Goal: Information Seeking & Learning: Learn about a topic

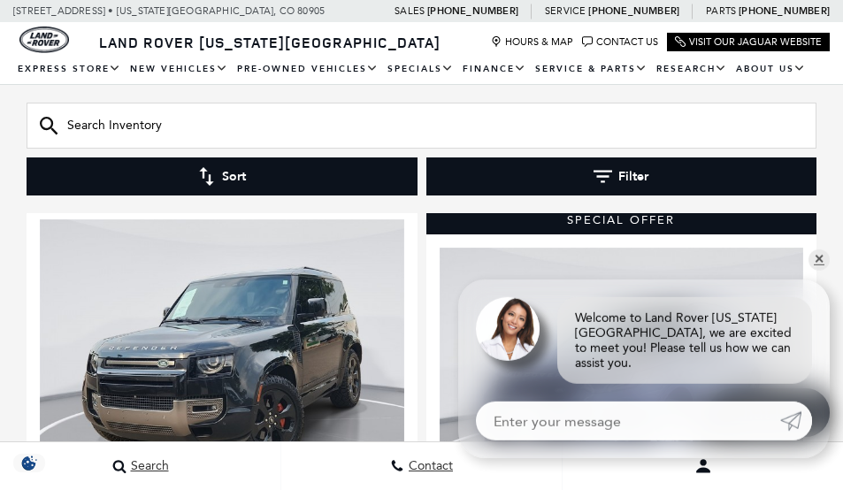
scroll to position [1681, 0]
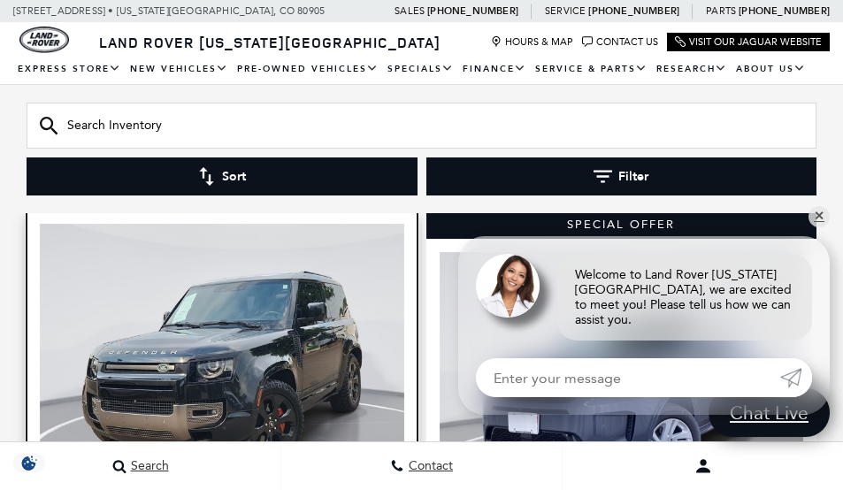
click at [204, 379] on img at bounding box center [222, 360] width 365 height 273
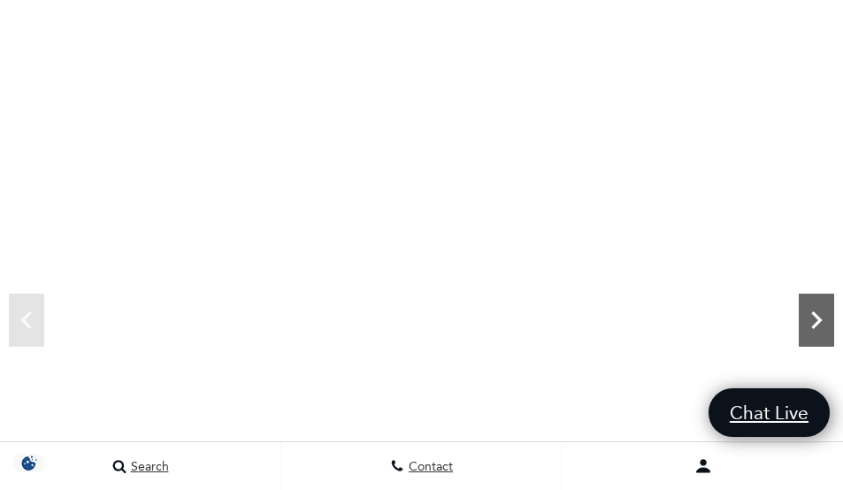
click at [822, 325] on icon "Next" at bounding box center [816, 320] width 35 height 35
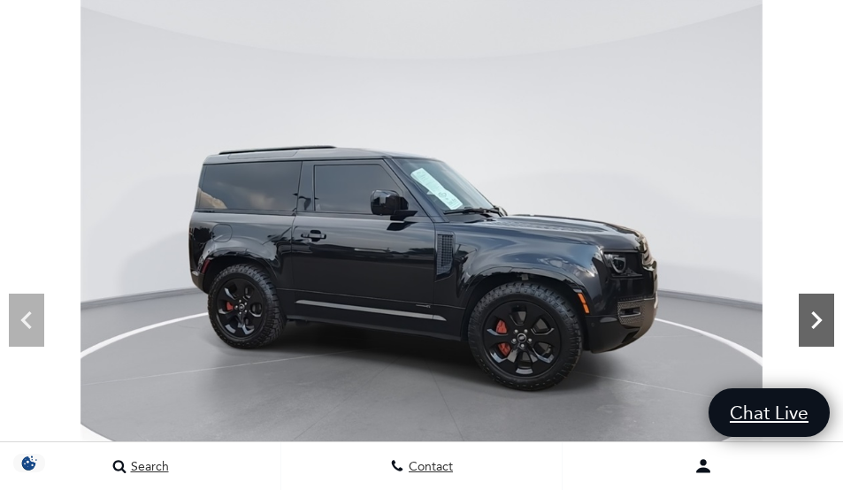
click at [820, 330] on icon "Next" at bounding box center [816, 320] width 35 height 35
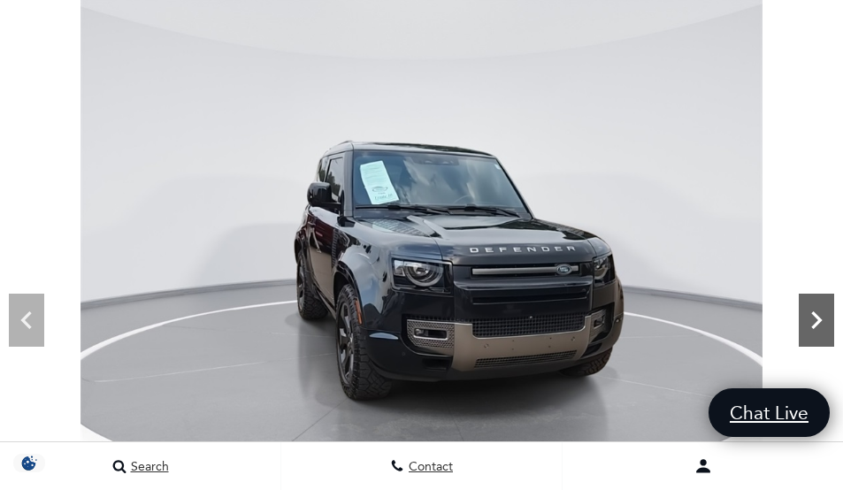
click at [814, 326] on icon "Next" at bounding box center [816, 320] width 11 height 18
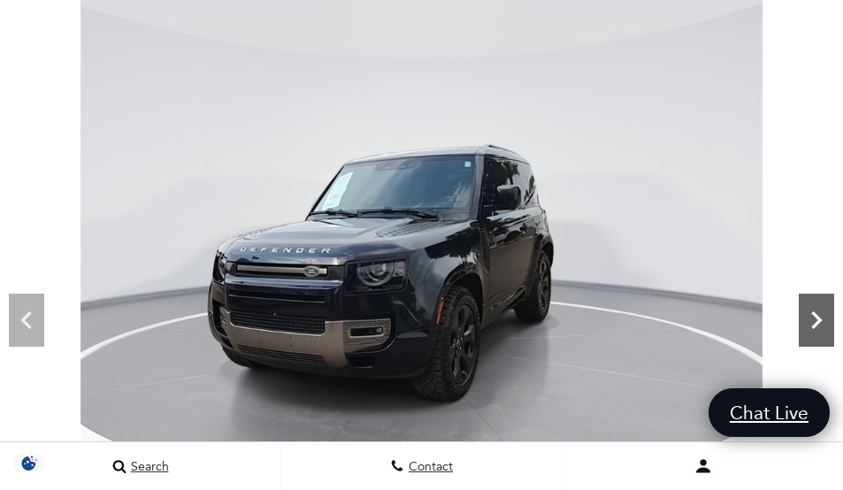
click at [812, 326] on icon "Next" at bounding box center [816, 320] width 35 height 35
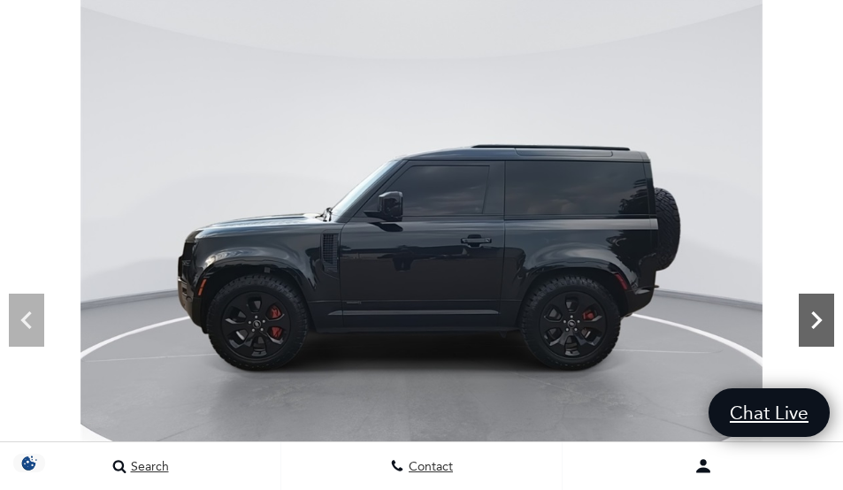
click at [817, 315] on icon "Next" at bounding box center [816, 320] width 11 height 18
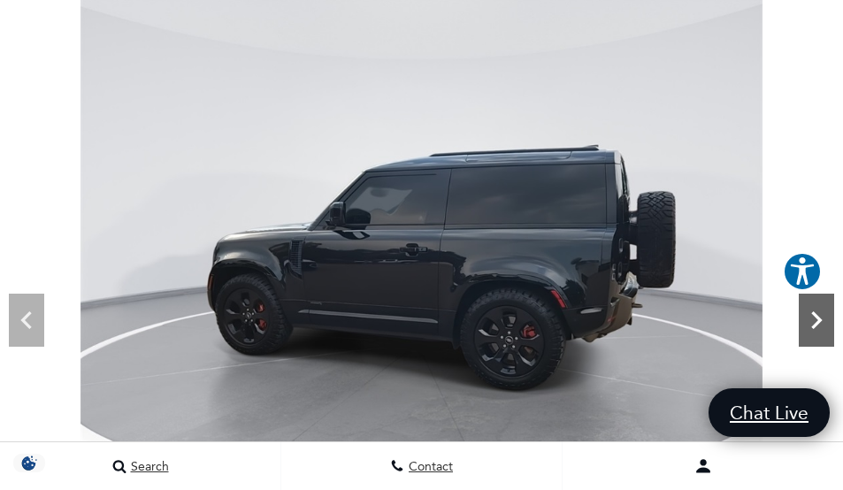
click at [805, 315] on icon "Next" at bounding box center [816, 320] width 35 height 35
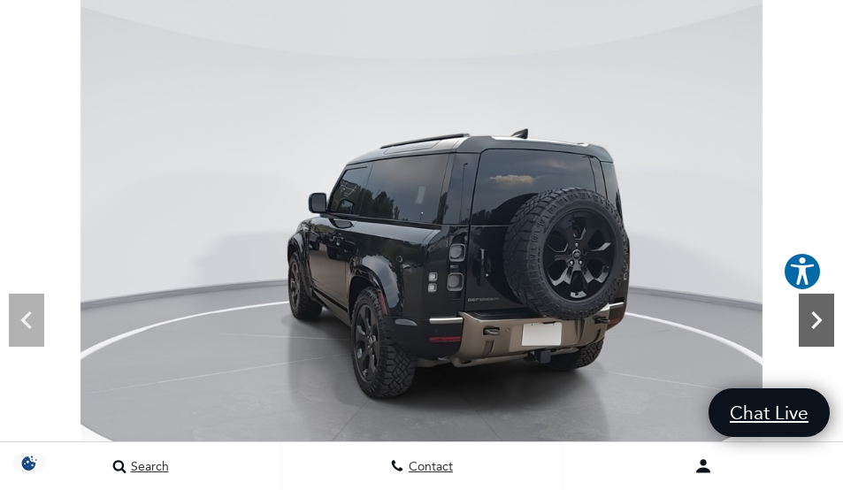
click at [819, 310] on icon "Next" at bounding box center [816, 320] width 35 height 35
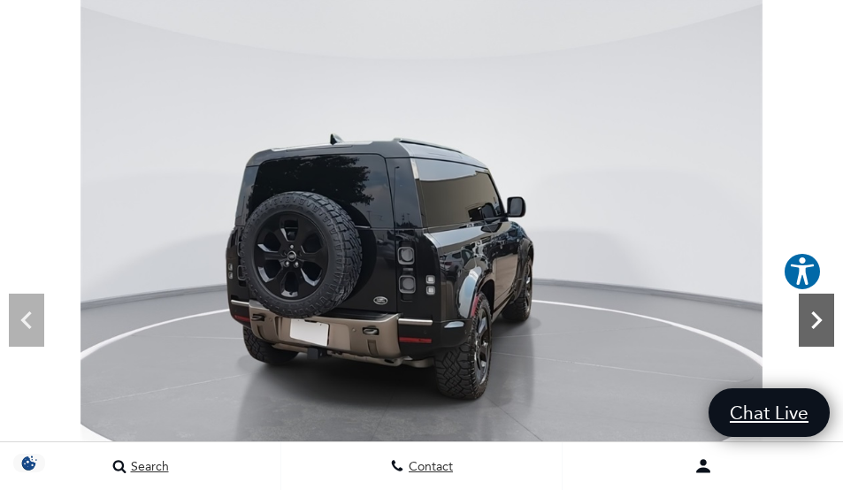
click at [805, 312] on icon "Next" at bounding box center [816, 320] width 35 height 35
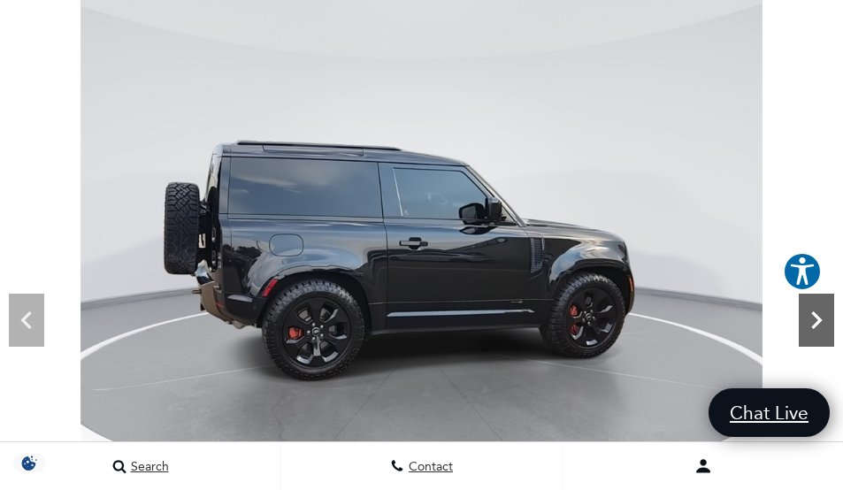
click at [813, 327] on icon "Next" at bounding box center [816, 320] width 11 height 18
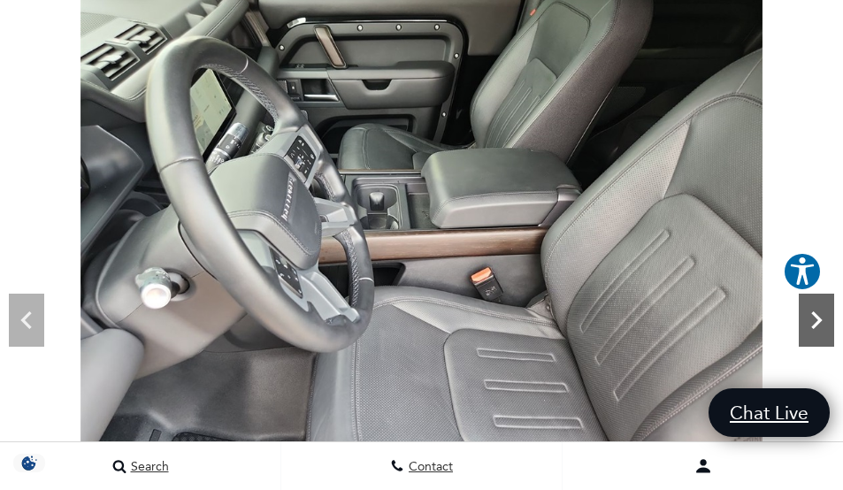
click at [809, 320] on icon "Next" at bounding box center [816, 320] width 35 height 35
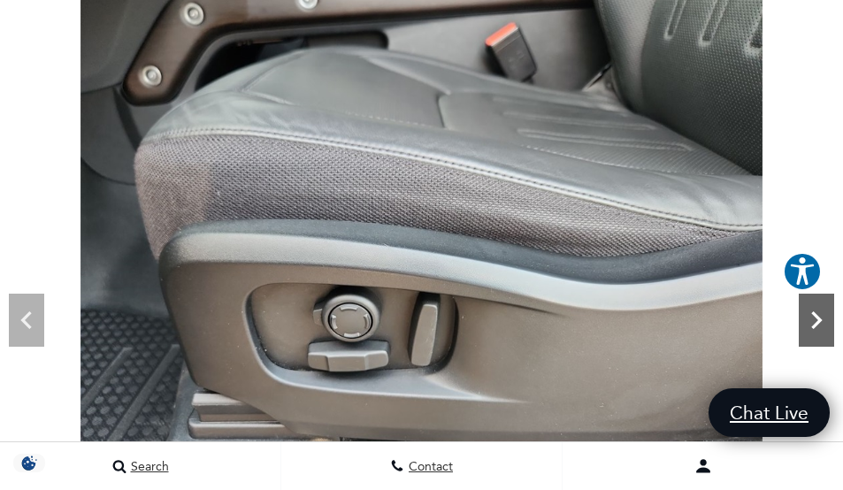
click at [818, 322] on icon "Next" at bounding box center [816, 320] width 11 height 18
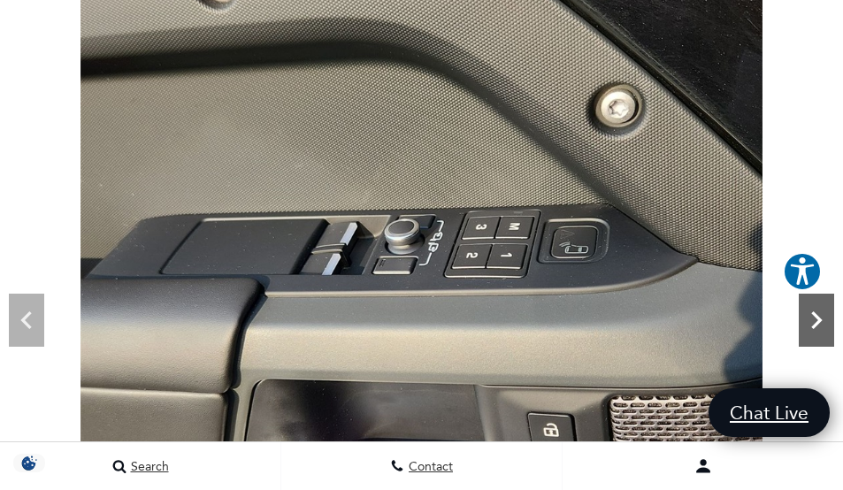
click at [806, 319] on icon "Next" at bounding box center [816, 320] width 35 height 35
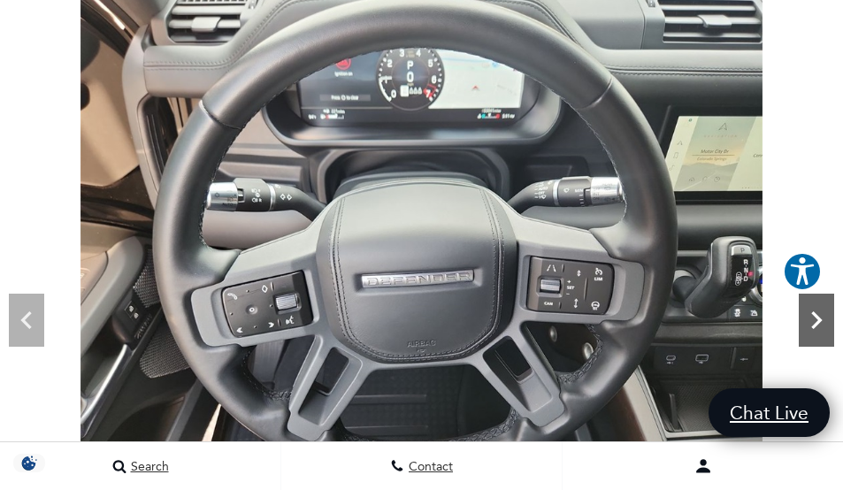
click at [823, 312] on icon "Next" at bounding box center [816, 320] width 35 height 35
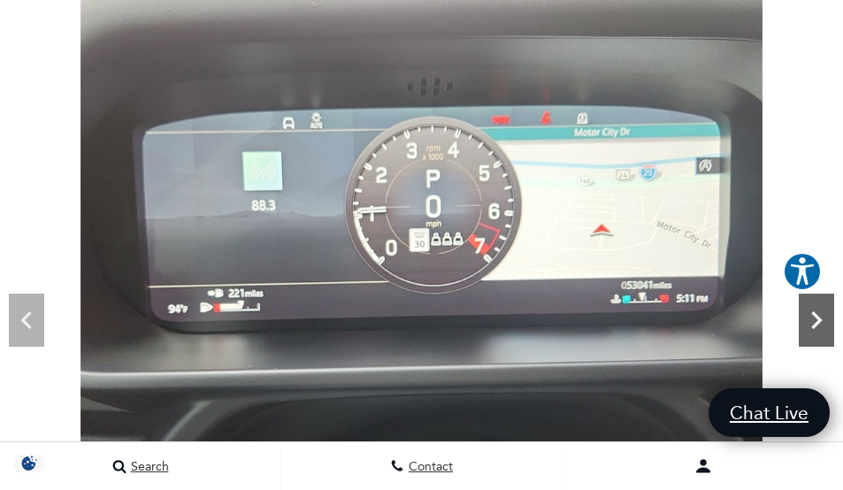
click at [823, 310] on icon "Next" at bounding box center [816, 320] width 35 height 35
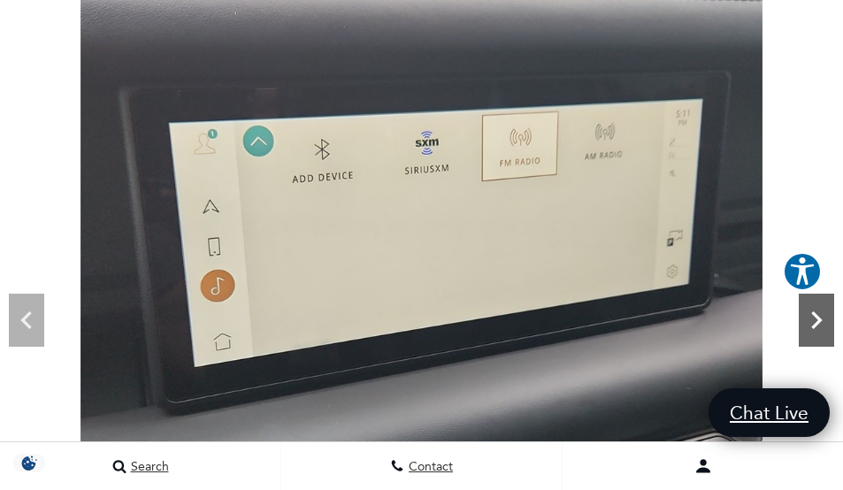
click at [823, 309] on icon "Next" at bounding box center [816, 320] width 35 height 35
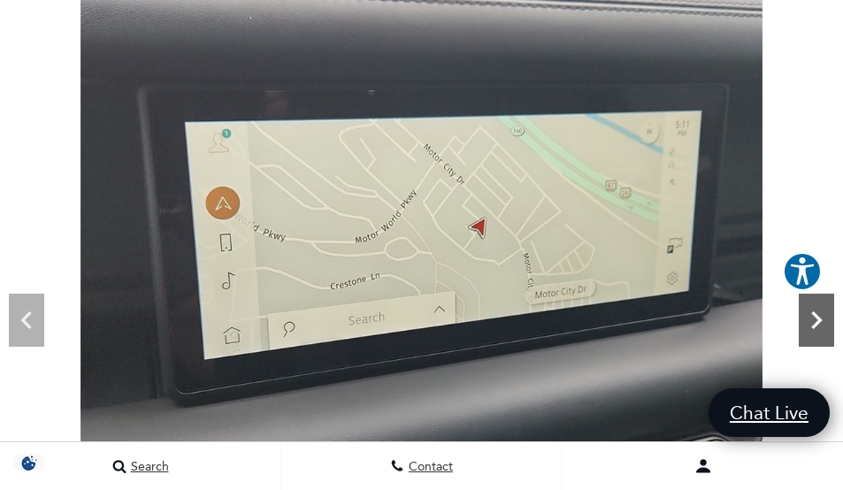
click at [823, 309] on icon "Next" at bounding box center [816, 320] width 35 height 35
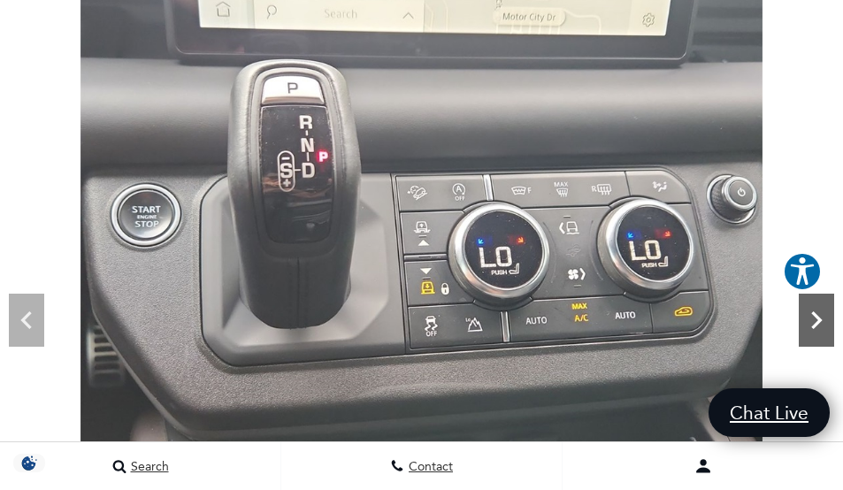
click at [823, 308] on icon "Next" at bounding box center [816, 320] width 35 height 35
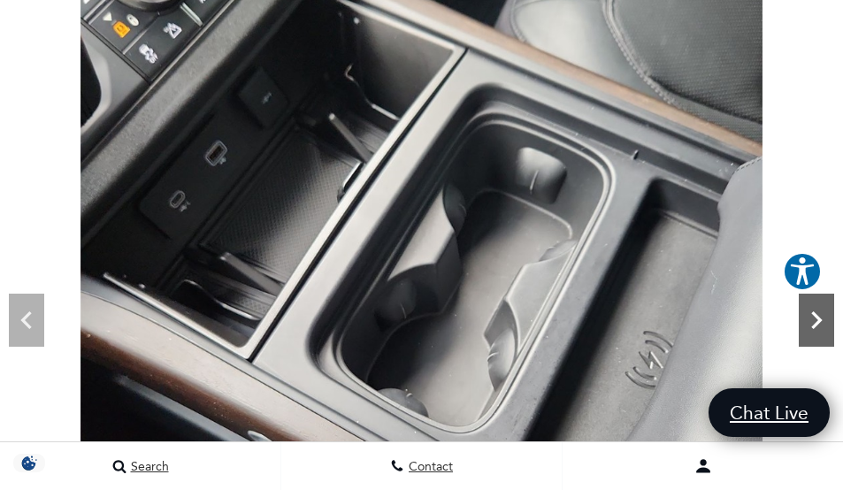
click at [822, 319] on icon "Next" at bounding box center [816, 320] width 35 height 35
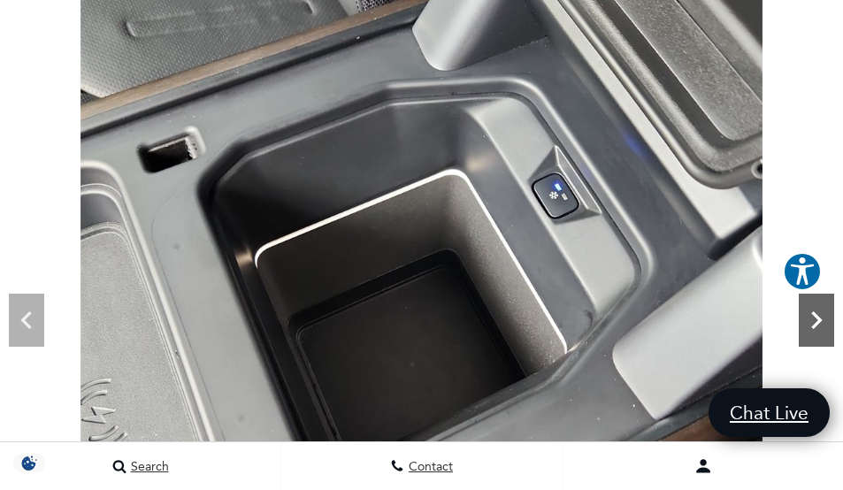
click at [822, 319] on icon "Next" at bounding box center [816, 320] width 35 height 35
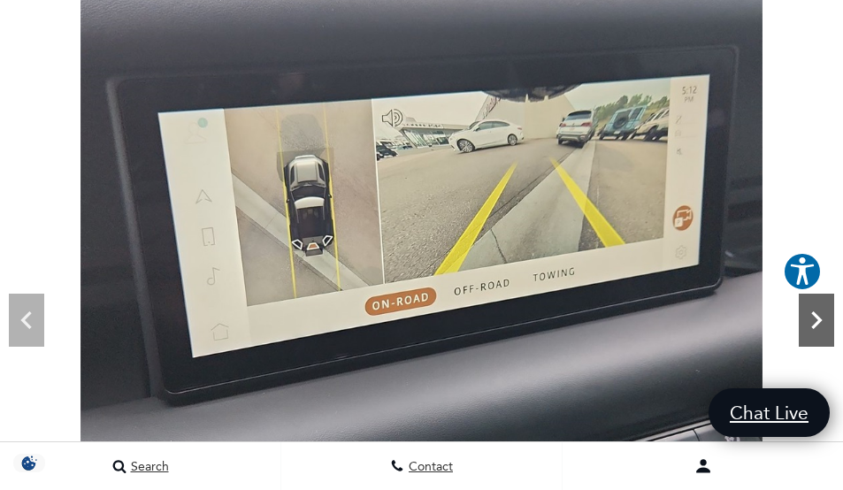
click at [822, 319] on icon "Next" at bounding box center [816, 320] width 35 height 35
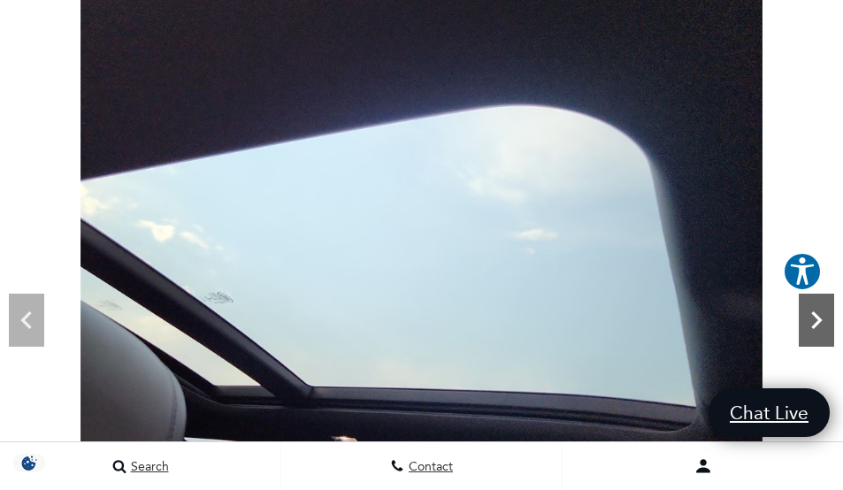
click at [823, 318] on icon "Next" at bounding box center [816, 320] width 35 height 35
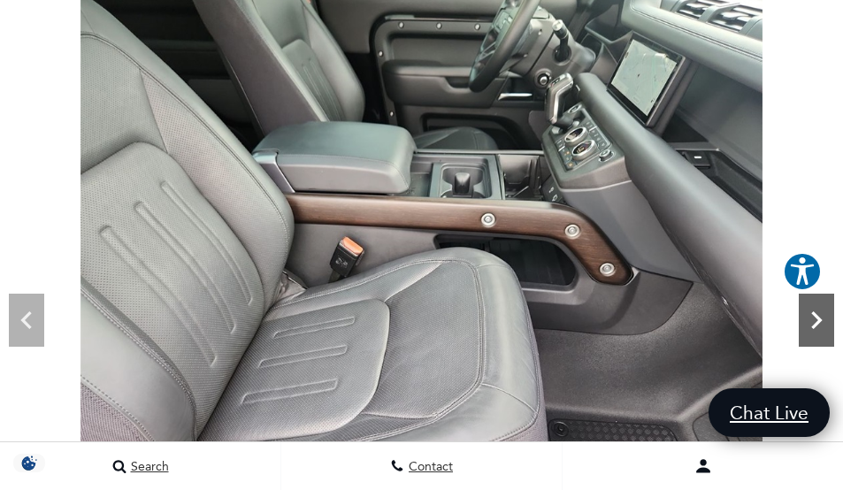
click at [824, 318] on icon "Next" at bounding box center [816, 320] width 35 height 35
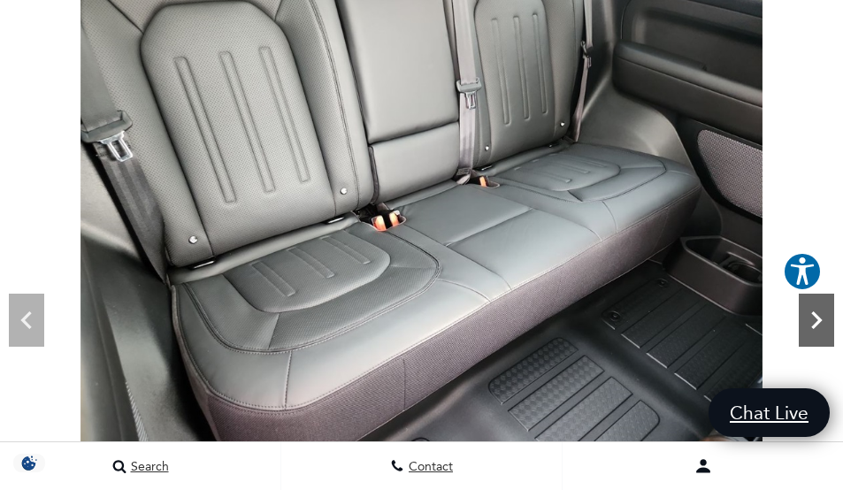
click at [824, 317] on icon "Next" at bounding box center [816, 320] width 35 height 35
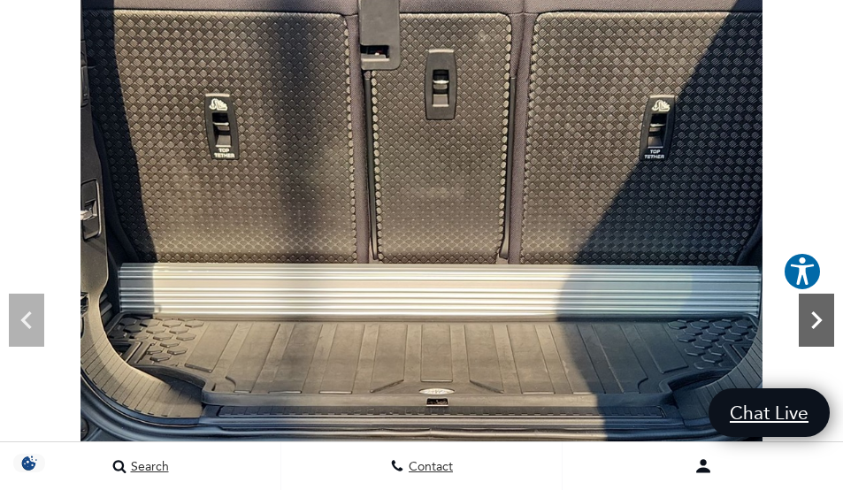
click at [826, 315] on icon "Next" at bounding box center [816, 320] width 35 height 35
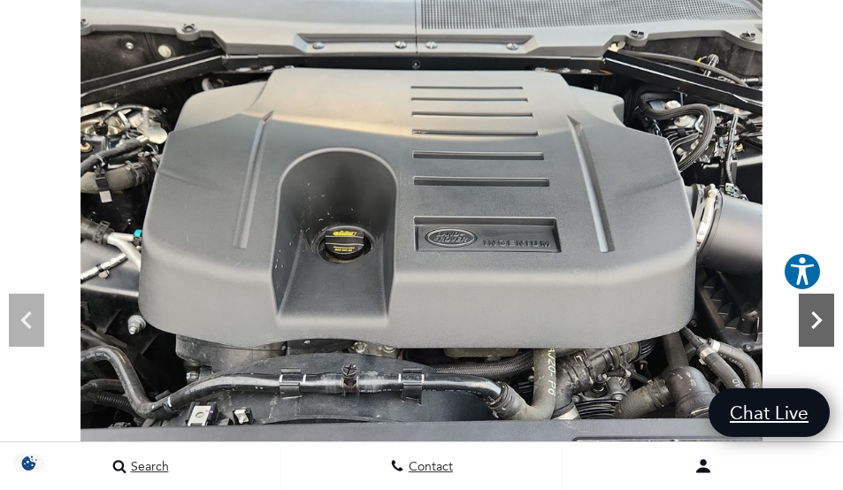
click at [829, 314] on icon "Next" at bounding box center [816, 320] width 35 height 35
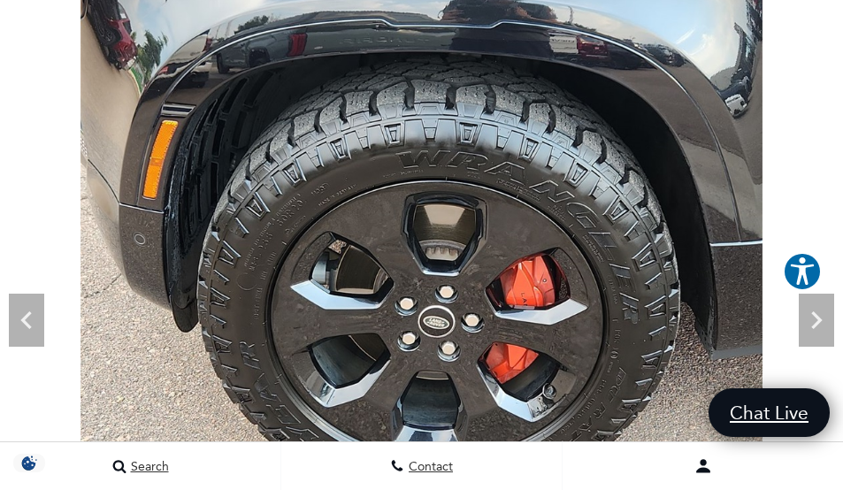
scroll to position [177, 0]
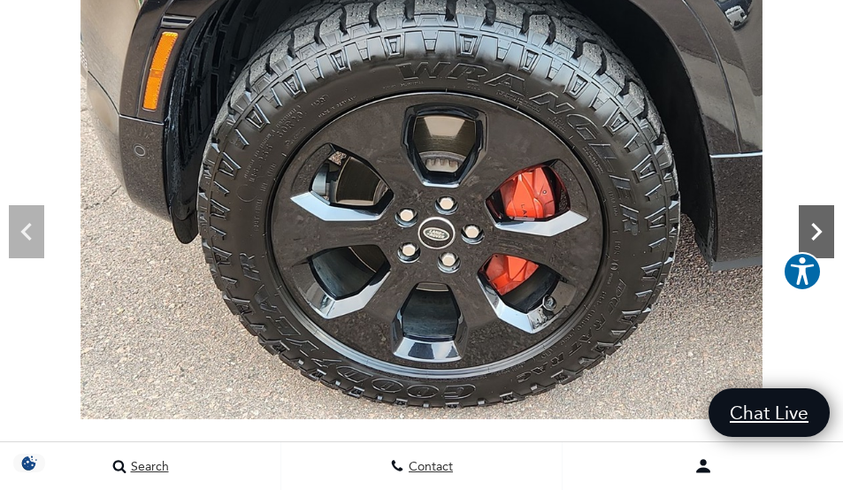
click at [819, 221] on icon "Next" at bounding box center [816, 231] width 35 height 35
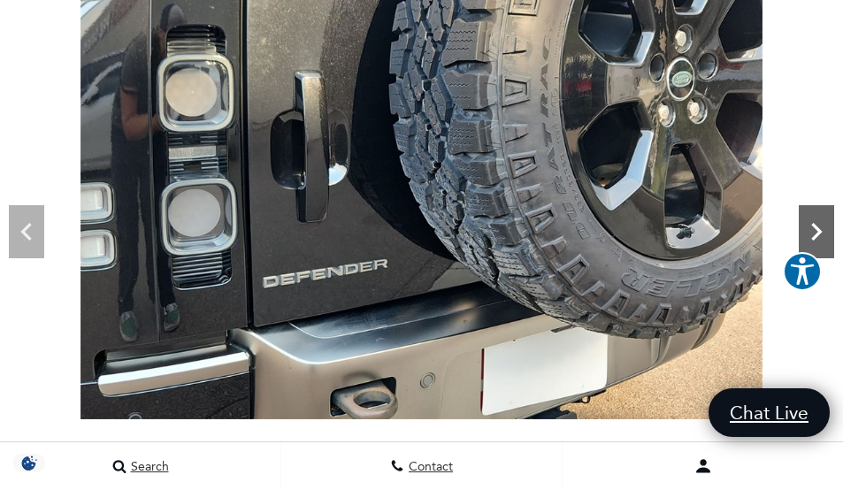
click at [818, 221] on icon "Next" at bounding box center [816, 231] width 35 height 35
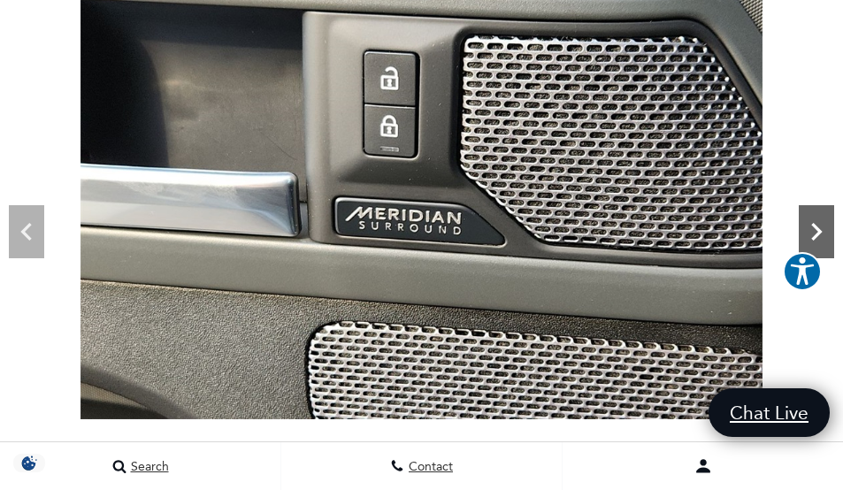
click at [818, 219] on icon "Next" at bounding box center [816, 231] width 35 height 35
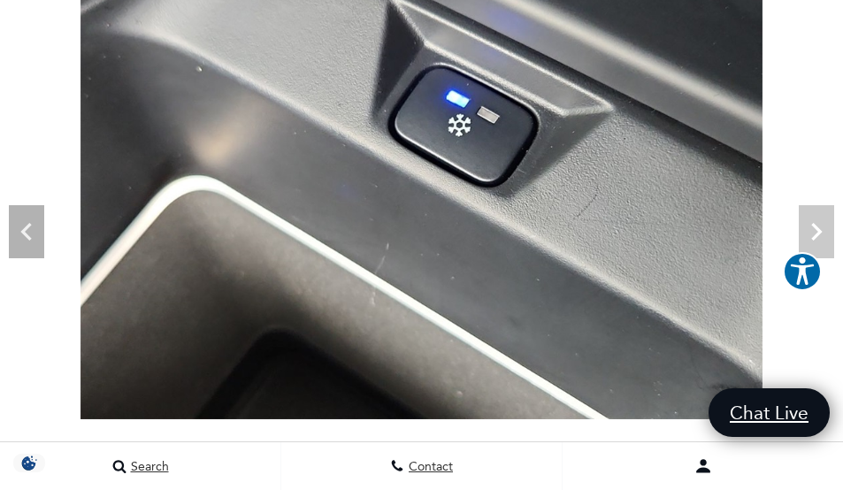
click at [818, 219] on img at bounding box center [421, 163] width 843 height 511
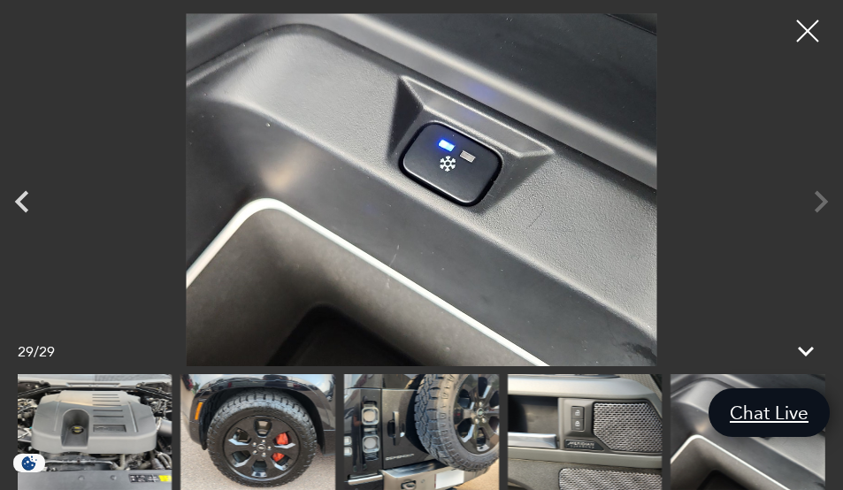
click at [818, 219] on div at bounding box center [421, 189] width 843 height 353
click at [818, 202] on div at bounding box center [421, 189] width 843 height 353
click at [801, 20] on div at bounding box center [808, 31] width 47 height 47
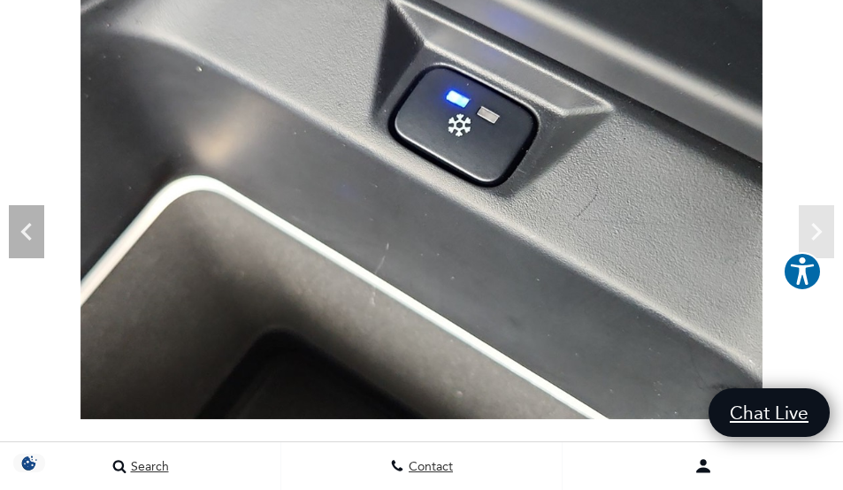
click at [822, 227] on img at bounding box center [421, 163] width 843 height 511
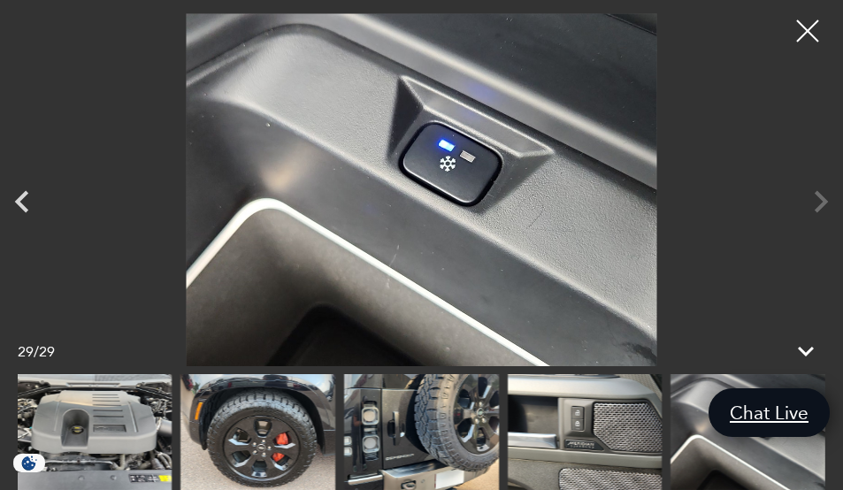
click at [822, 227] on div at bounding box center [421, 189] width 843 height 353
click at [804, 22] on div at bounding box center [808, 31] width 47 height 47
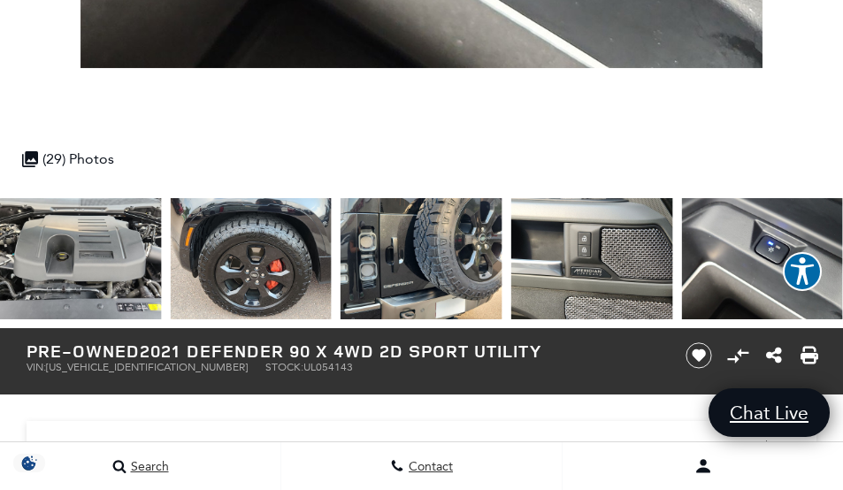
scroll to position [531, 0]
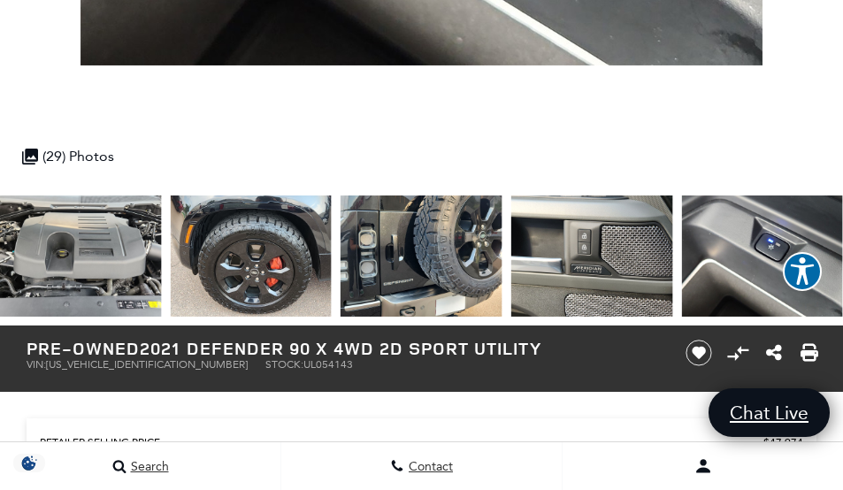
click at [43, 259] on img at bounding box center [81, 256] width 162 height 121
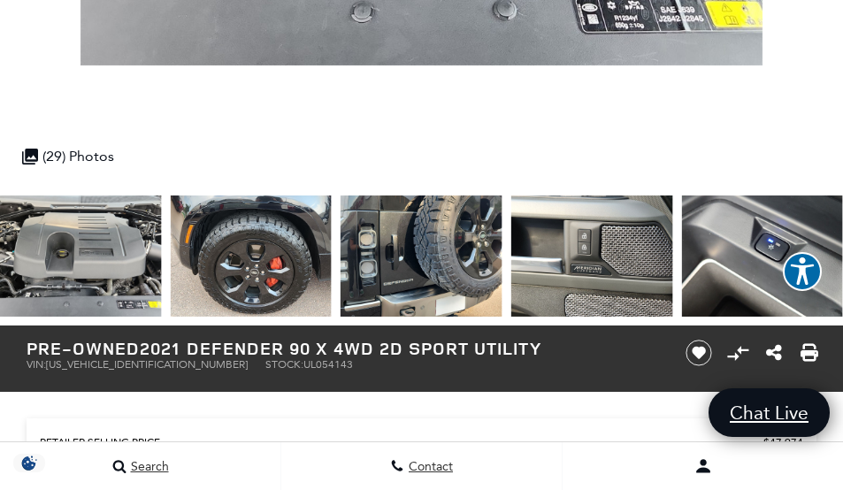
click at [429, 271] on img at bounding box center [422, 256] width 162 height 121
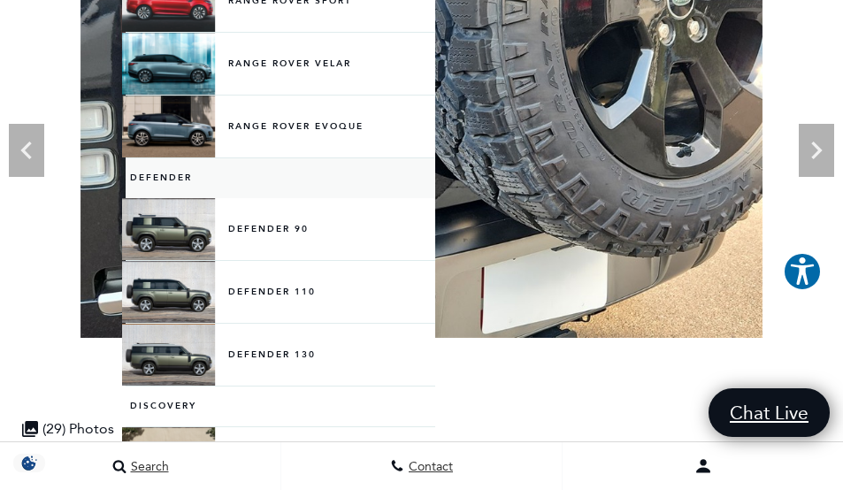
scroll to position [265, 0]
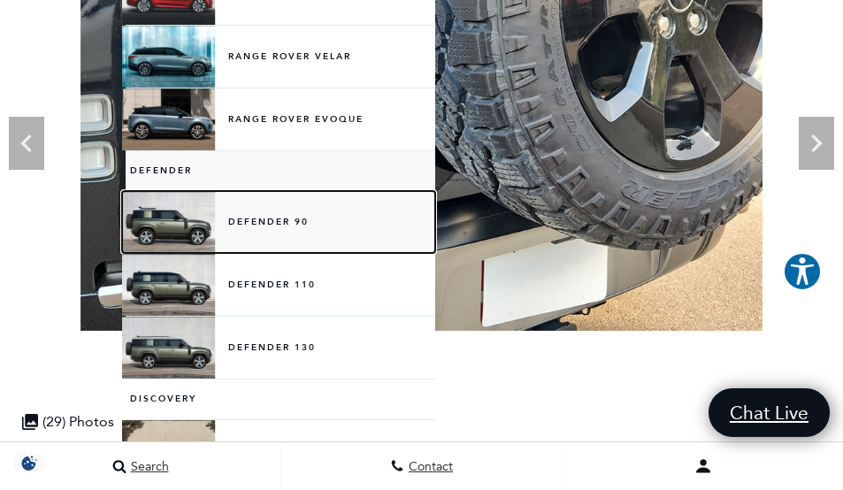
click at [252, 214] on link "Defender 90" at bounding box center [281, 222] width 310 height 62
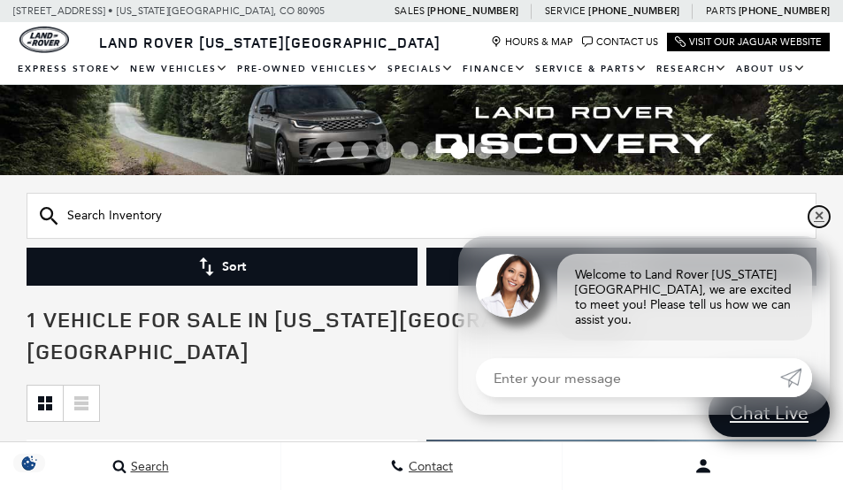
click at [820, 227] on link "✕" at bounding box center [819, 216] width 21 height 21
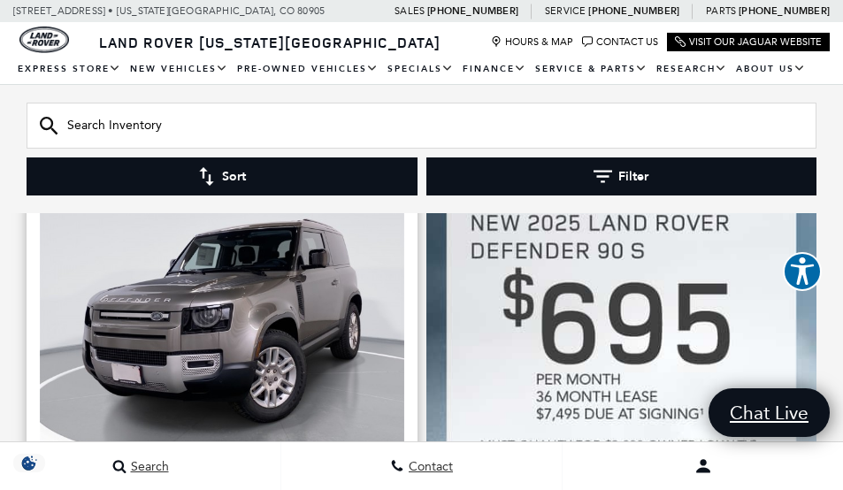
scroll to position [177, 0]
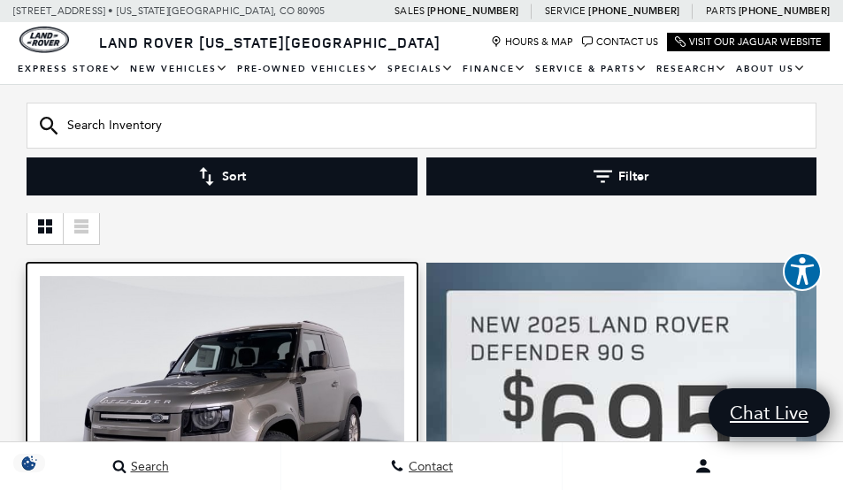
click at [296, 379] on img at bounding box center [222, 412] width 365 height 273
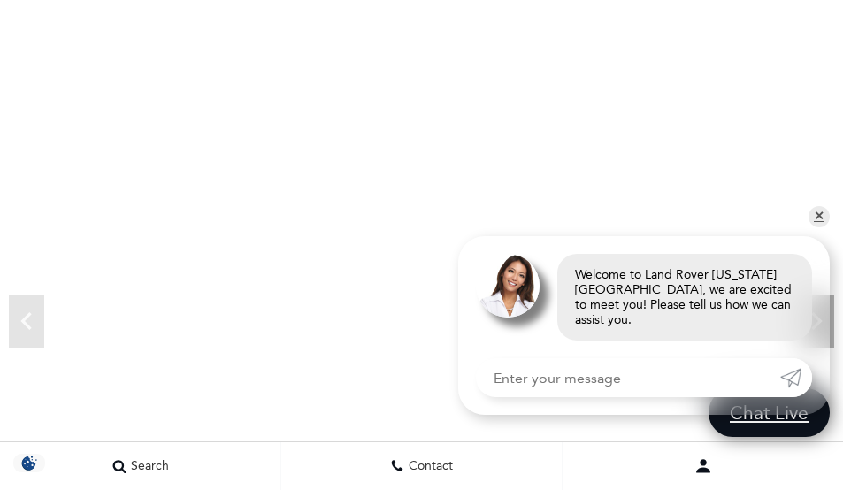
scroll to position [177, 0]
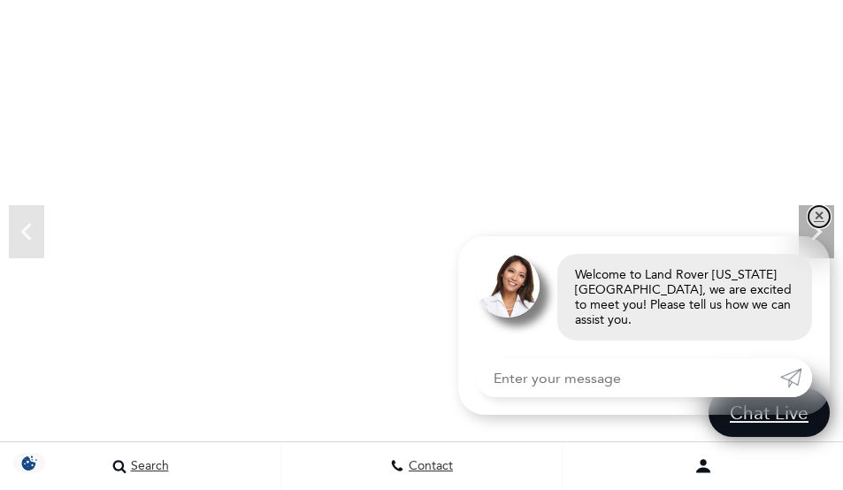
click at [819, 226] on link "✕" at bounding box center [819, 216] width 21 height 21
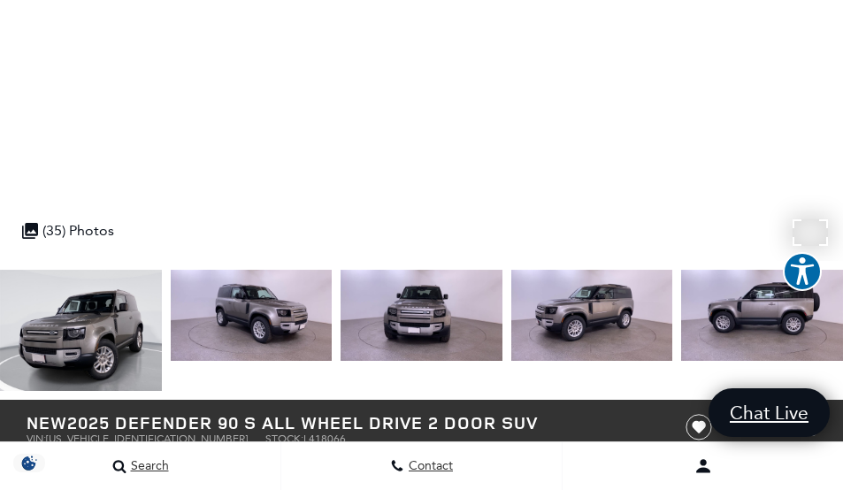
scroll to position [531, 0]
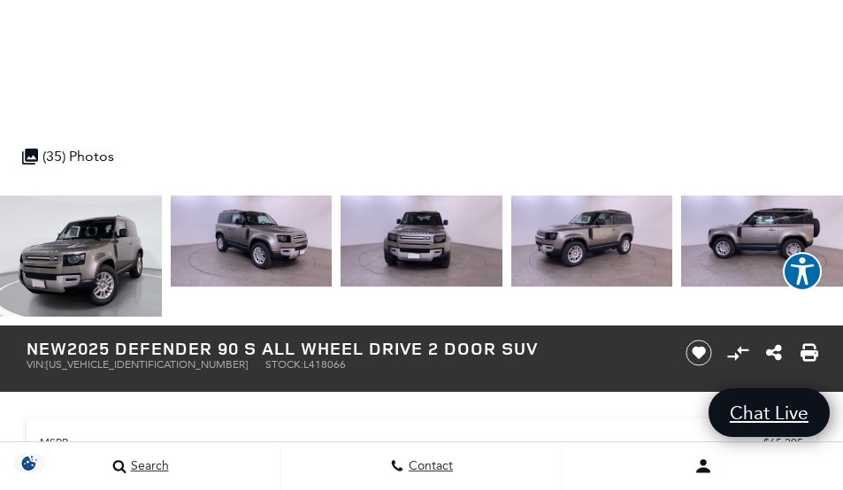
click at [226, 250] on img at bounding box center [252, 241] width 162 height 91
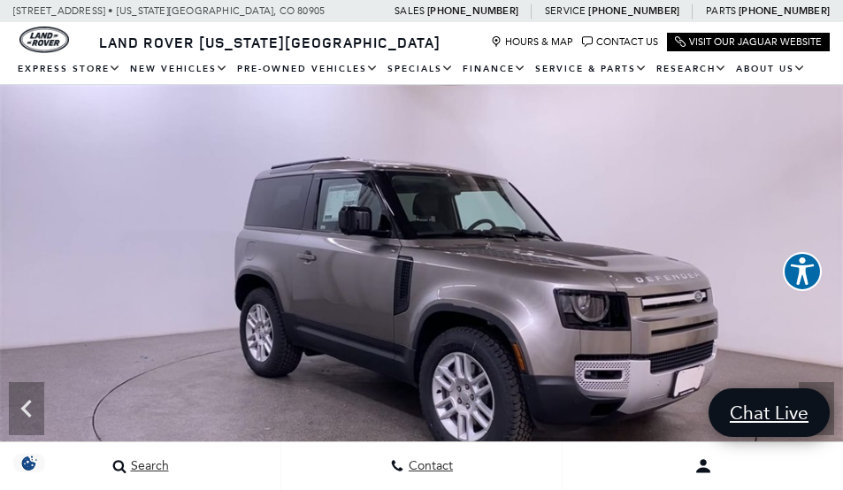
scroll to position [88, 0]
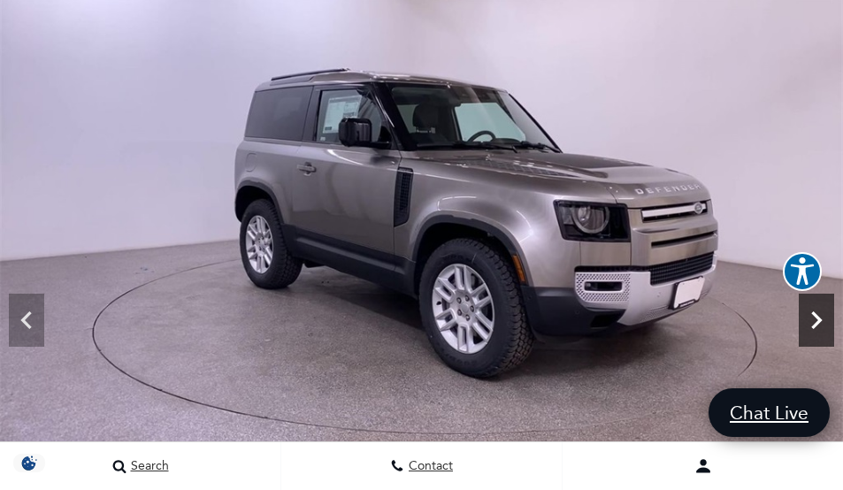
click at [823, 316] on icon "Next" at bounding box center [816, 320] width 35 height 35
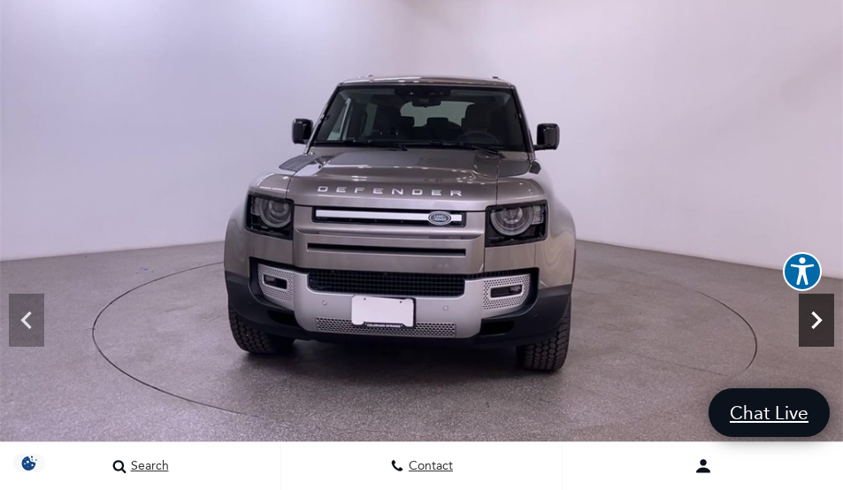
click at [820, 314] on icon "Next" at bounding box center [816, 320] width 35 height 35
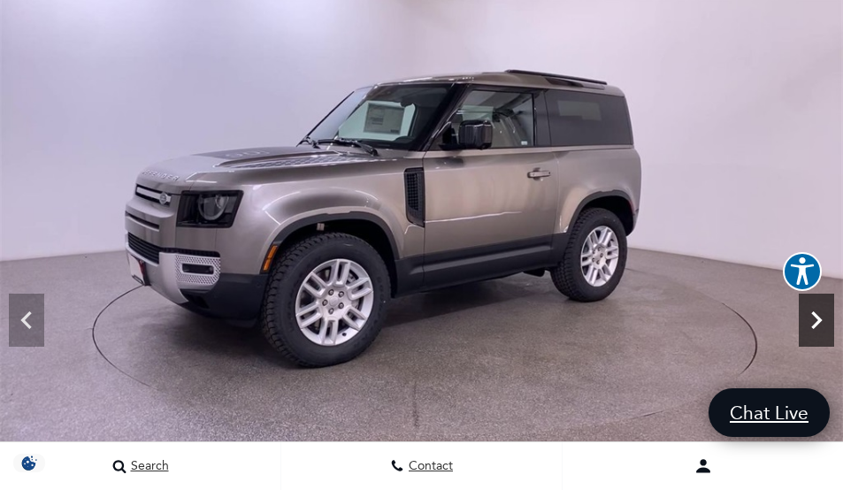
click at [817, 310] on icon "Next" at bounding box center [816, 320] width 35 height 35
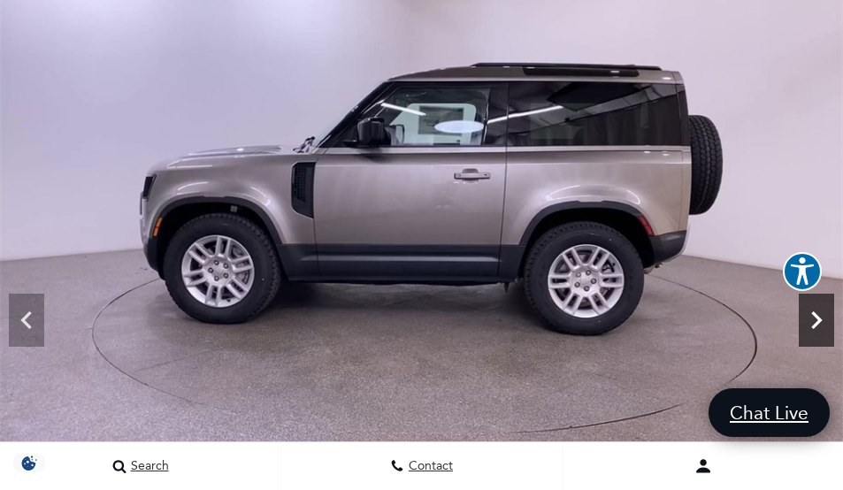
click at [816, 309] on icon "Next" at bounding box center [816, 320] width 35 height 35
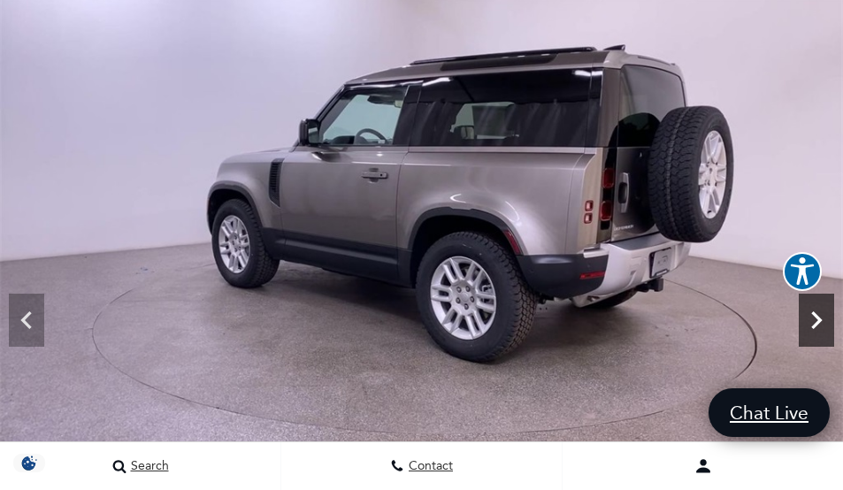
click at [803, 312] on icon "Next" at bounding box center [816, 320] width 35 height 35
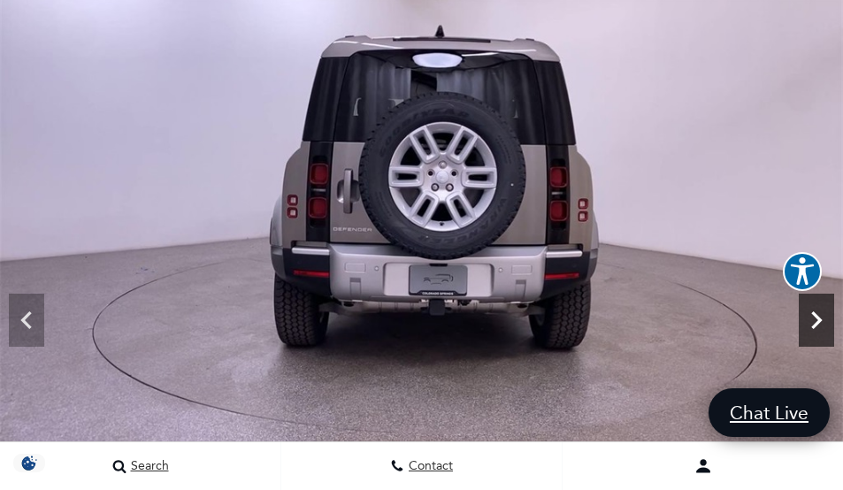
click at [803, 312] on icon "Next" at bounding box center [816, 320] width 35 height 35
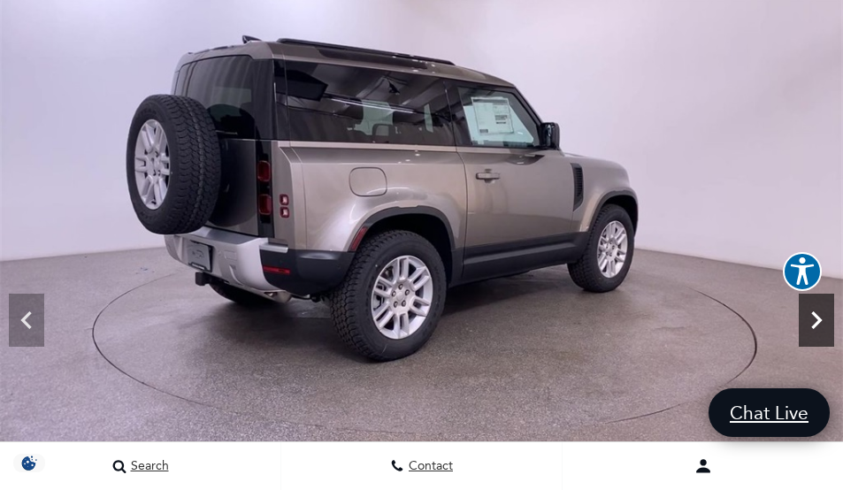
click at [811, 316] on icon "Next" at bounding box center [816, 320] width 35 height 35
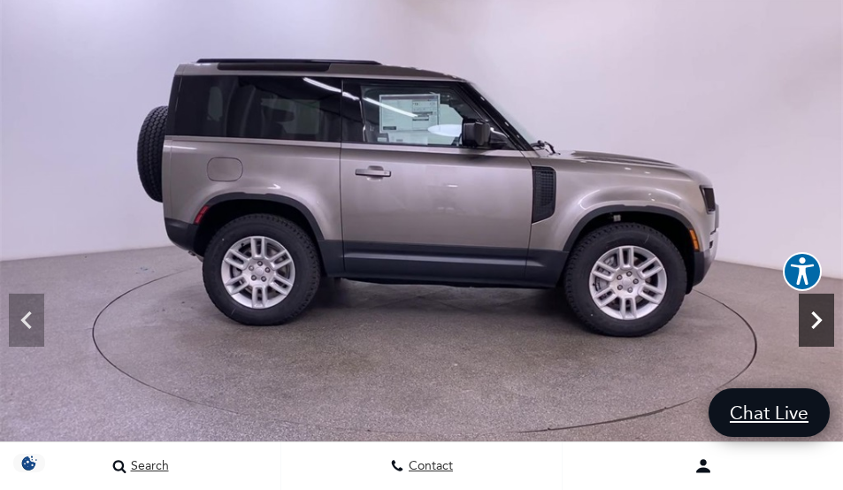
click at [811, 328] on icon "Next" at bounding box center [816, 320] width 35 height 35
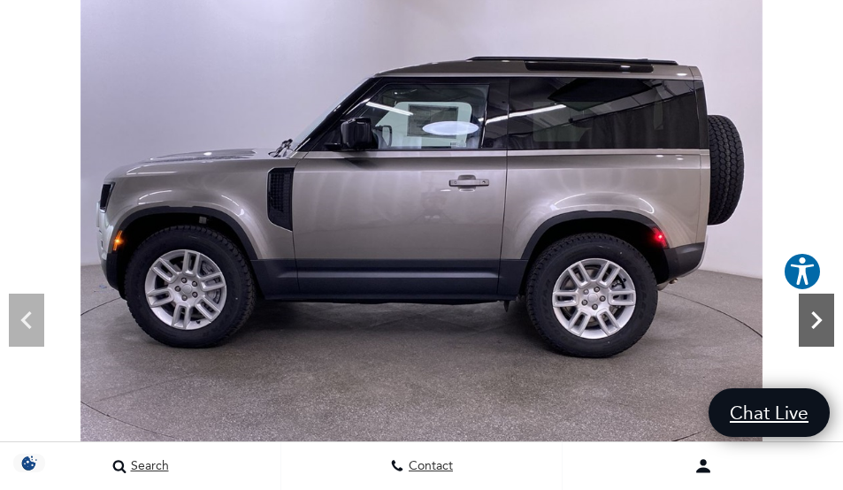
click at [821, 305] on icon "Next" at bounding box center [816, 320] width 35 height 35
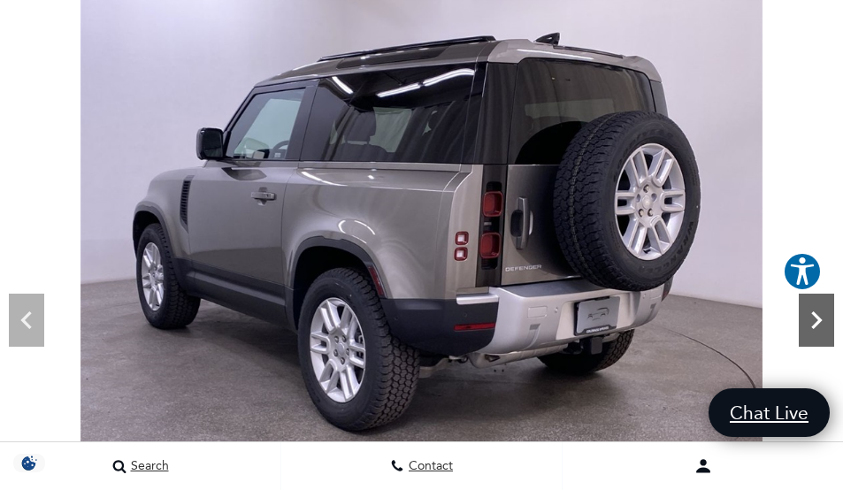
click at [820, 305] on icon "Next" at bounding box center [816, 320] width 35 height 35
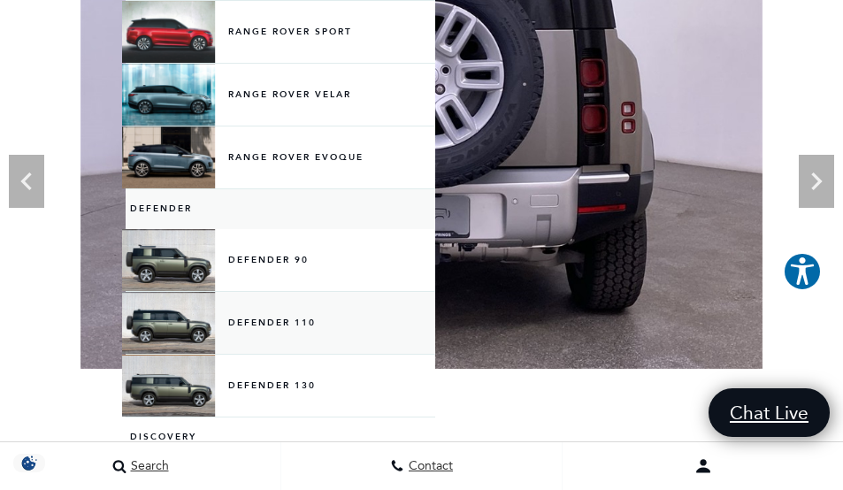
scroll to position [265, 0]
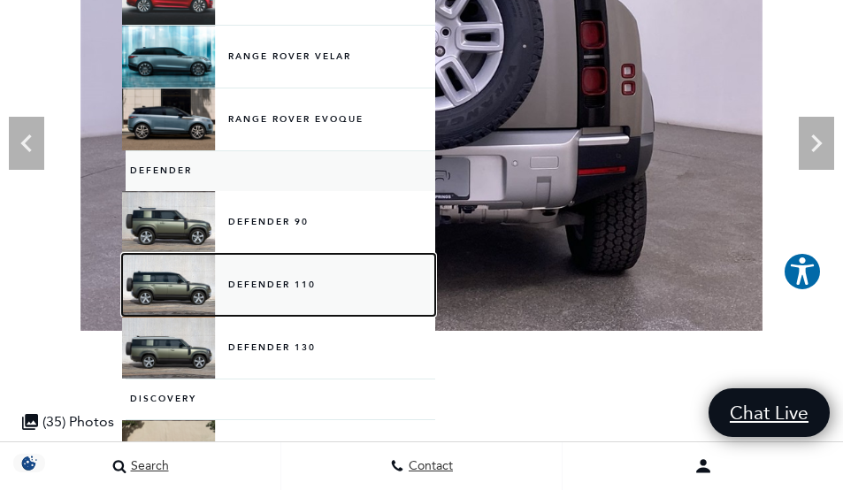
click at [281, 281] on link "Defender 110" at bounding box center [281, 285] width 310 height 62
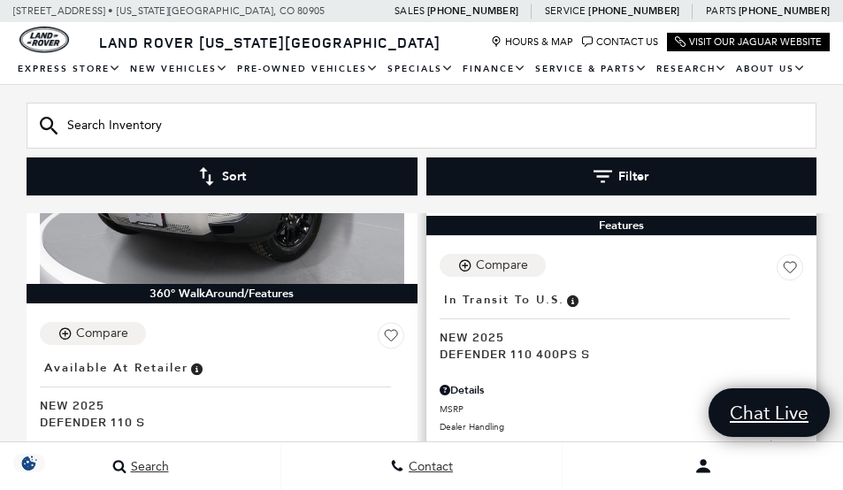
scroll to position [531, 0]
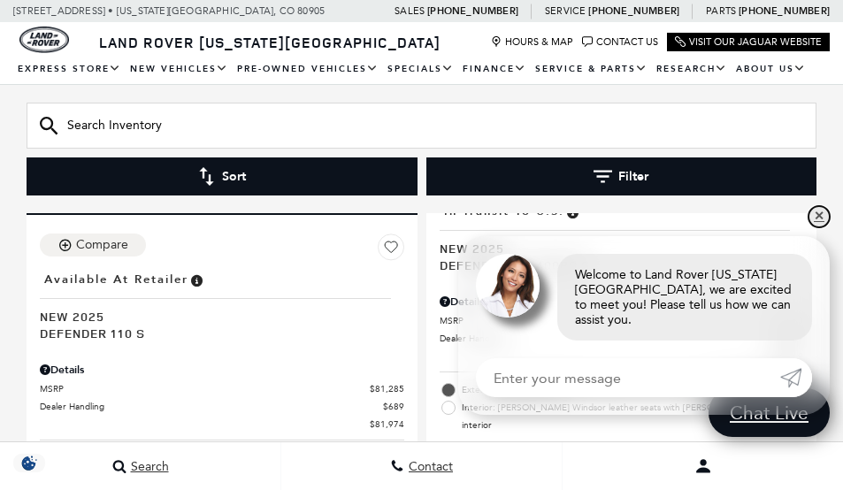
click at [821, 221] on link "✕" at bounding box center [819, 216] width 21 height 21
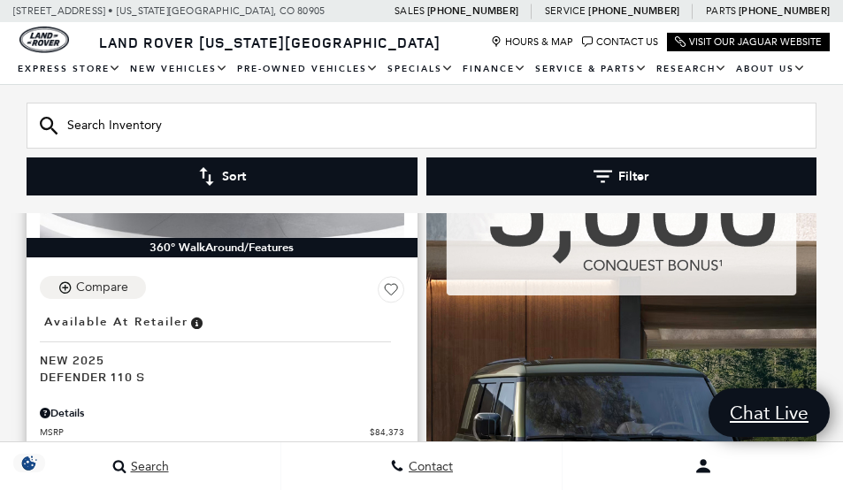
scroll to position [3009, 0]
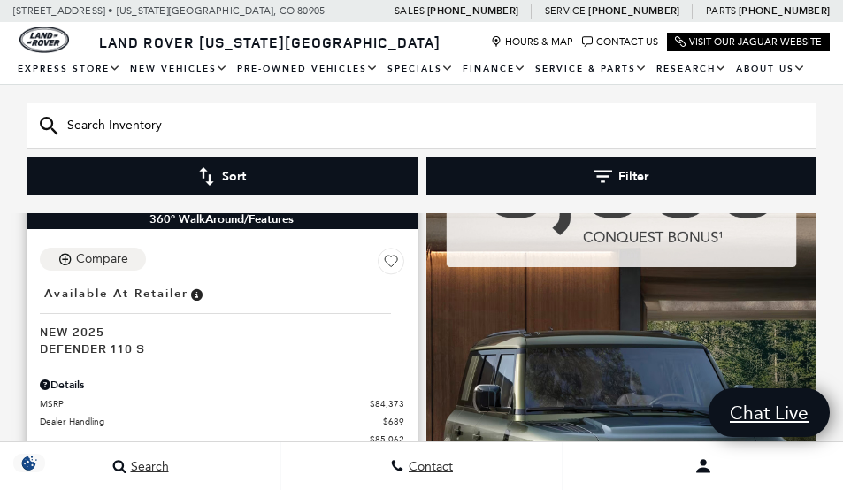
click at [72, 377] on div "Details" at bounding box center [222, 385] width 365 height 16
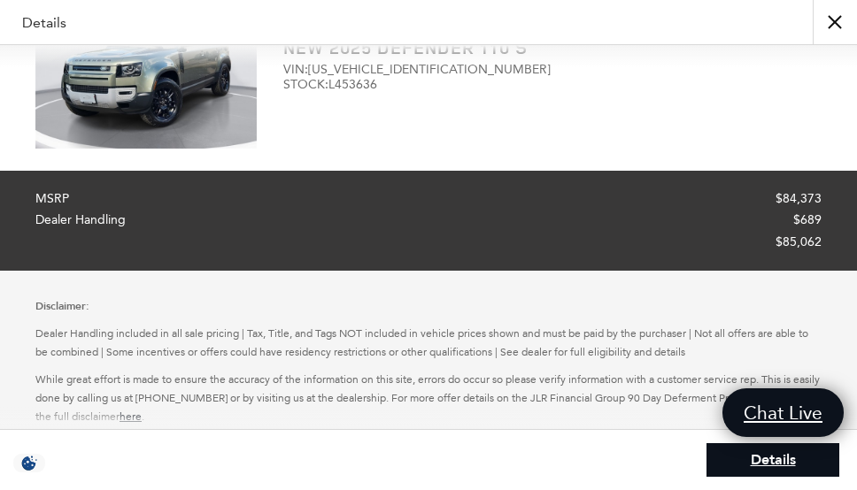
scroll to position [0, 0]
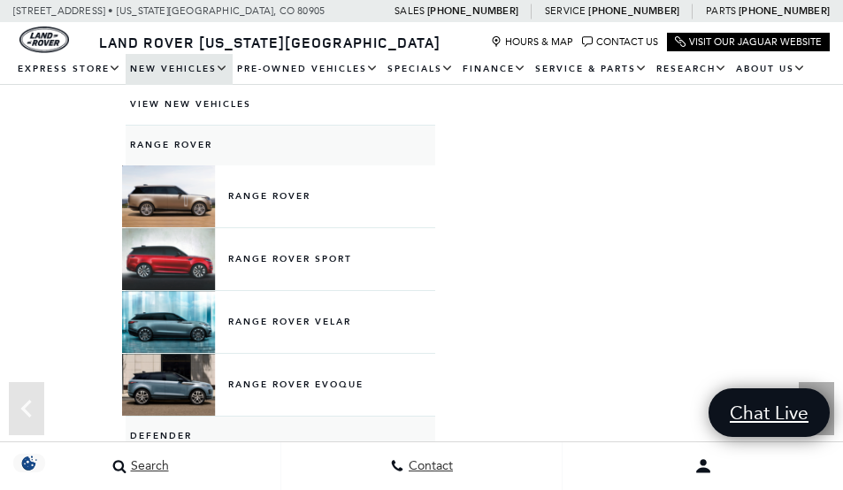
scroll to position [354, 0]
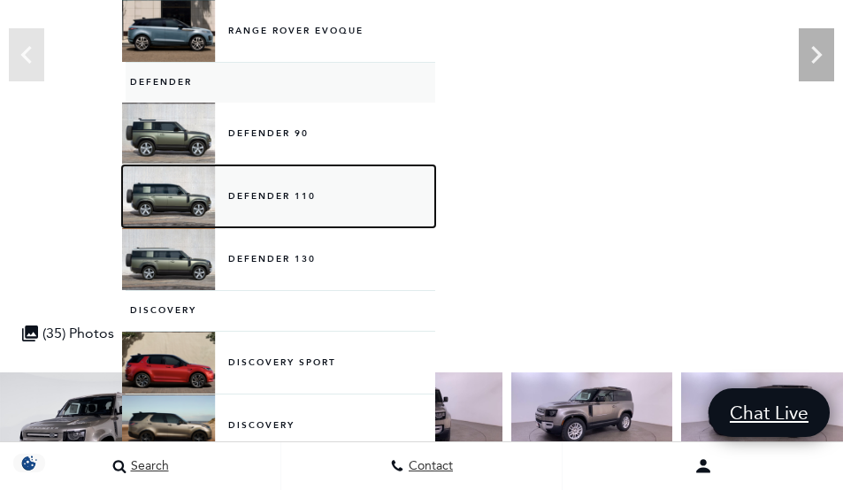
click at [262, 196] on link "Defender 110" at bounding box center [281, 196] width 310 height 62
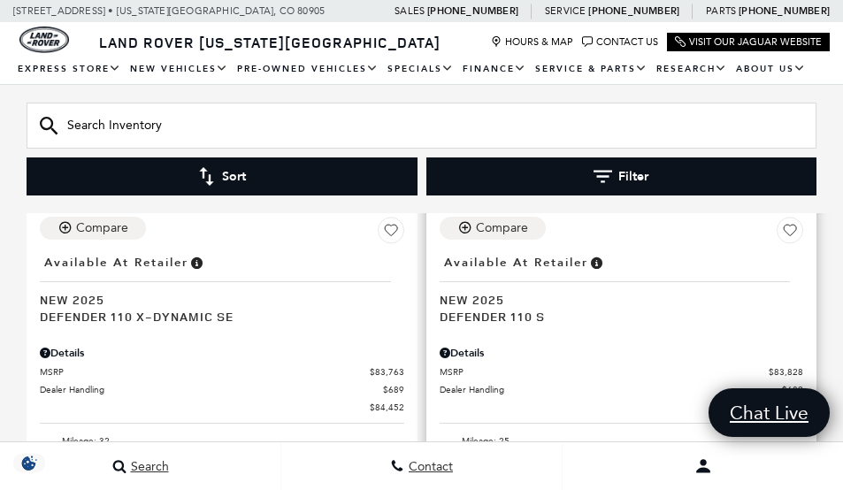
scroll to position [2300, 0]
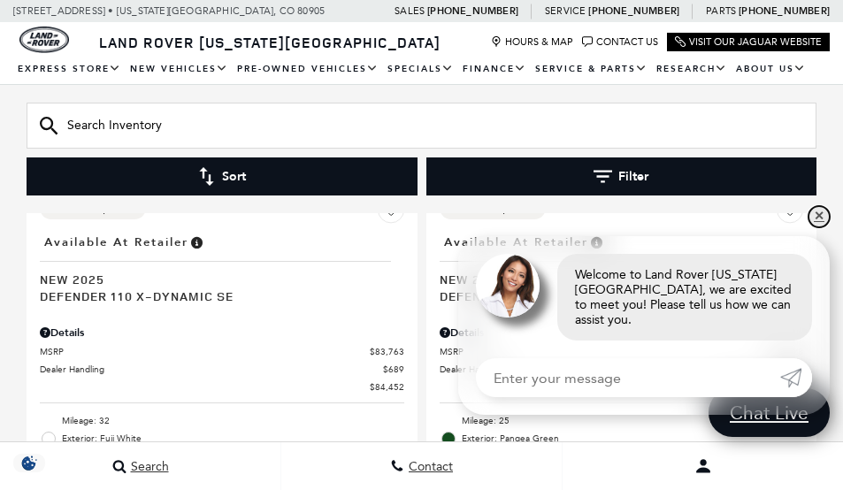
click at [819, 227] on link "✕" at bounding box center [819, 216] width 21 height 21
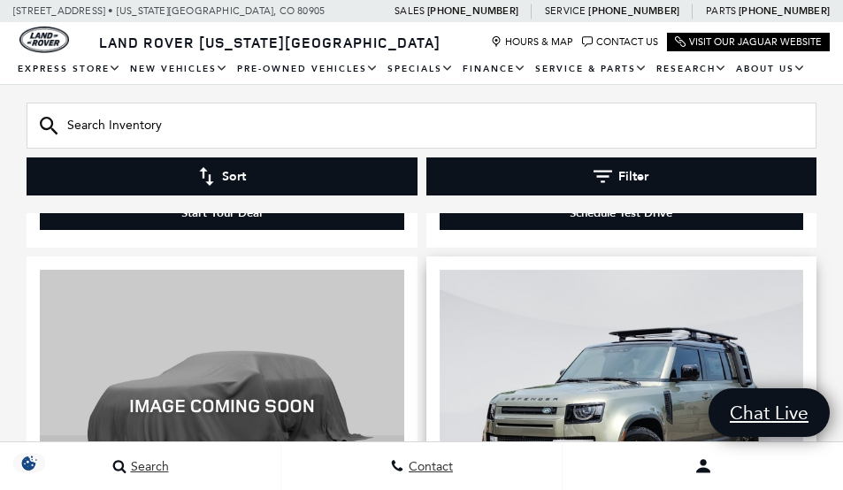
scroll to position [1946, 0]
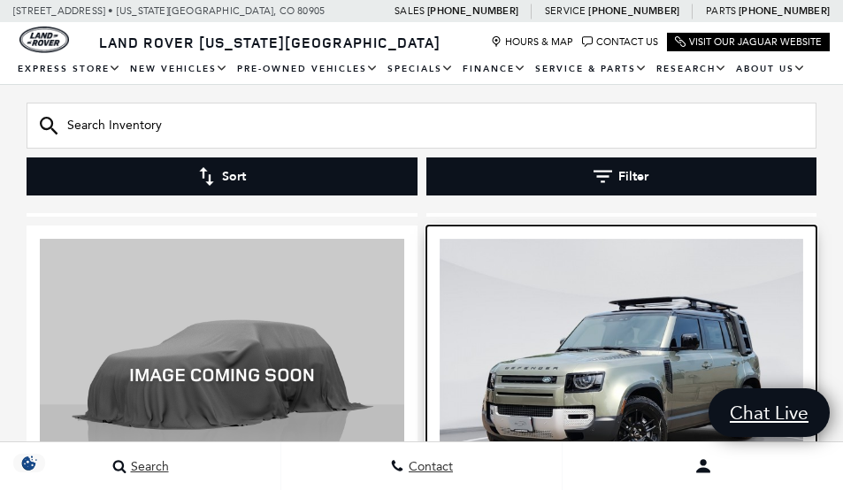
click at [700, 317] on img at bounding box center [622, 375] width 365 height 273
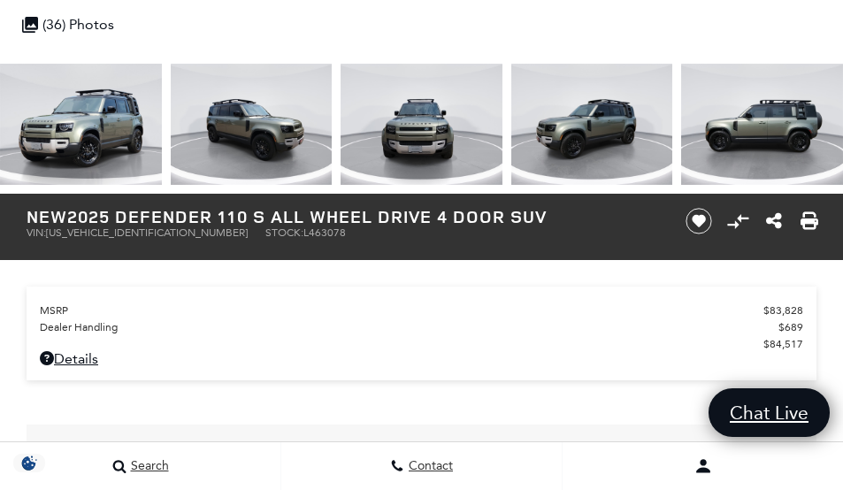
scroll to position [665, 0]
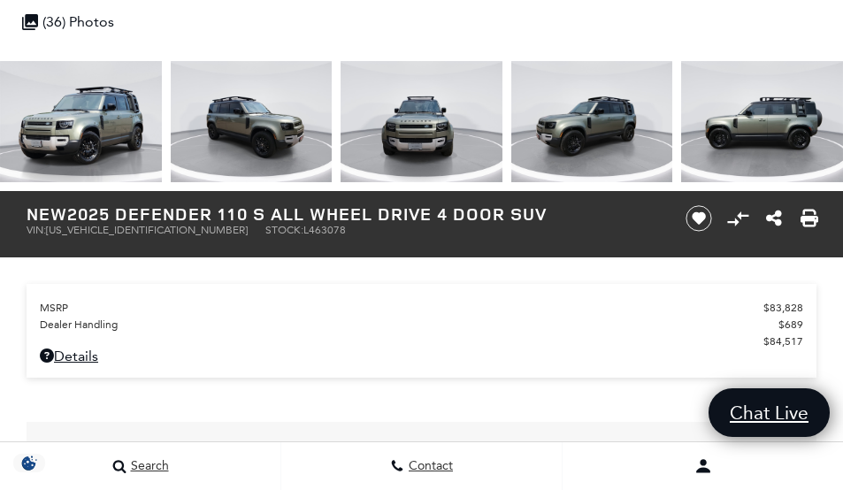
click at [57, 104] on img at bounding box center [81, 121] width 162 height 121
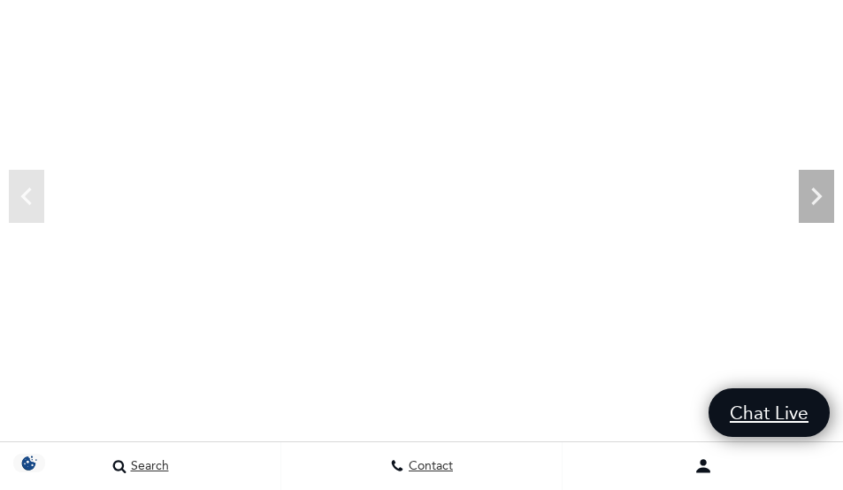
scroll to position [135, 0]
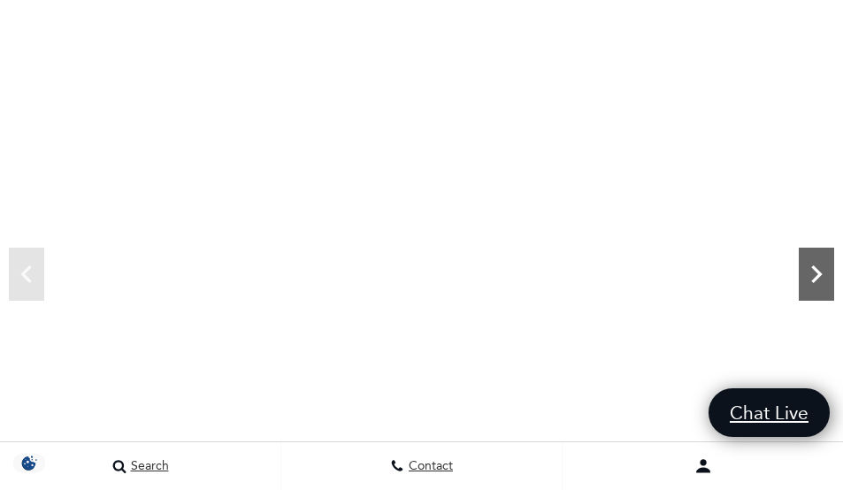
click at [807, 275] on icon "Next" at bounding box center [816, 274] width 35 height 35
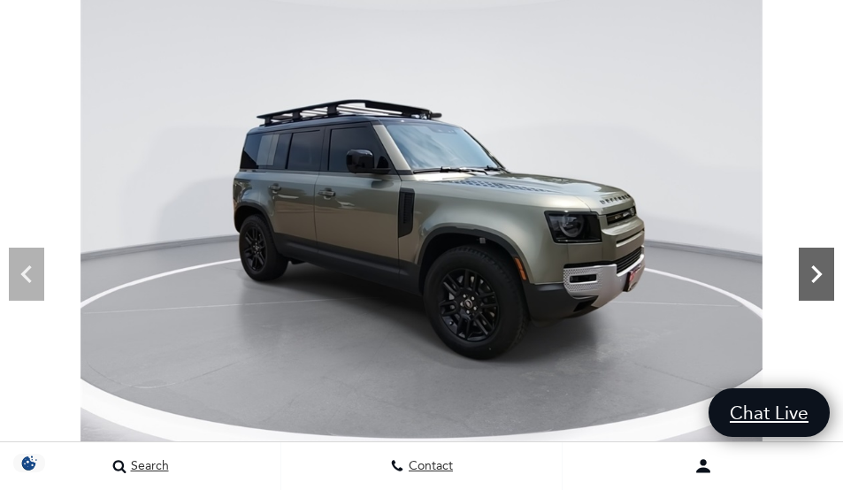
click at [807, 275] on icon "Next" at bounding box center [816, 274] width 35 height 35
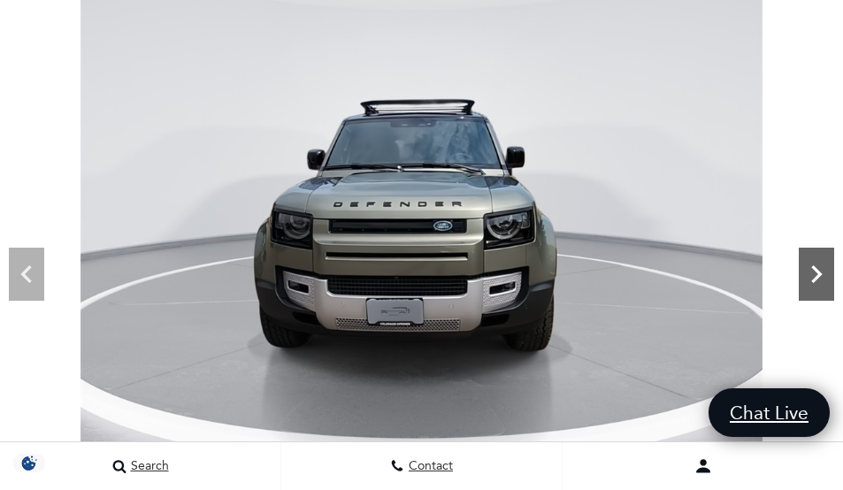
click at [807, 275] on icon "Next" at bounding box center [816, 274] width 35 height 35
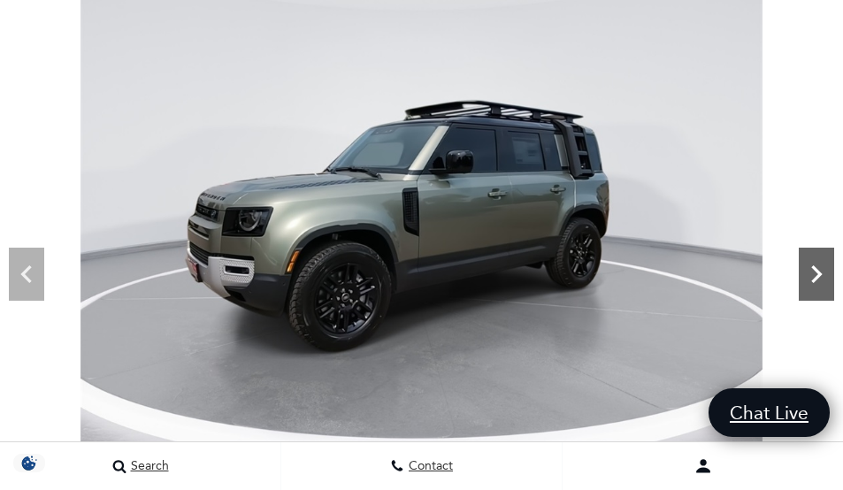
click at [807, 275] on icon "Next" at bounding box center [816, 274] width 35 height 35
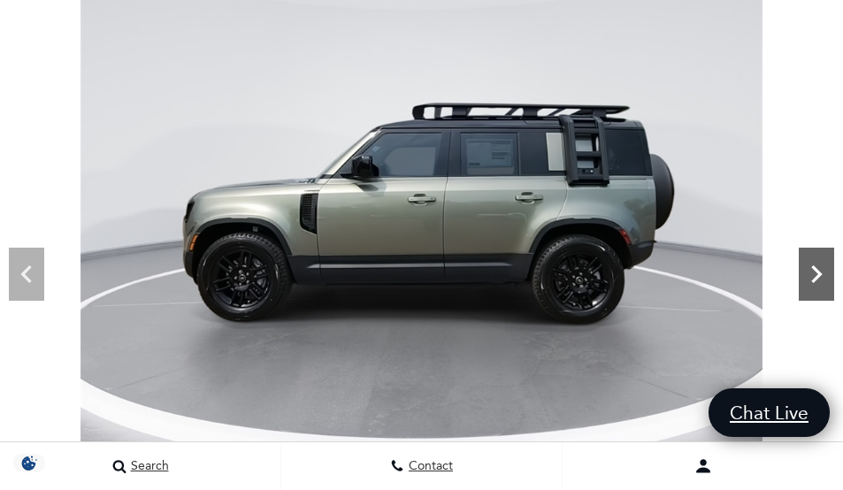
click at [812, 275] on icon "Next" at bounding box center [816, 274] width 35 height 35
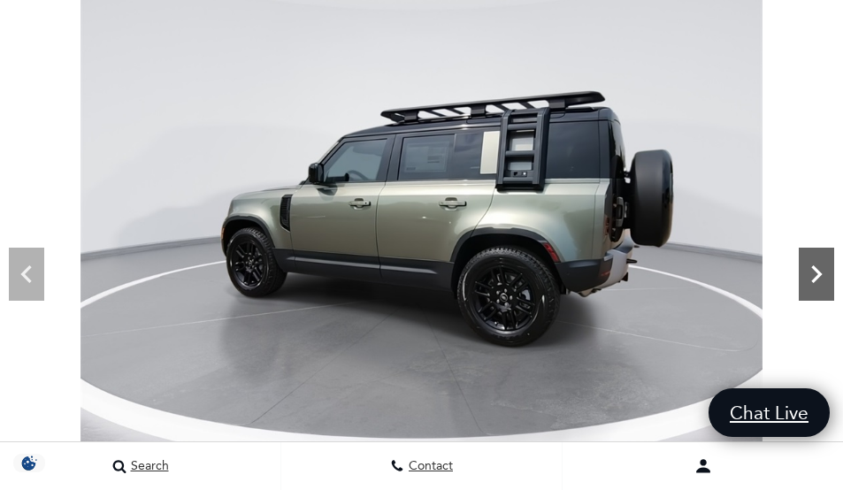
click at [812, 275] on icon "Next" at bounding box center [816, 274] width 35 height 35
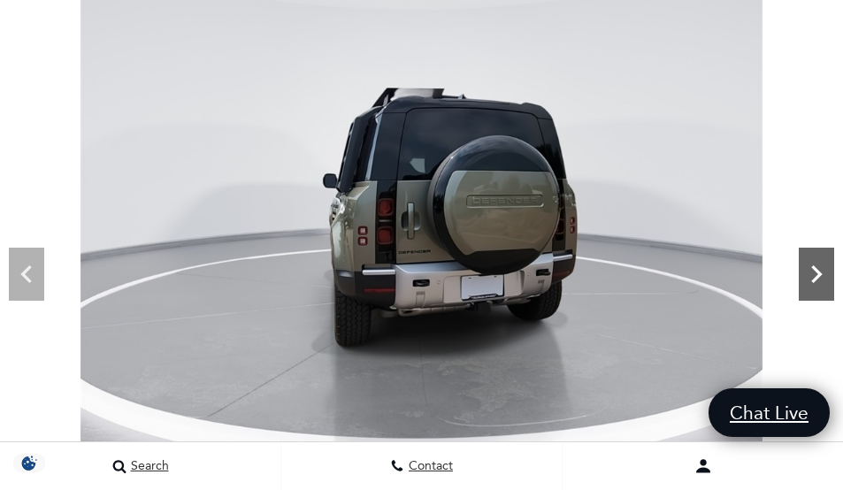
click at [812, 275] on icon "Next" at bounding box center [816, 274] width 35 height 35
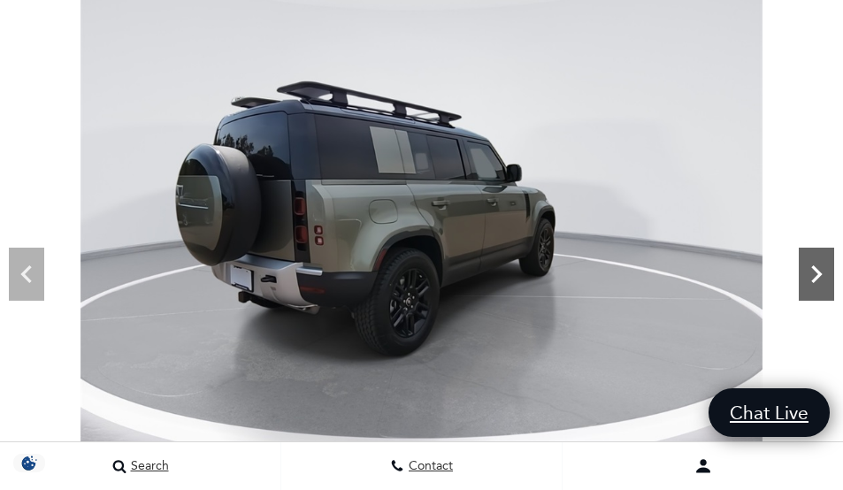
click at [812, 275] on icon "Next" at bounding box center [816, 274] width 35 height 35
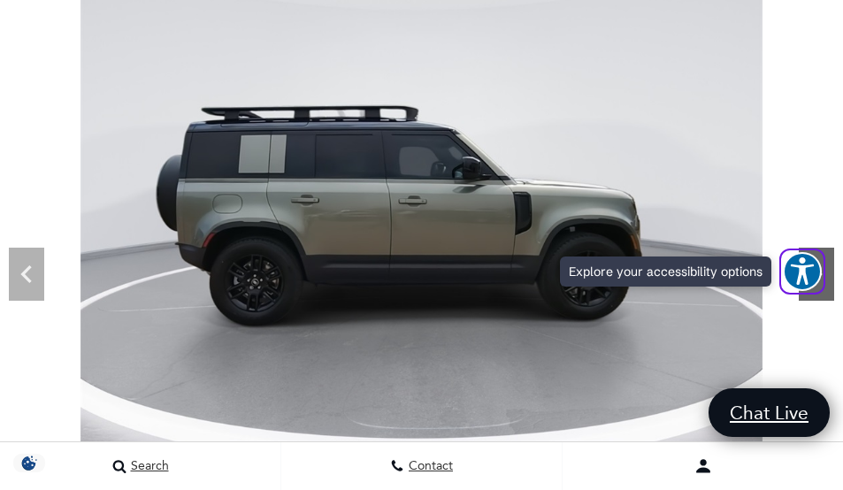
click at [812, 275] on span "Explore your accessibility options" at bounding box center [802, 271] width 39 height 39
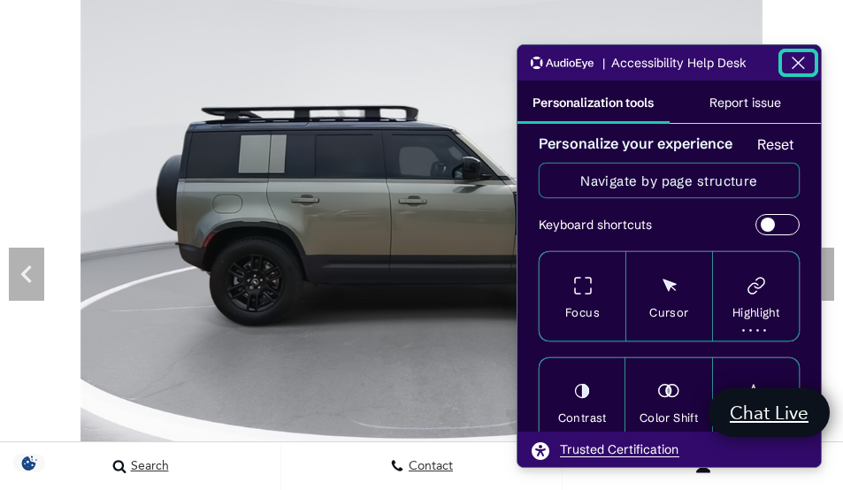
click at [792, 65] on icon "Close the AudioEye toolbar" at bounding box center [798, 62] width 21 height 21
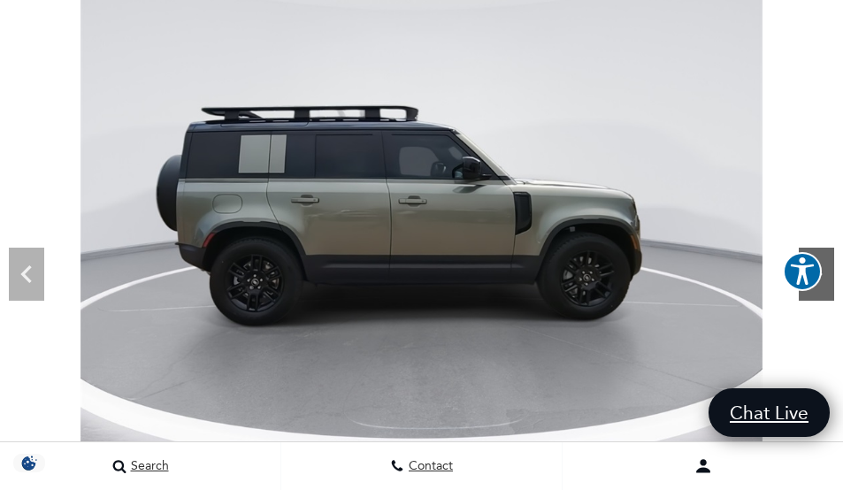
click at [822, 287] on icon "Next" at bounding box center [816, 274] width 35 height 35
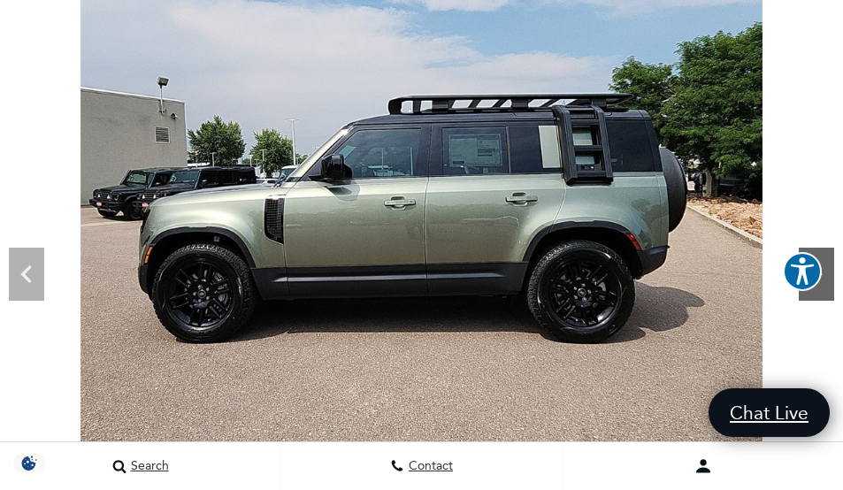
click at [822, 287] on icon "Next" at bounding box center [816, 274] width 35 height 35
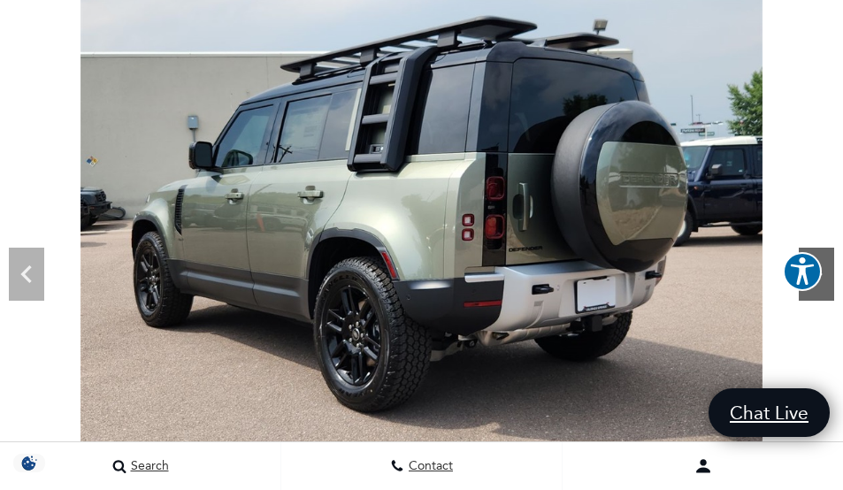
click at [825, 284] on icon "Next" at bounding box center [816, 274] width 35 height 35
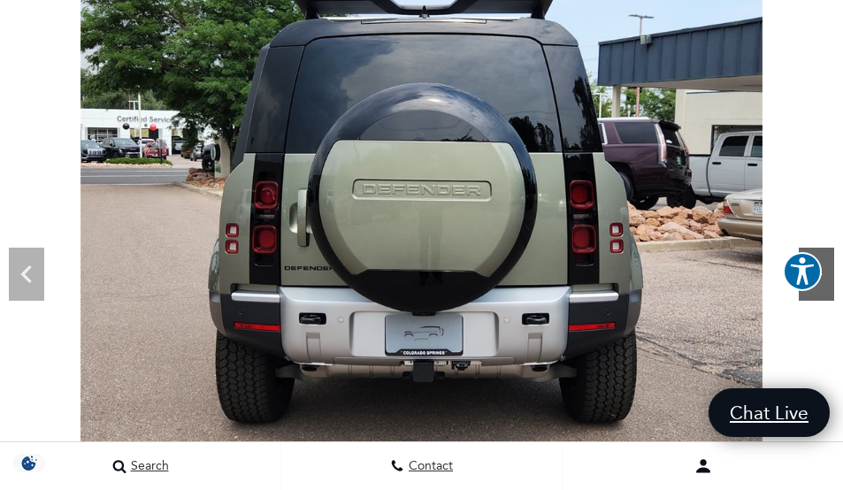
click at [825, 284] on icon "Next" at bounding box center [816, 274] width 35 height 35
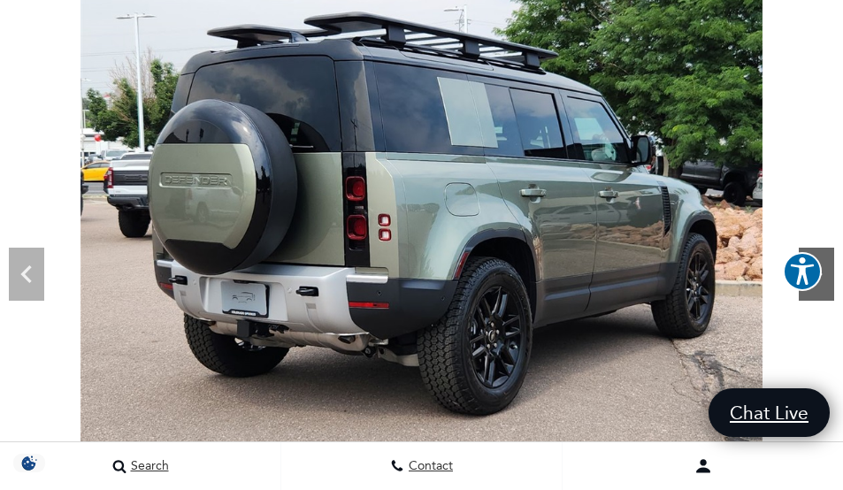
click at [825, 284] on icon "Next" at bounding box center [816, 274] width 35 height 35
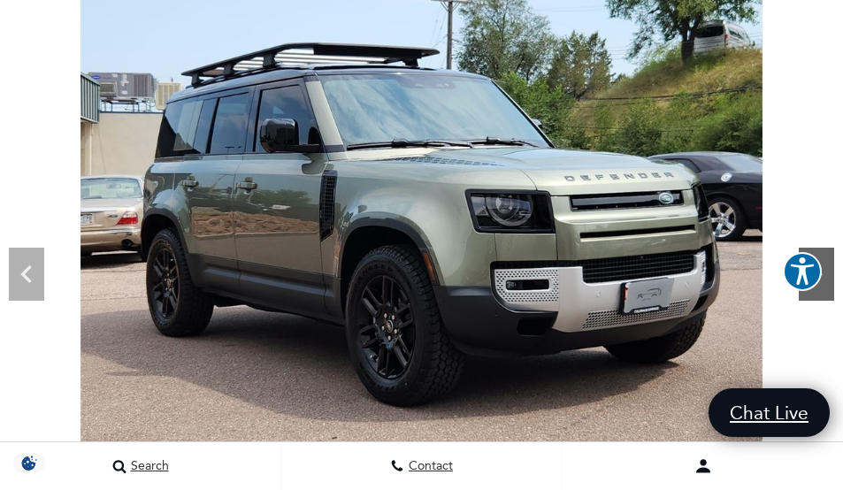
click at [825, 284] on icon "Next" at bounding box center [816, 274] width 35 height 35
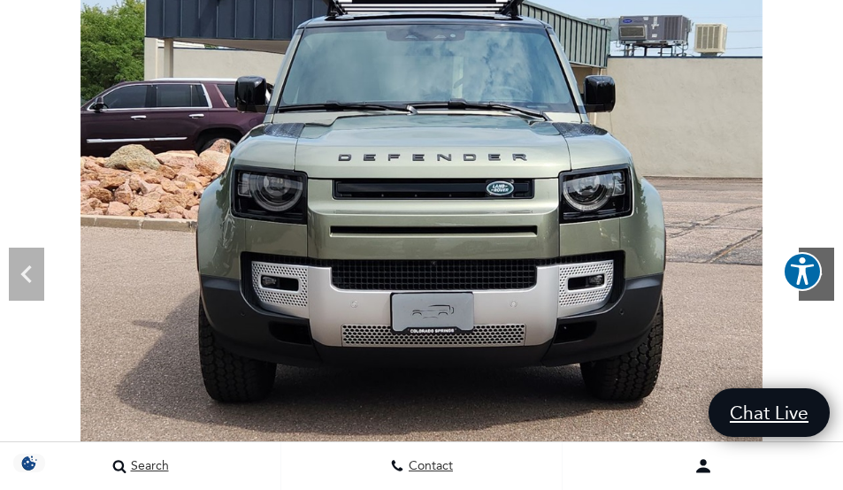
click at [825, 284] on icon "Next" at bounding box center [816, 274] width 35 height 35
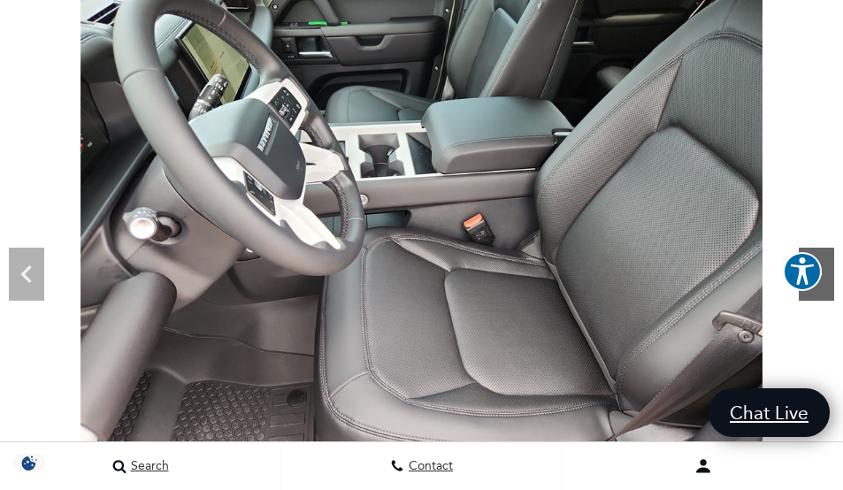
click at [826, 285] on icon "Next" at bounding box center [816, 274] width 35 height 35
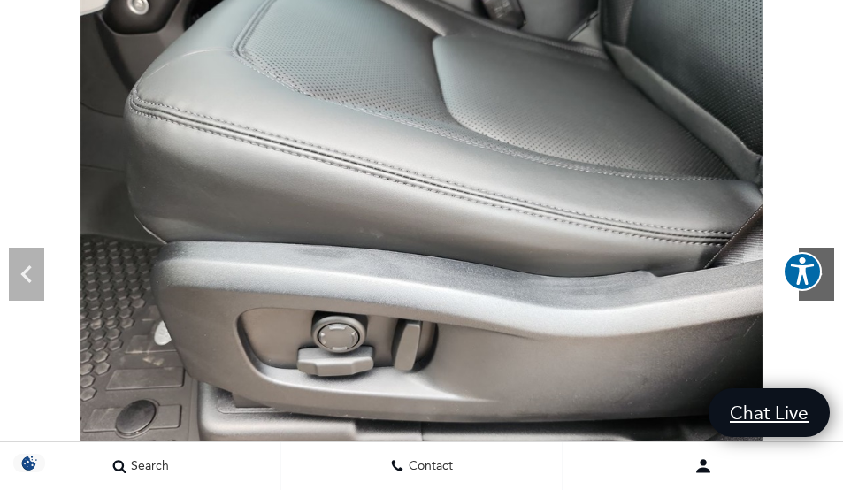
click at [826, 285] on icon "Next" at bounding box center [816, 274] width 35 height 35
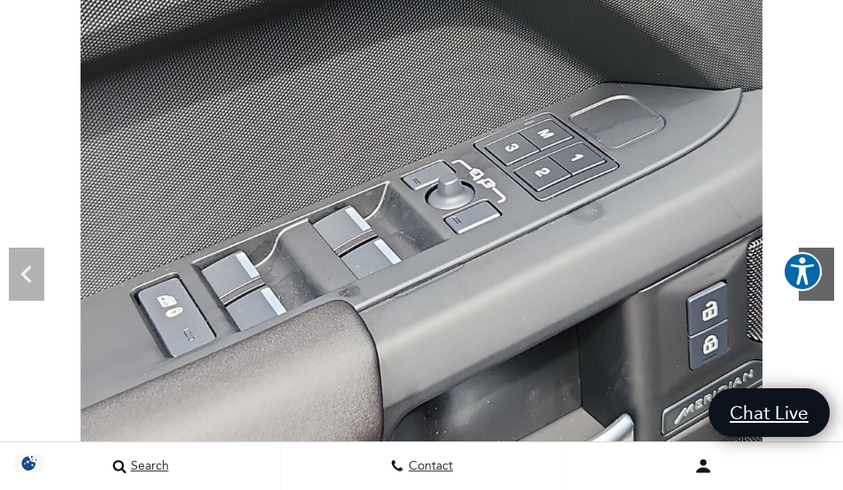
click at [826, 285] on icon "Next" at bounding box center [816, 274] width 35 height 35
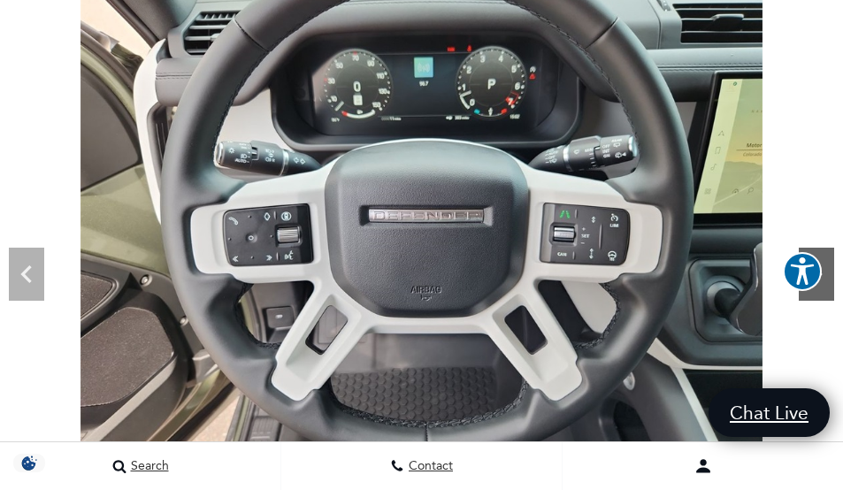
click at [825, 288] on icon "Next" at bounding box center [816, 274] width 35 height 35
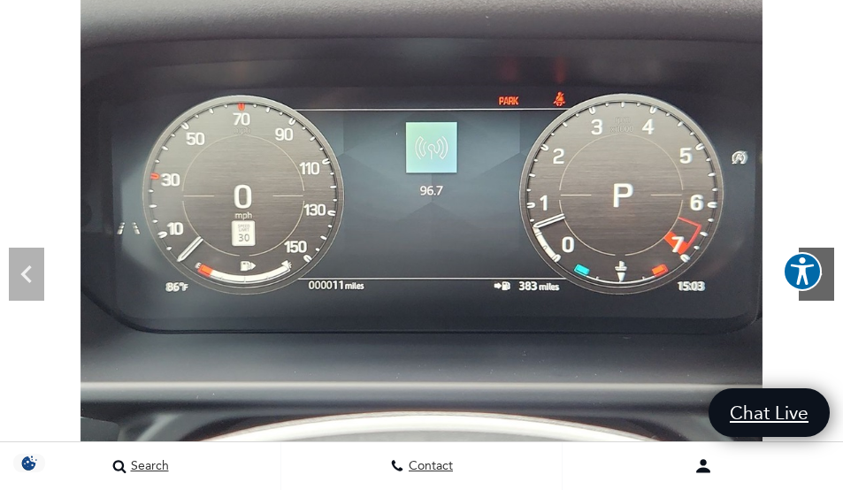
click at [825, 288] on icon "Next" at bounding box center [816, 274] width 35 height 35
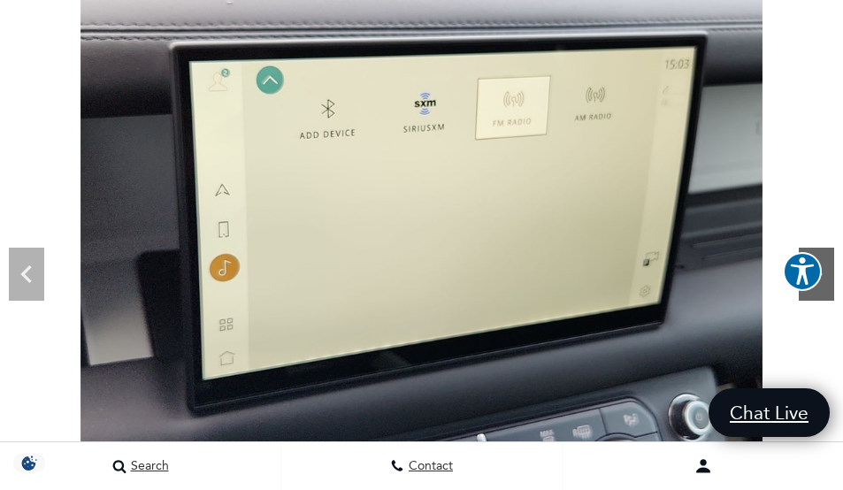
click at [825, 288] on icon "Next" at bounding box center [816, 274] width 35 height 35
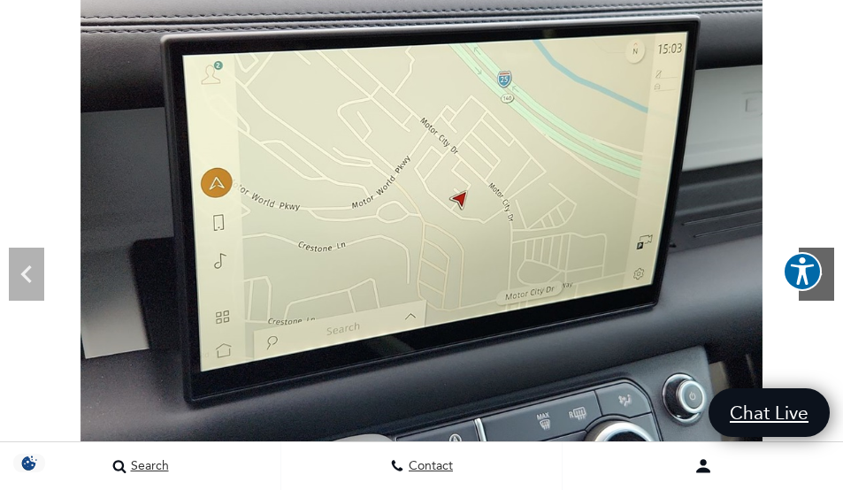
click at [825, 288] on icon "Next" at bounding box center [816, 274] width 35 height 35
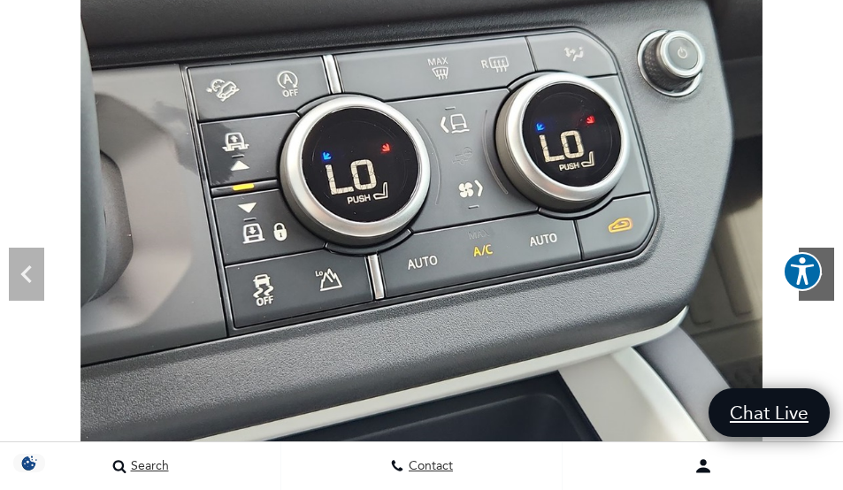
click at [825, 288] on icon "Next" at bounding box center [816, 274] width 35 height 35
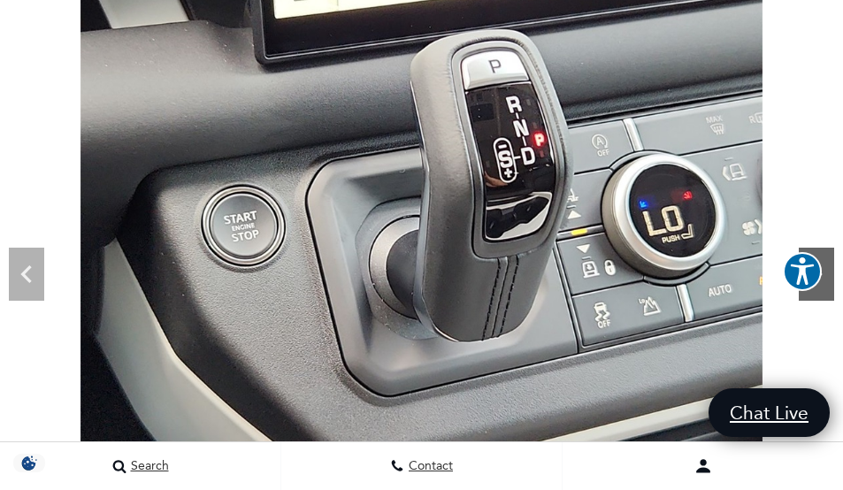
click at [825, 288] on icon "Next" at bounding box center [816, 274] width 35 height 35
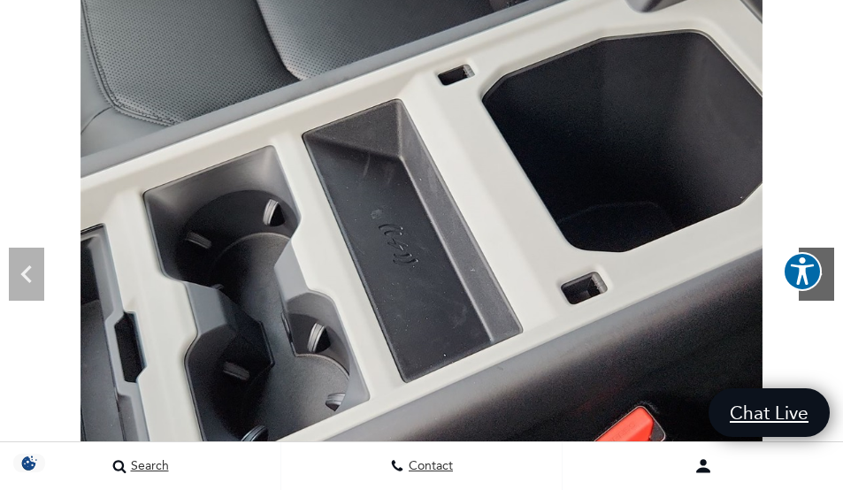
click at [825, 288] on icon "Next" at bounding box center [816, 274] width 35 height 35
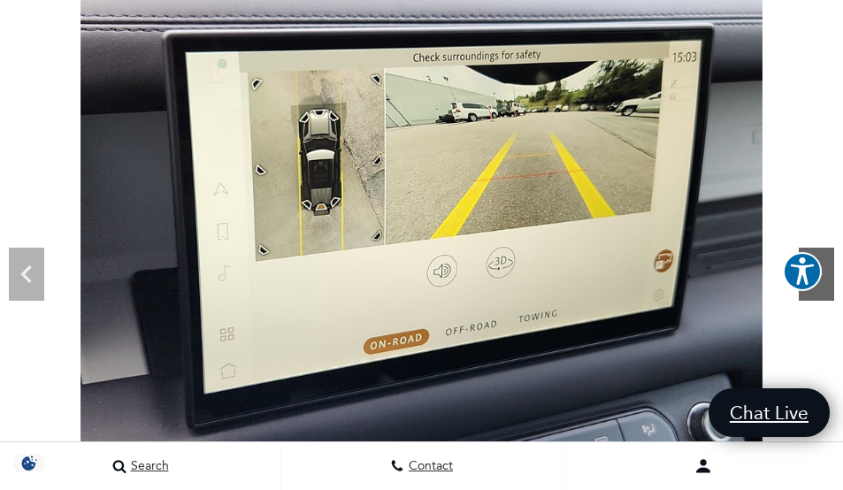
click at [825, 288] on icon "Next" at bounding box center [816, 274] width 35 height 35
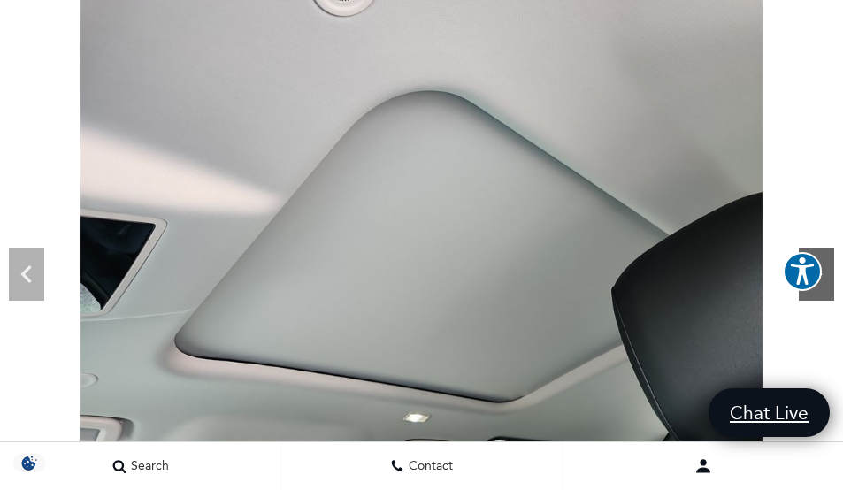
click at [825, 288] on icon "Next" at bounding box center [816, 274] width 35 height 35
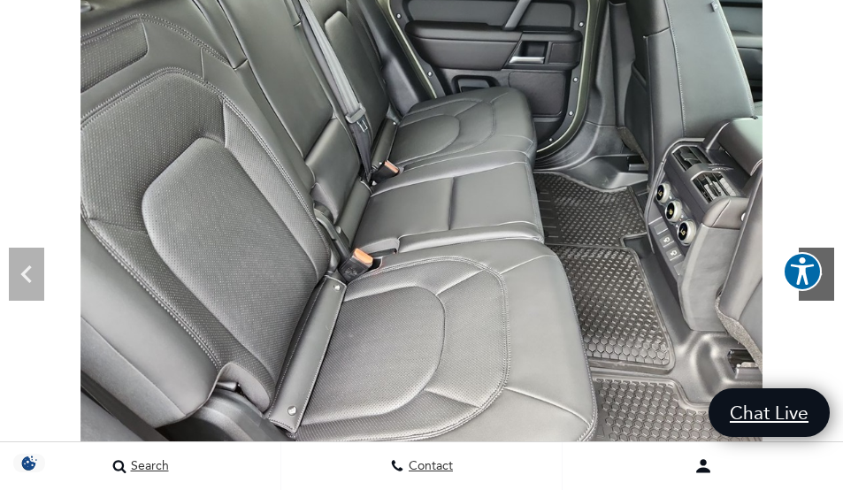
click at [825, 288] on icon "Next" at bounding box center [816, 274] width 35 height 35
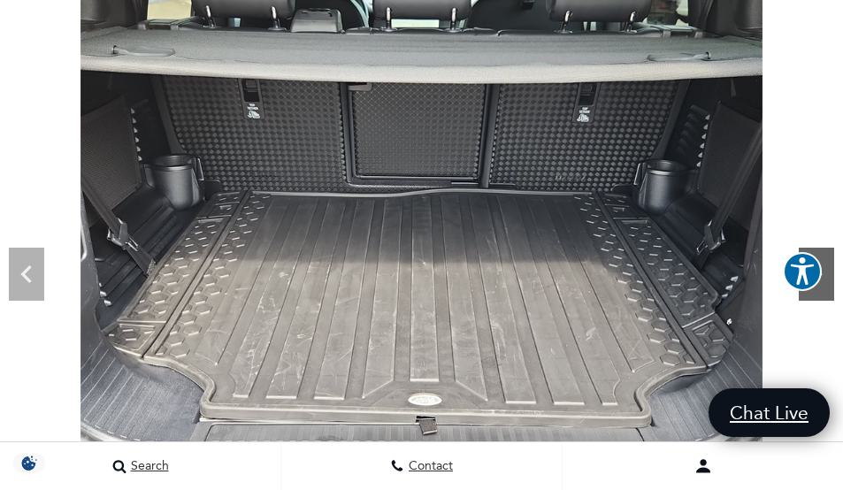
click at [825, 288] on icon "Next" at bounding box center [816, 274] width 35 height 35
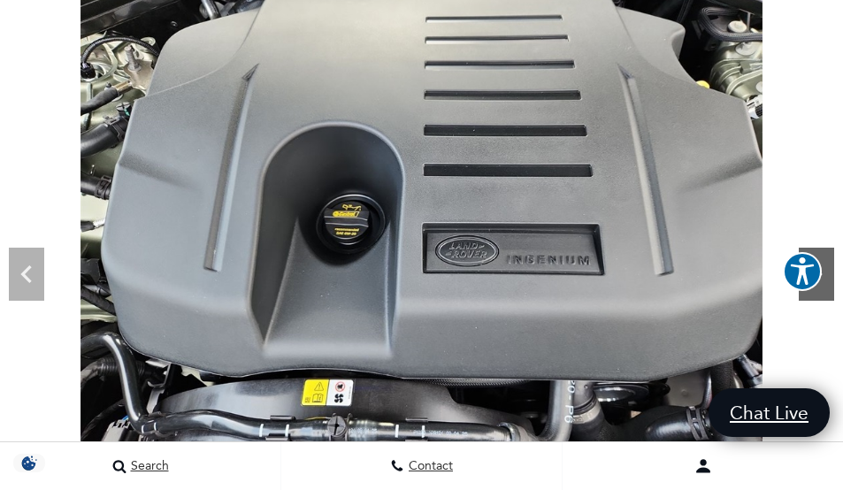
click at [825, 288] on icon "Next" at bounding box center [816, 274] width 35 height 35
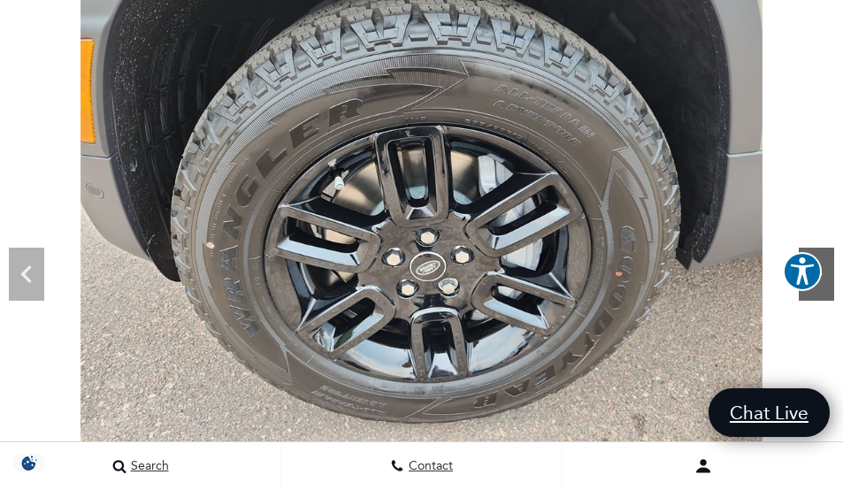
click at [826, 288] on icon "Next" at bounding box center [816, 274] width 35 height 35
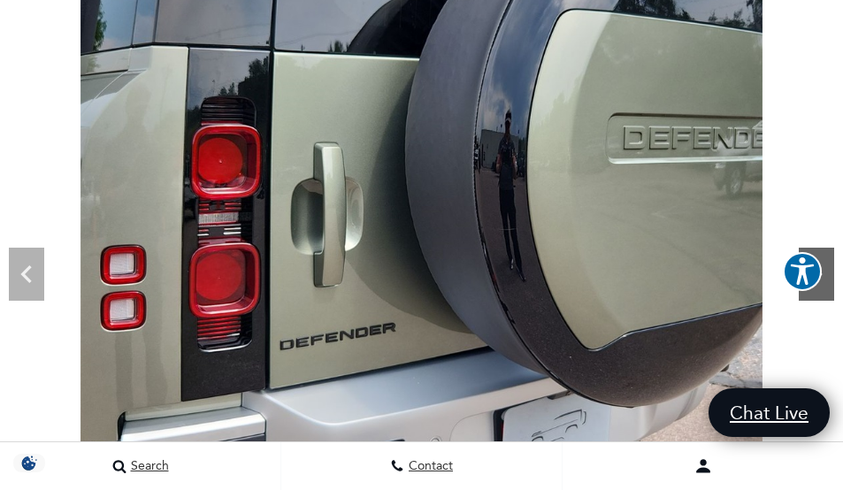
click at [827, 290] on icon "Next" at bounding box center [816, 274] width 35 height 35
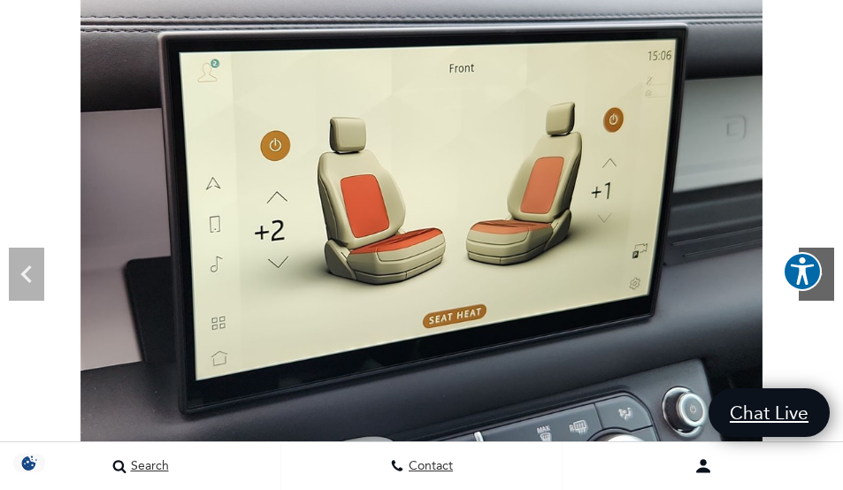
click at [827, 290] on icon "Next" at bounding box center [816, 274] width 35 height 35
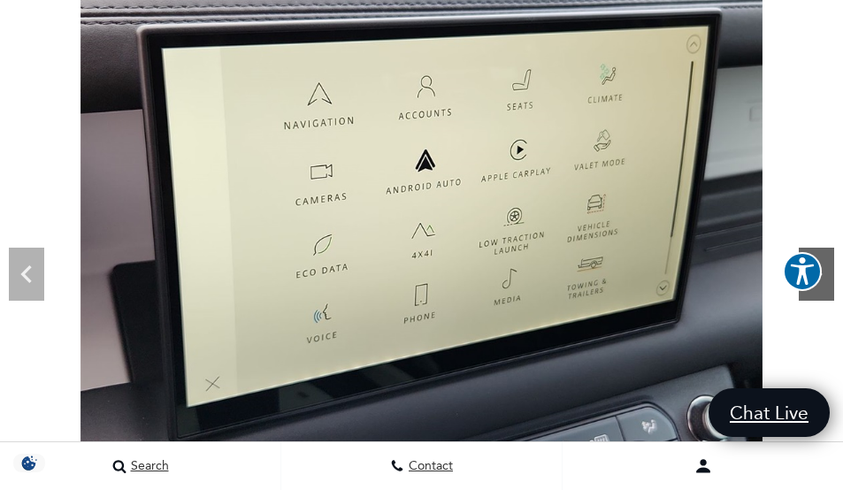
click at [827, 290] on icon "Next" at bounding box center [816, 274] width 35 height 35
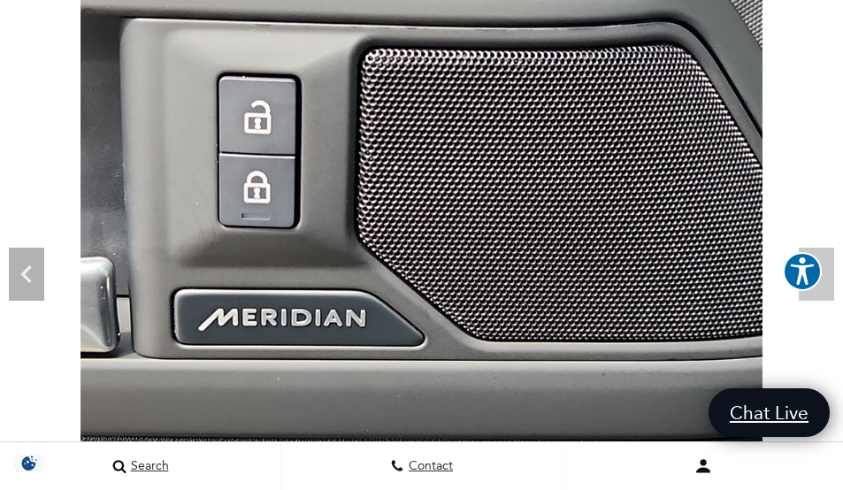
click at [827, 290] on img at bounding box center [421, 205] width 843 height 511
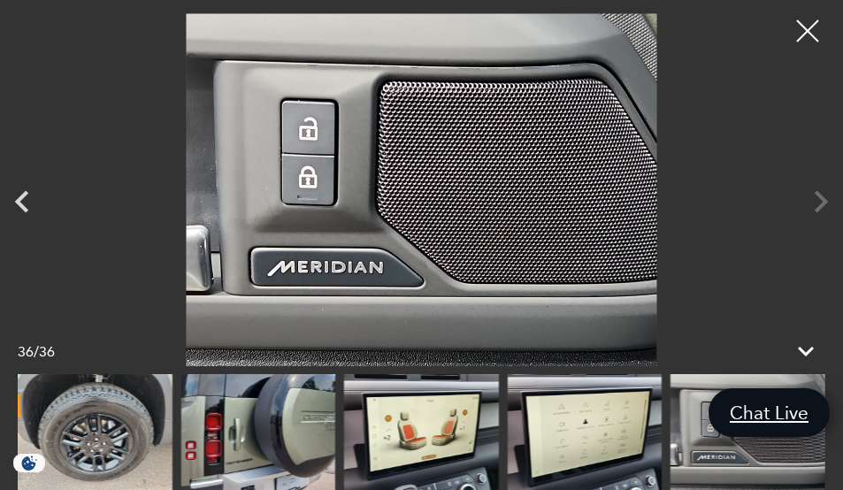
scroll to position [223, 0]
click at [805, 27] on div at bounding box center [808, 31] width 47 height 47
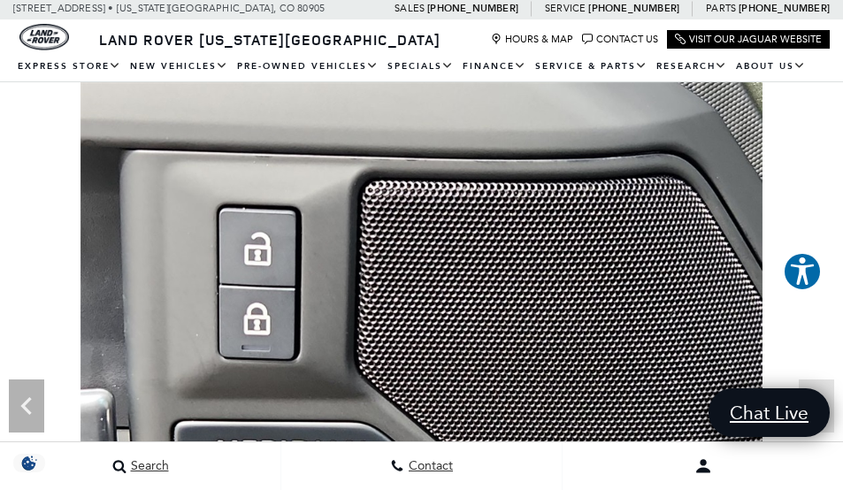
scroll to position [0, 0]
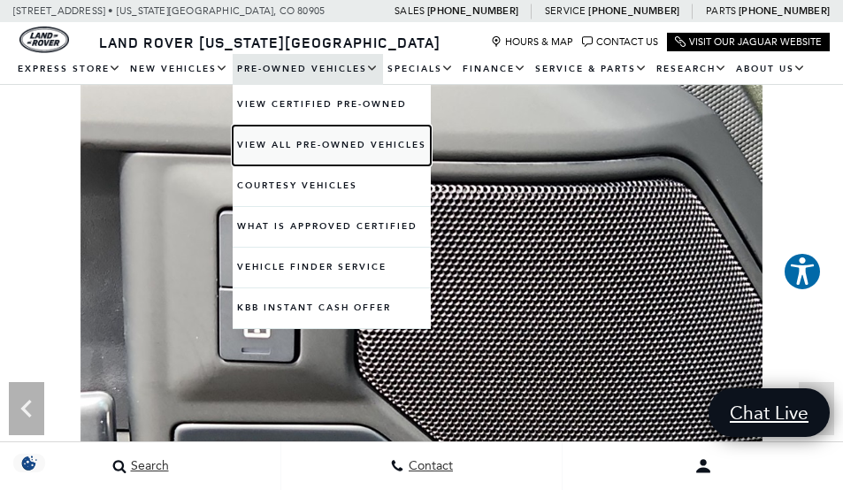
click at [313, 137] on link "View All Pre-Owned Vehicles" at bounding box center [332, 146] width 198 height 40
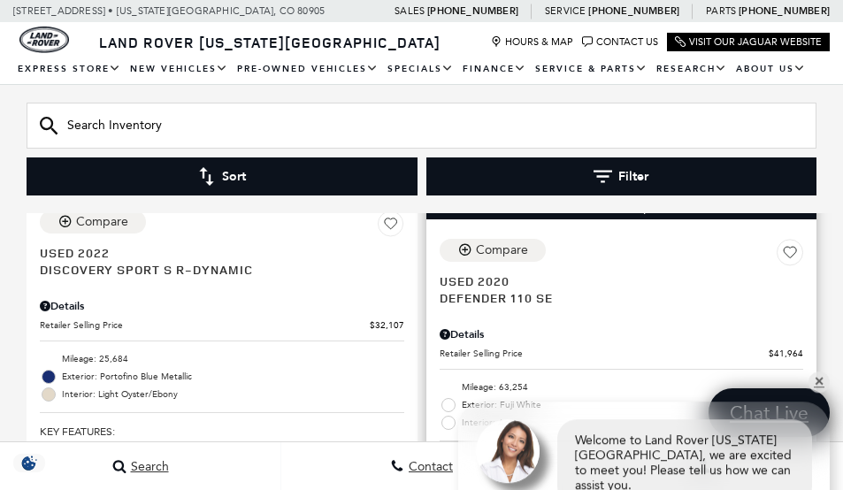
scroll to position [619, 0]
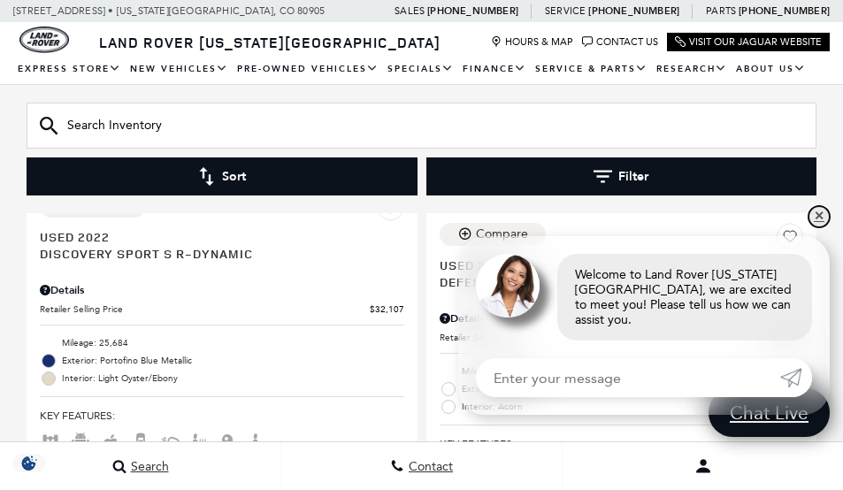
click at [823, 227] on link "✕" at bounding box center [819, 216] width 21 height 21
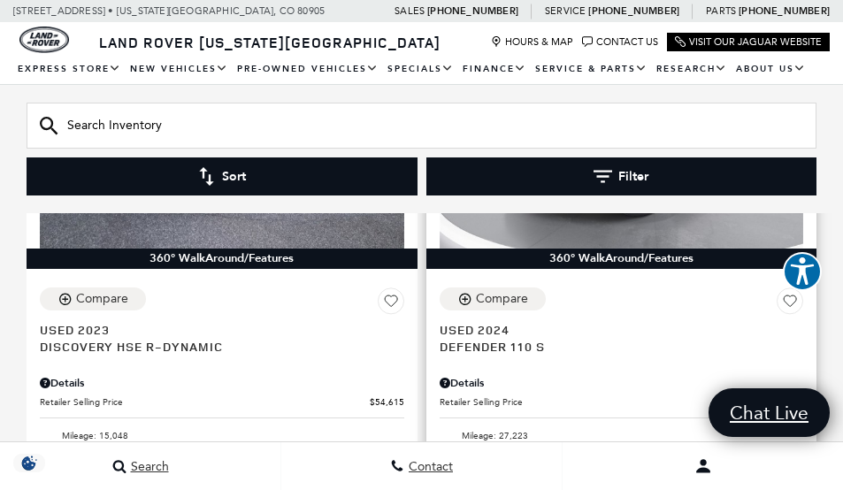
scroll to position [4070, 0]
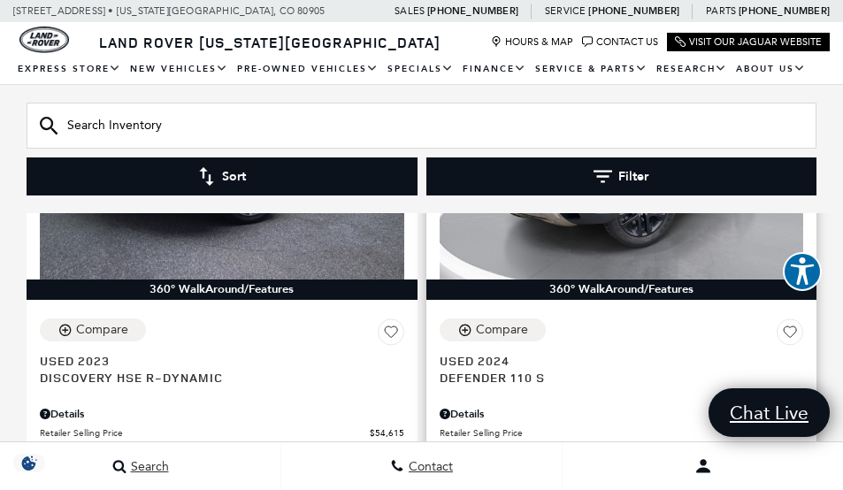
click at [471, 406] on div "Details" at bounding box center [622, 414] width 365 height 16
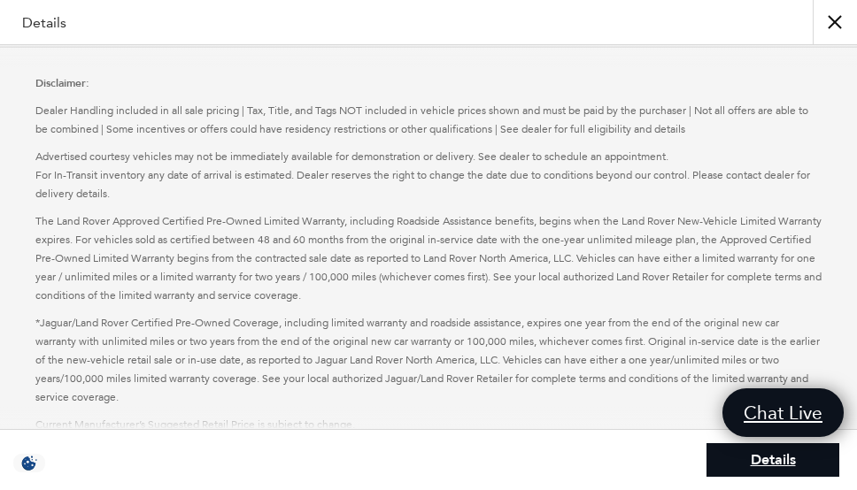
scroll to position [285, 0]
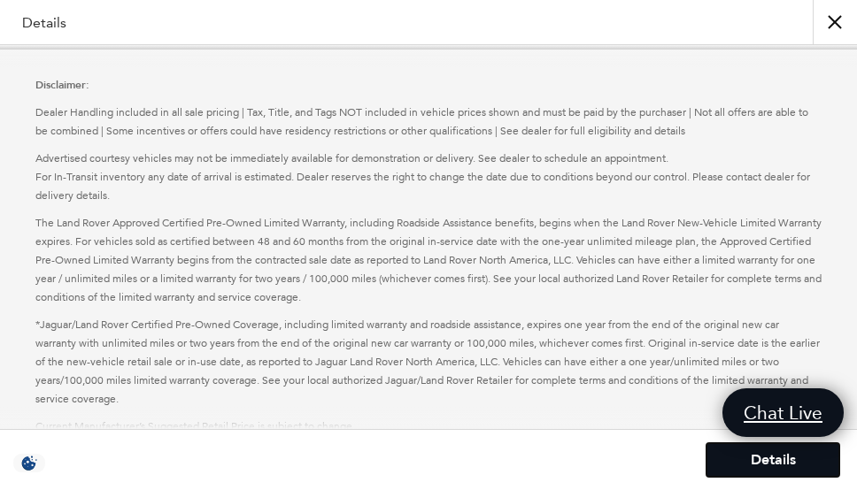
click at [771, 462] on link "Details" at bounding box center [772, 460] width 133 height 34
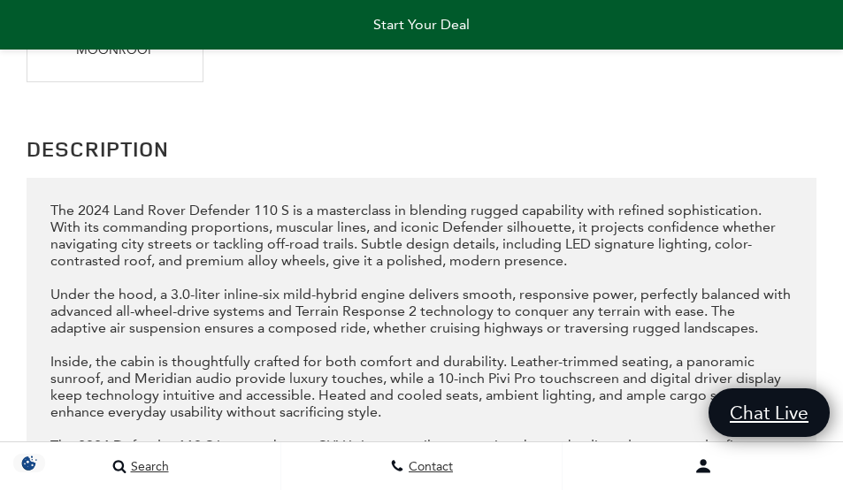
scroll to position [2827, 0]
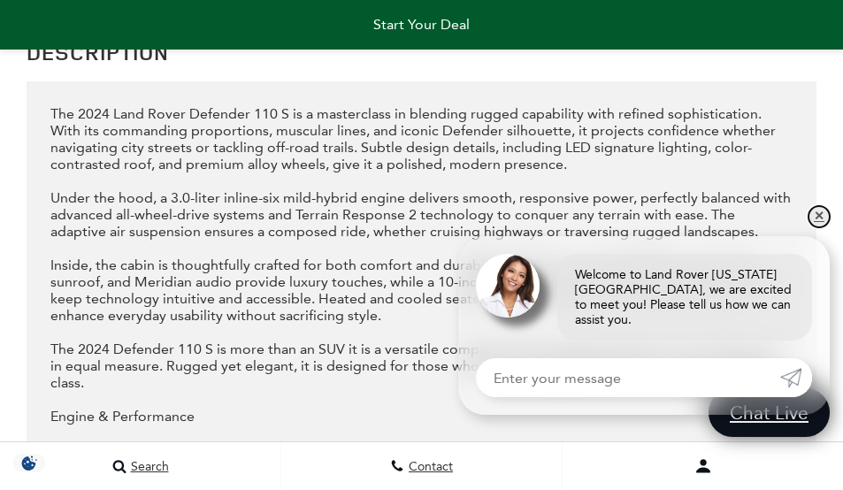
click at [817, 227] on link "✕" at bounding box center [819, 216] width 21 height 21
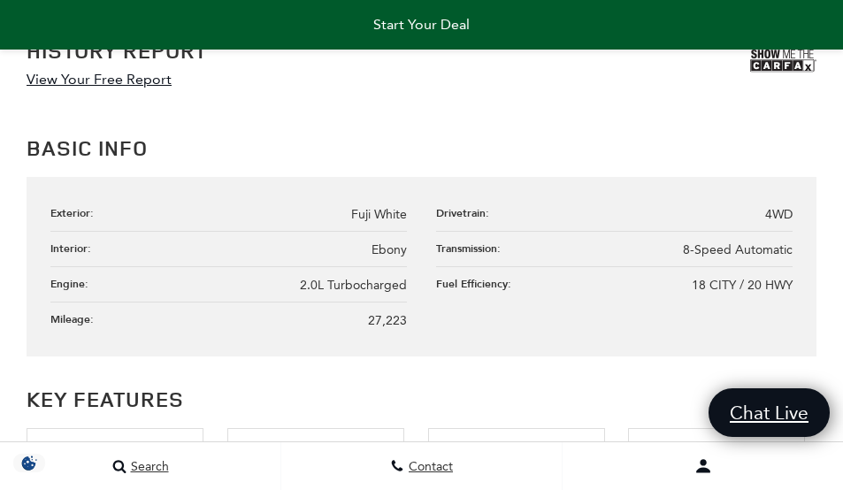
scroll to position [1765, 0]
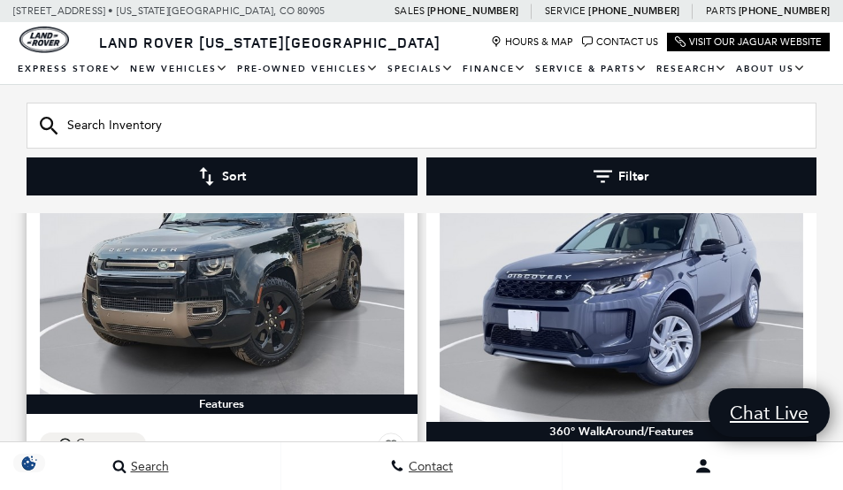
scroll to position [1695, 0]
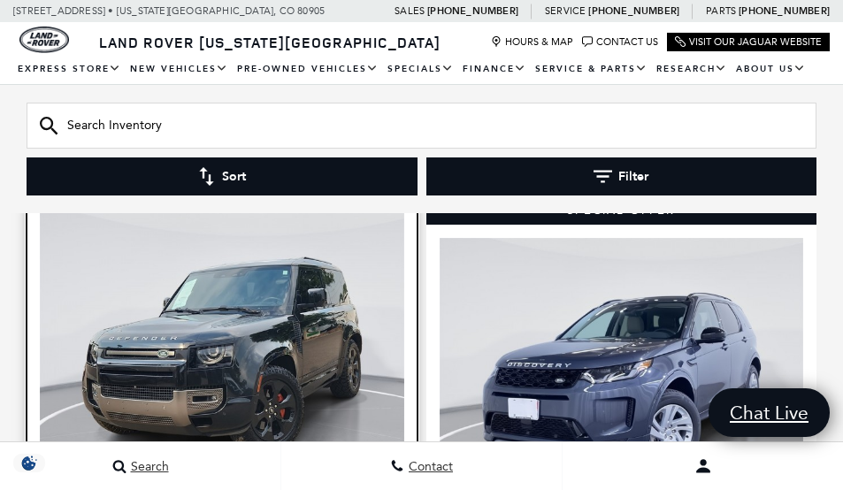
click at [225, 308] on img at bounding box center [222, 346] width 365 height 273
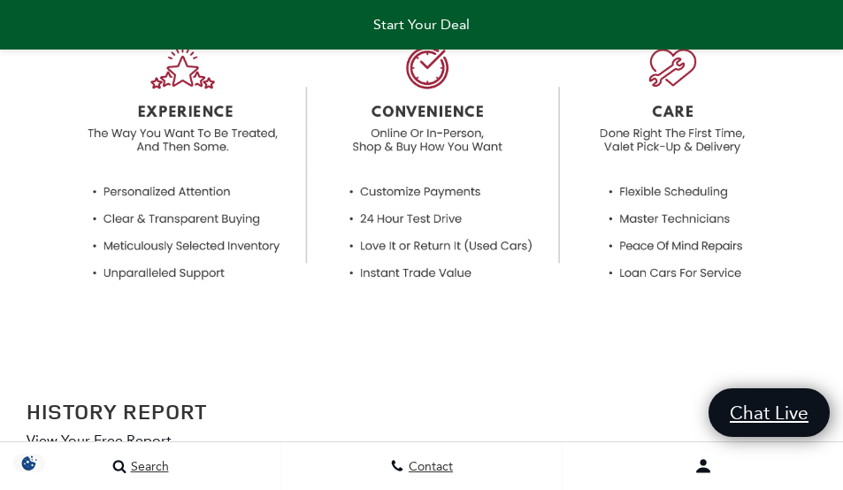
scroll to position [1581, 0]
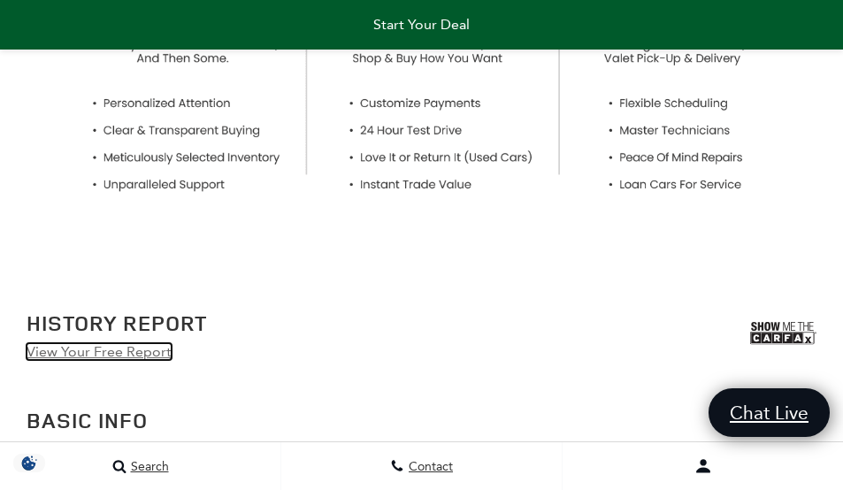
click at [61, 350] on link "View Your Free Report" at bounding box center [99, 351] width 145 height 17
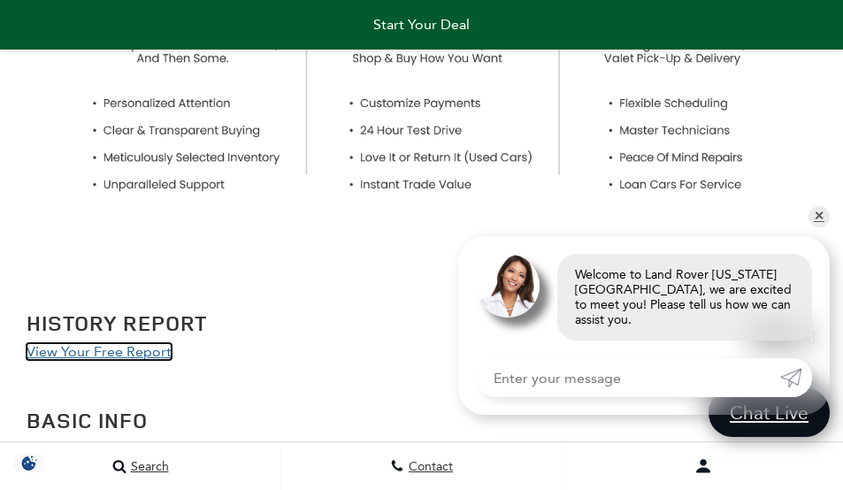
scroll to position [1670, 0]
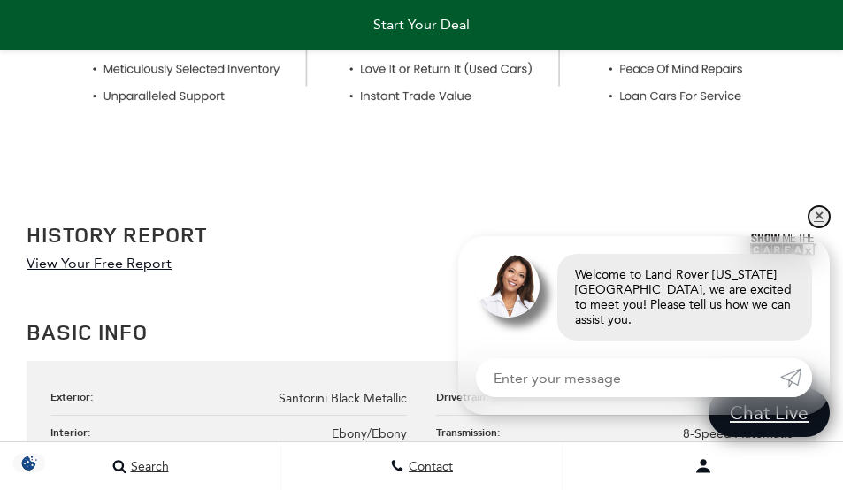
click at [820, 227] on link "✕" at bounding box center [819, 216] width 21 height 21
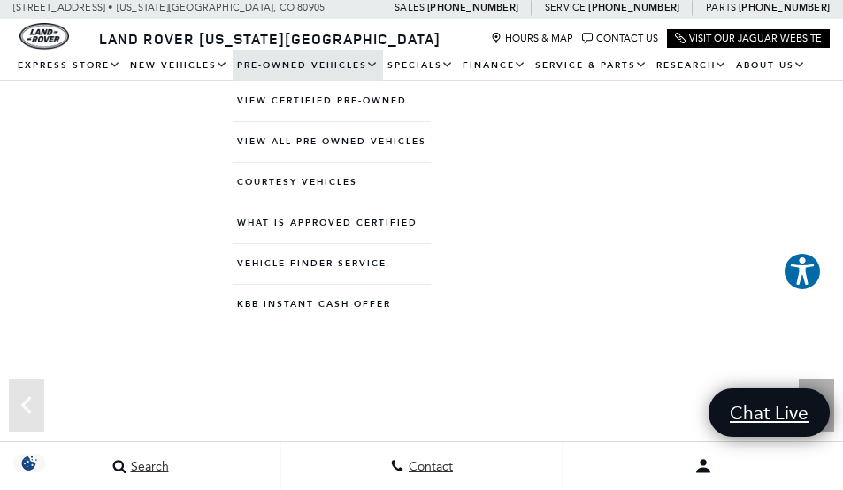
scroll to position [0, 0]
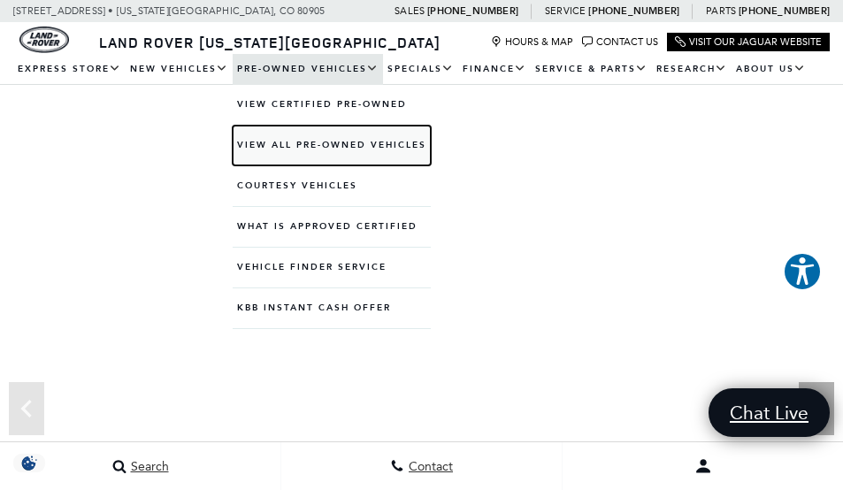
click at [311, 132] on link "View All Pre-Owned Vehicles" at bounding box center [332, 146] width 198 height 40
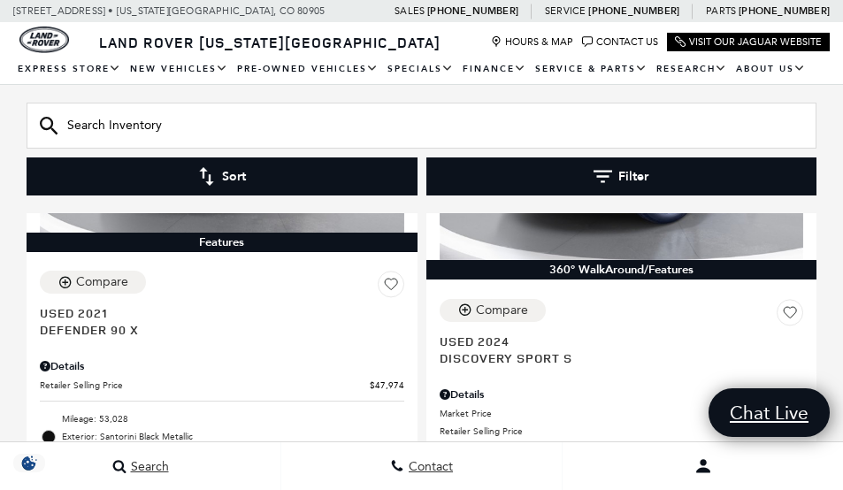
scroll to position [1947, 0]
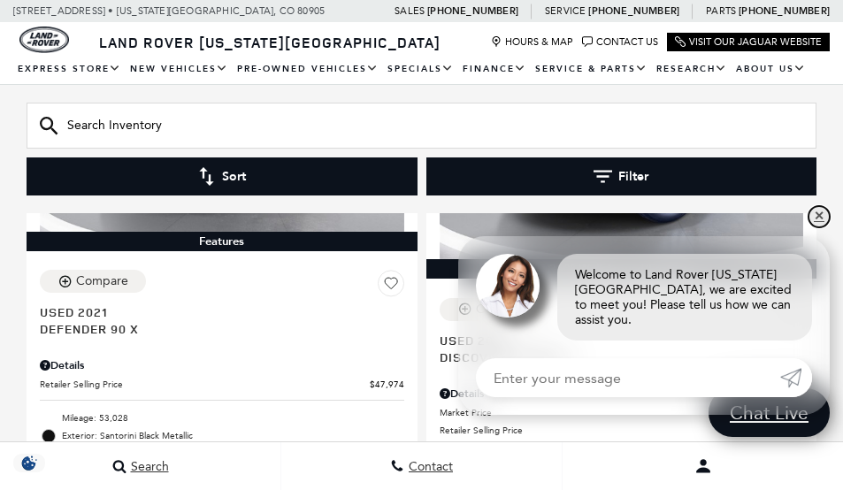
click at [814, 227] on link "✕" at bounding box center [819, 216] width 21 height 21
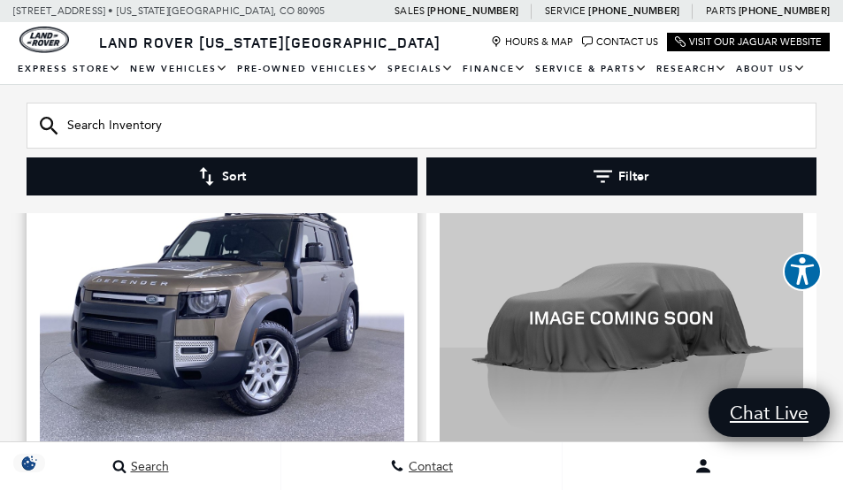
scroll to position [5221, 0]
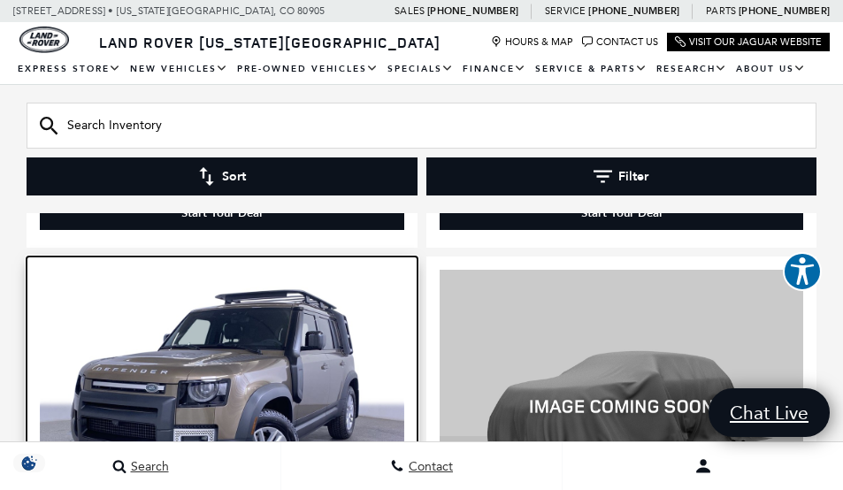
click at [265, 328] on img at bounding box center [222, 406] width 365 height 273
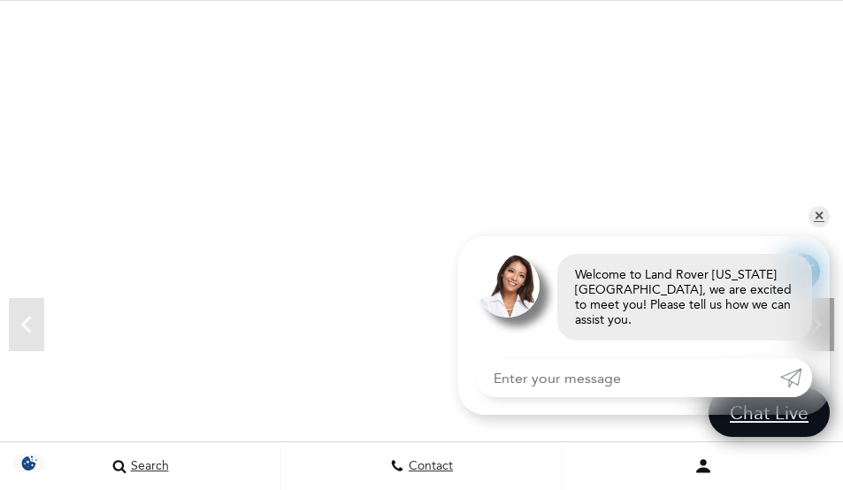
scroll to position [172, 0]
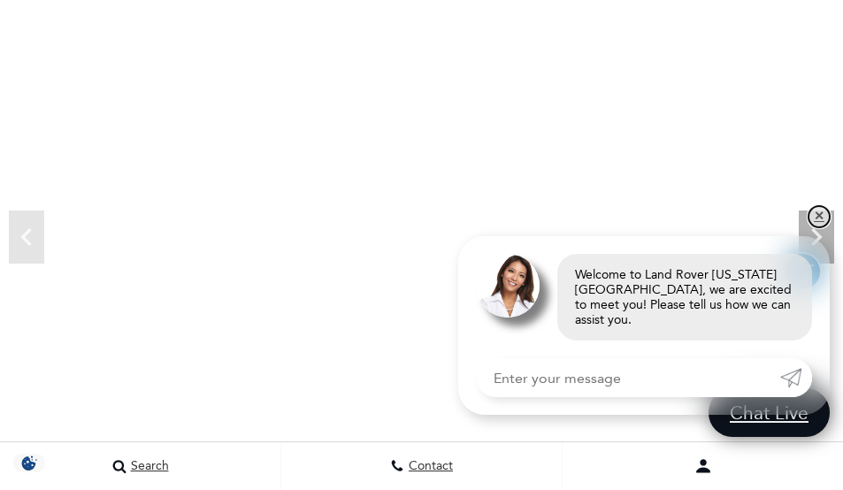
click at [816, 227] on link "✕" at bounding box center [819, 216] width 21 height 21
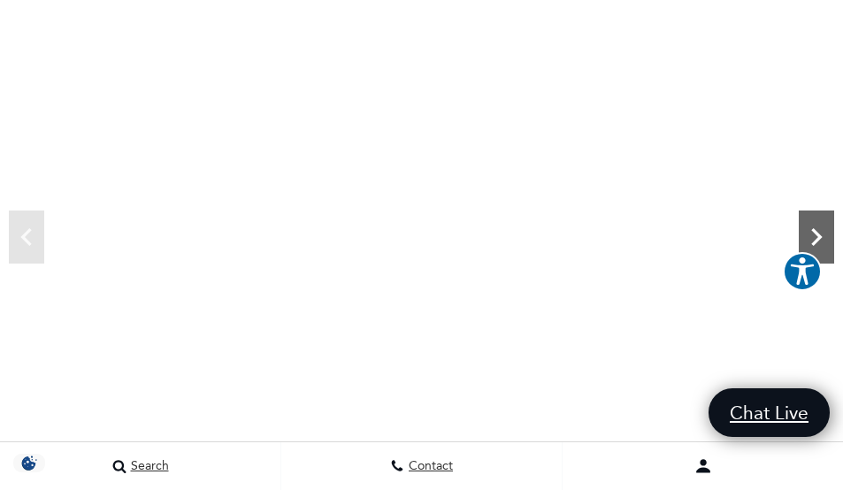
click at [815, 222] on icon "Next" at bounding box center [816, 236] width 35 height 35
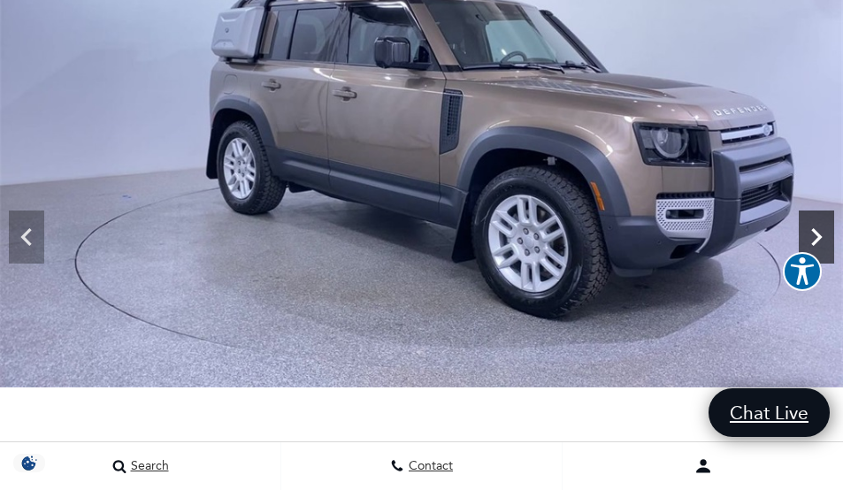
click at [815, 225] on icon "Next" at bounding box center [816, 236] width 35 height 35
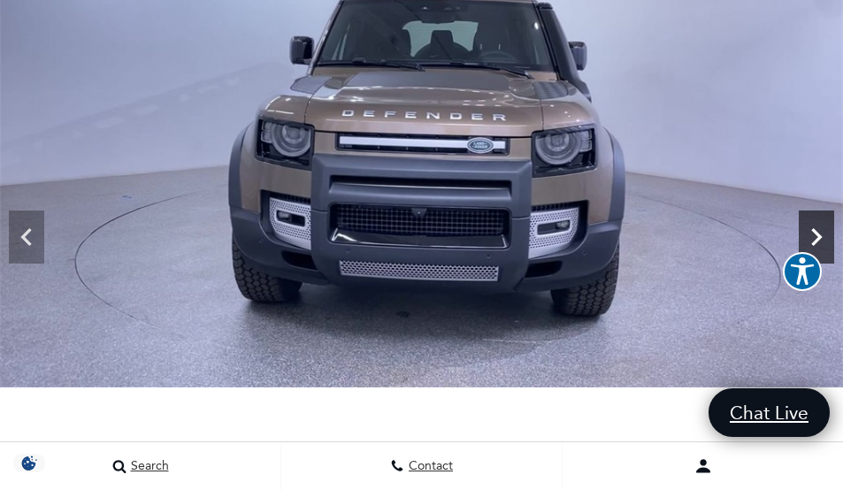
click at [815, 225] on icon "Next" at bounding box center [816, 236] width 35 height 35
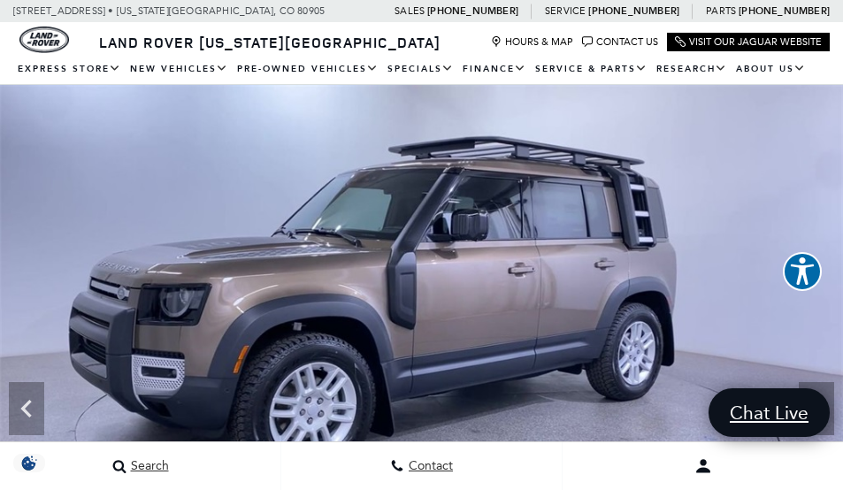
scroll to position [88, 0]
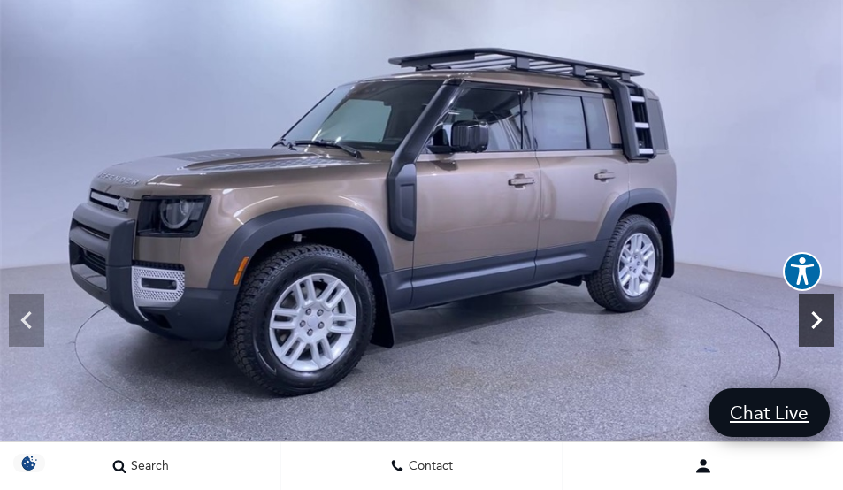
click at [821, 309] on icon "Next" at bounding box center [816, 320] width 35 height 35
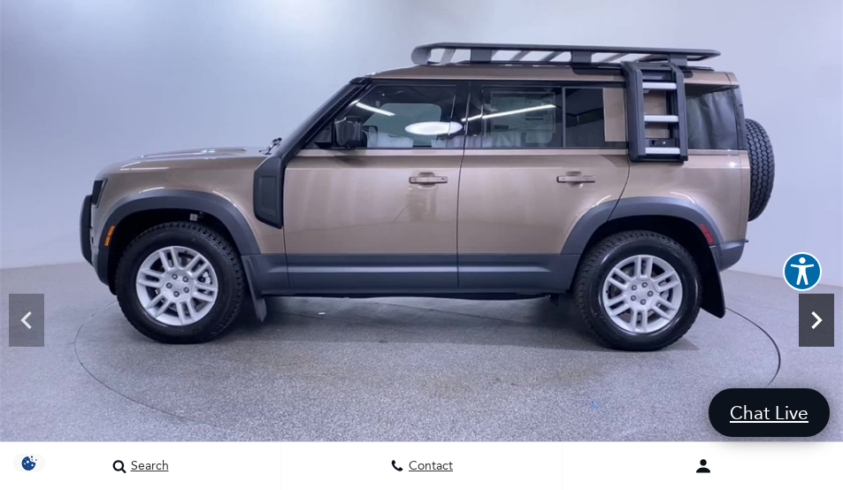
click at [821, 309] on icon "Next" at bounding box center [816, 320] width 35 height 35
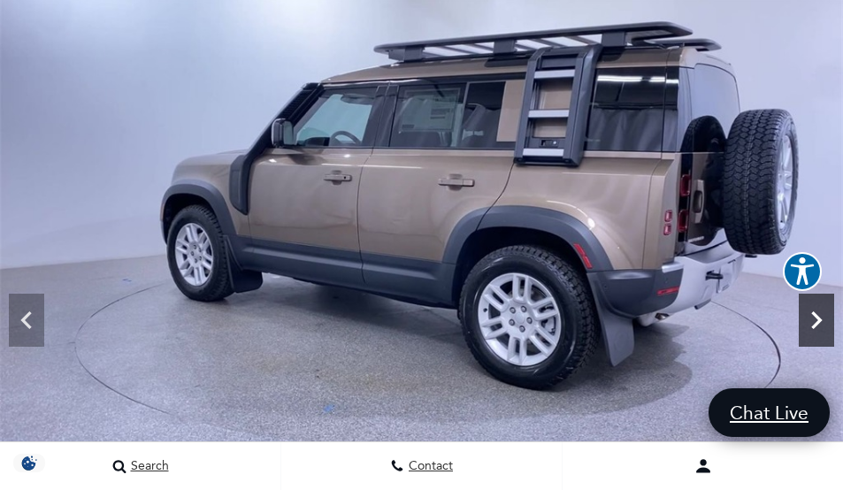
click at [821, 309] on icon "Next" at bounding box center [816, 320] width 35 height 35
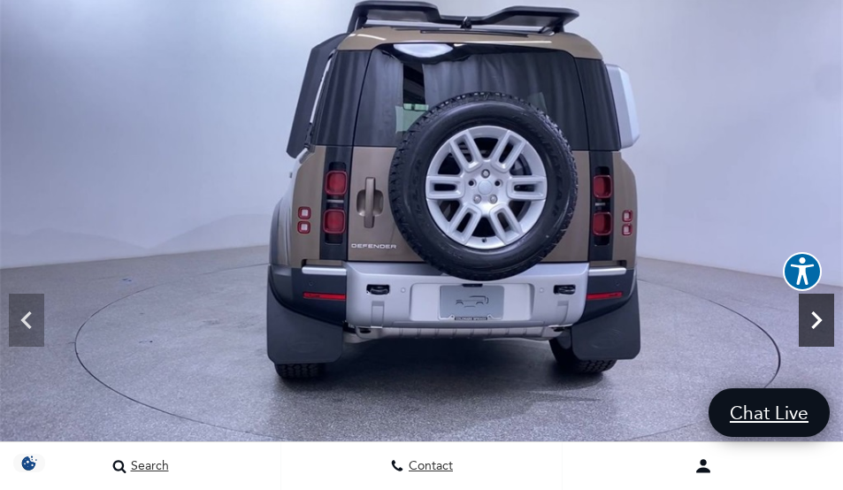
click at [821, 309] on icon "Next" at bounding box center [816, 320] width 35 height 35
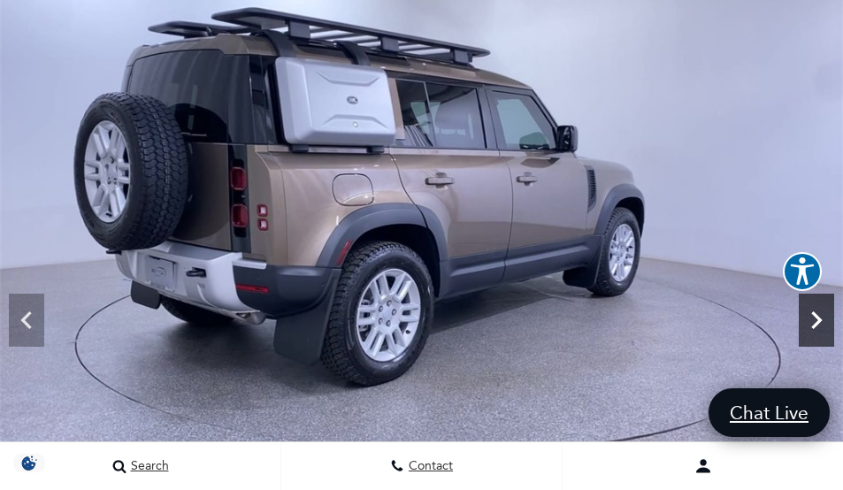
click at [821, 309] on icon "Next" at bounding box center [816, 320] width 35 height 35
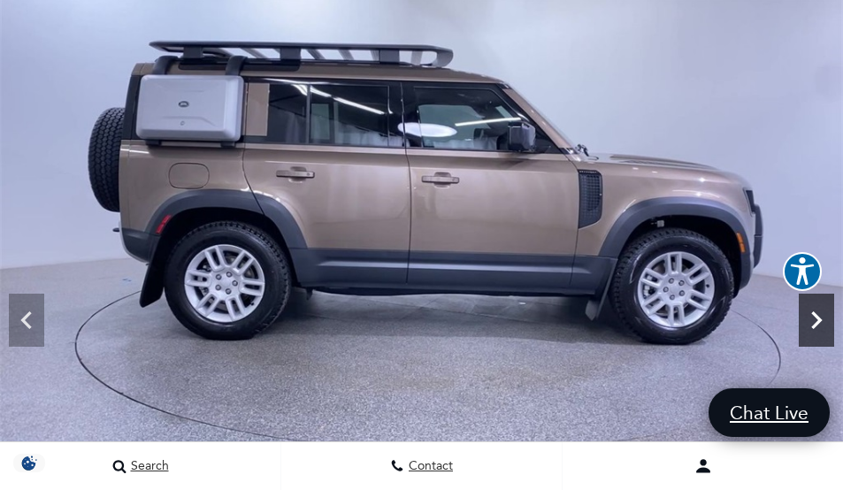
click at [821, 309] on icon "Next" at bounding box center [816, 320] width 35 height 35
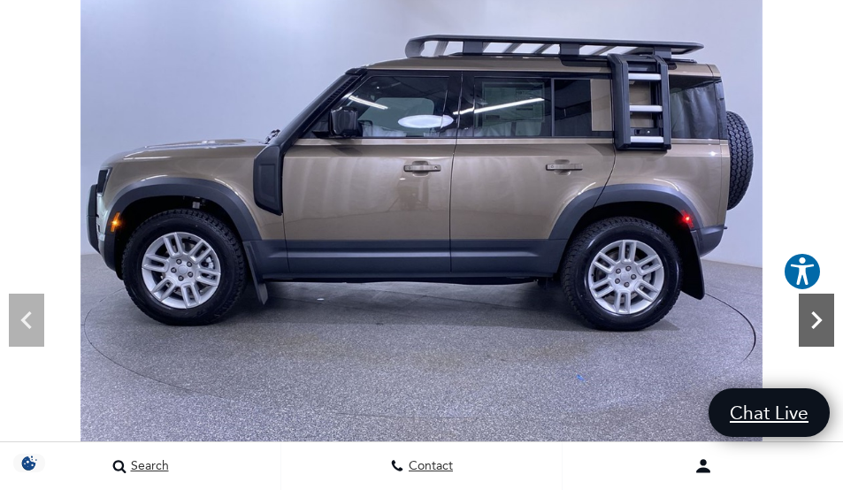
click at [821, 309] on icon "Next" at bounding box center [816, 320] width 35 height 35
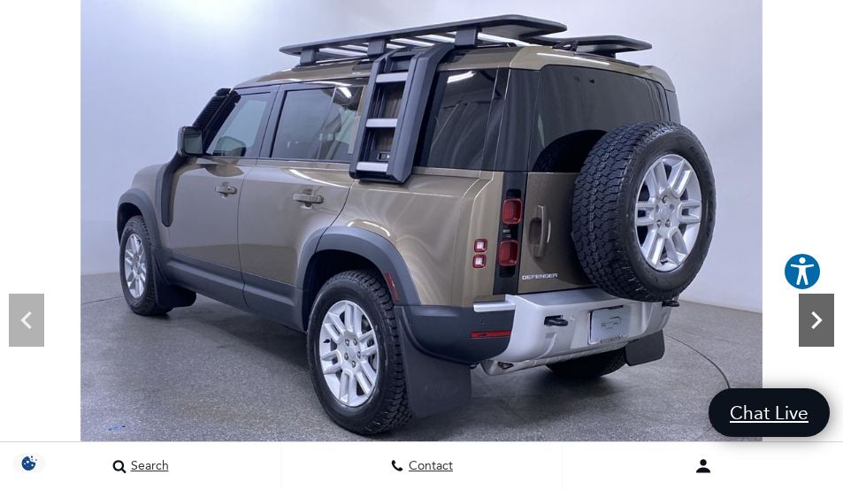
click at [811, 315] on icon "Next" at bounding box center [816, 320] width 35 height 35
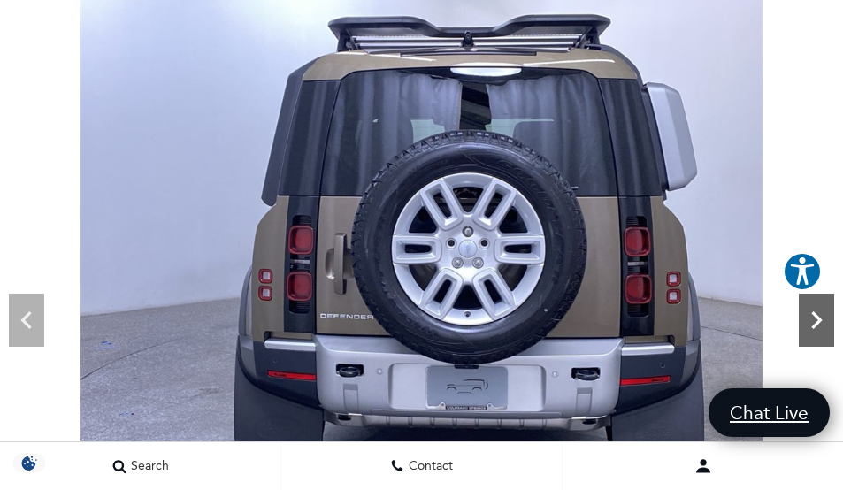
click at [814, 316] on icon "Next" at bounding box center [816, 320] width 35 height 35
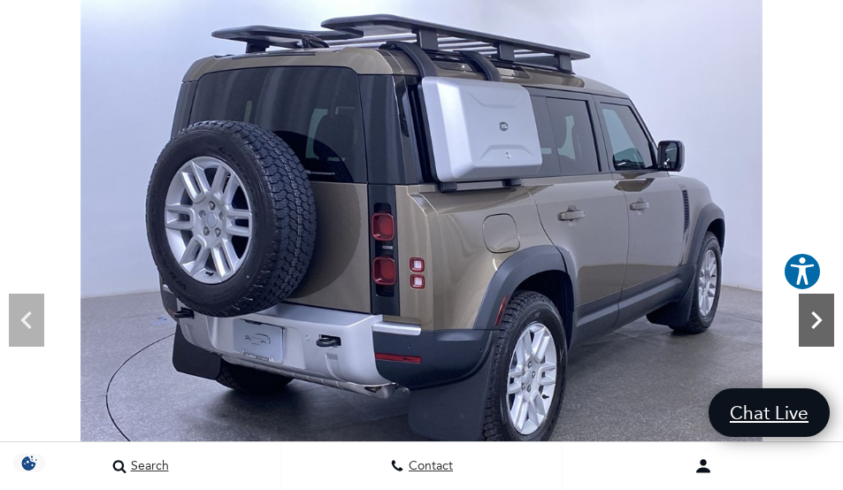
click at [811, 318] on icon "Next" at bounding box center [816, 320] width 35 height 35
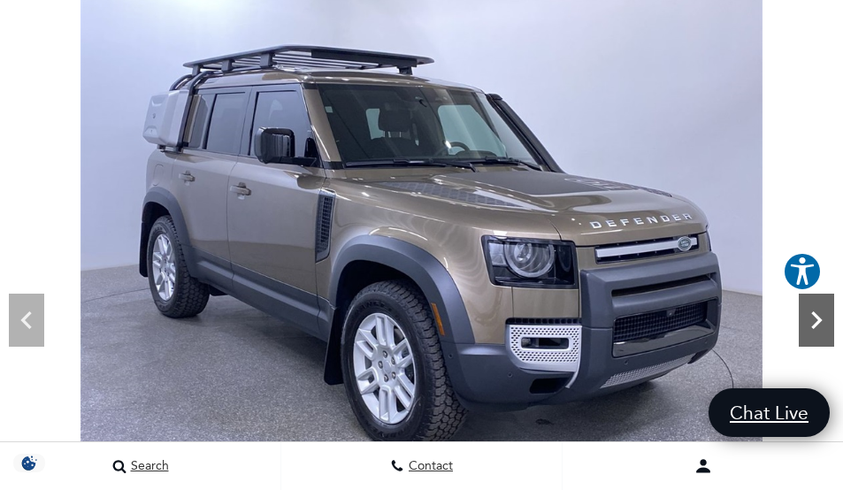
click at [810, 318] on icon "Next" at bounding box center [816, 320] width 35 height 35
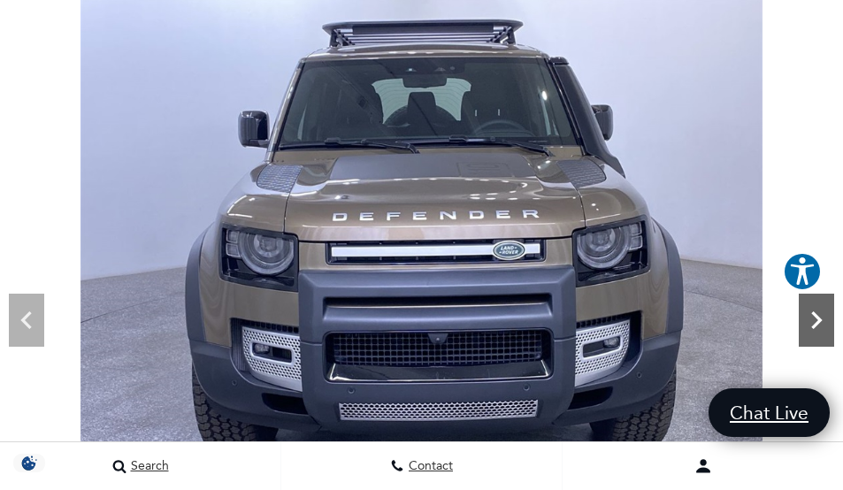
click at [810, 318] on icon "Next" at bounding box center [816, 320] width 35 height 35
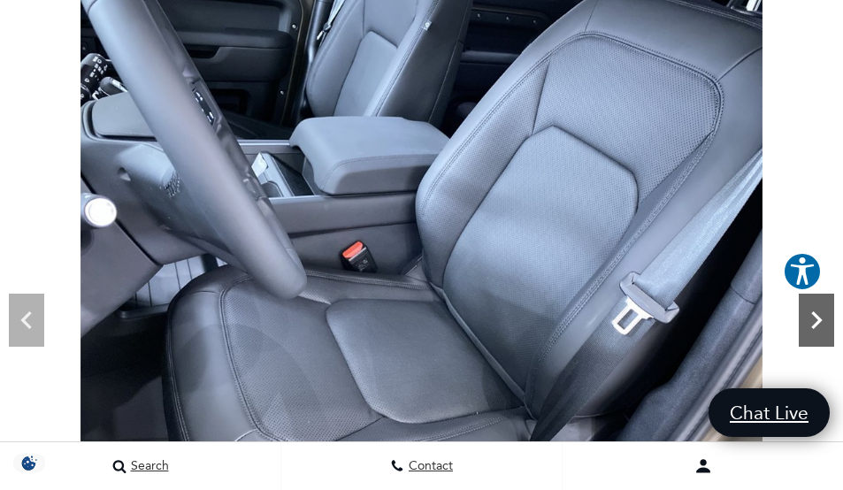
click at [810, 318] on icon "Next" at bounding box center [816, 320] width 35 height 35
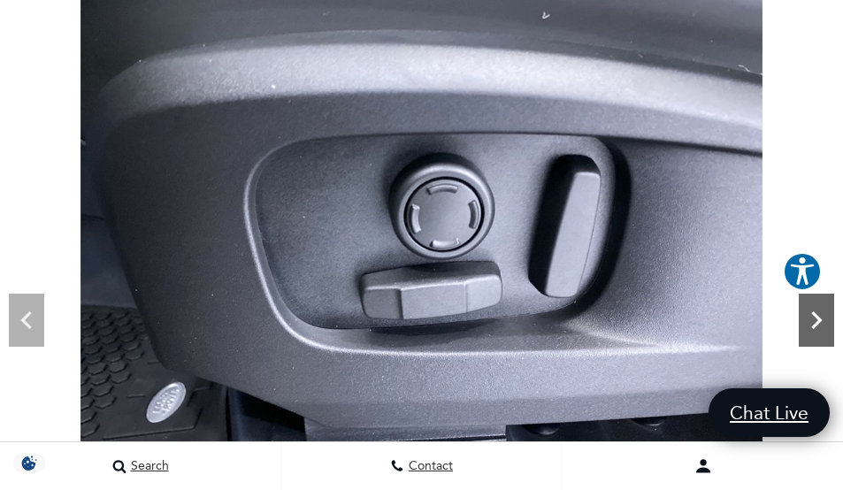
click at [809, 318] on icon "Next" at bounding box center [816, 320] width 35 height 35
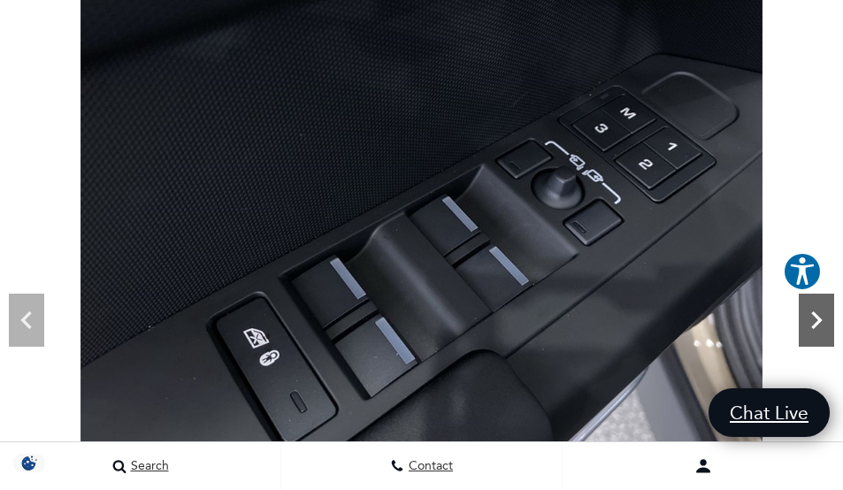
click at [809, 318] on icon "Next" at bounding box center [816, 320] width 35 height 35
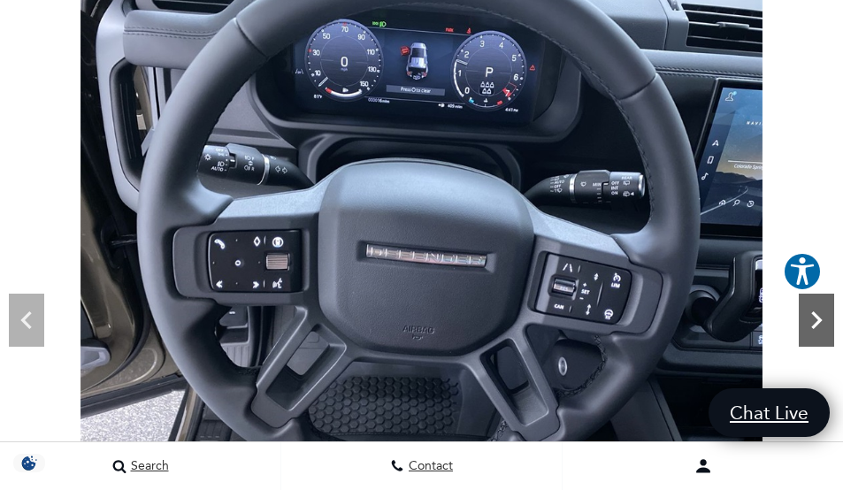
click at [809, 318] on icon "Next" at bounding box center [816, 320] width 35 height 35
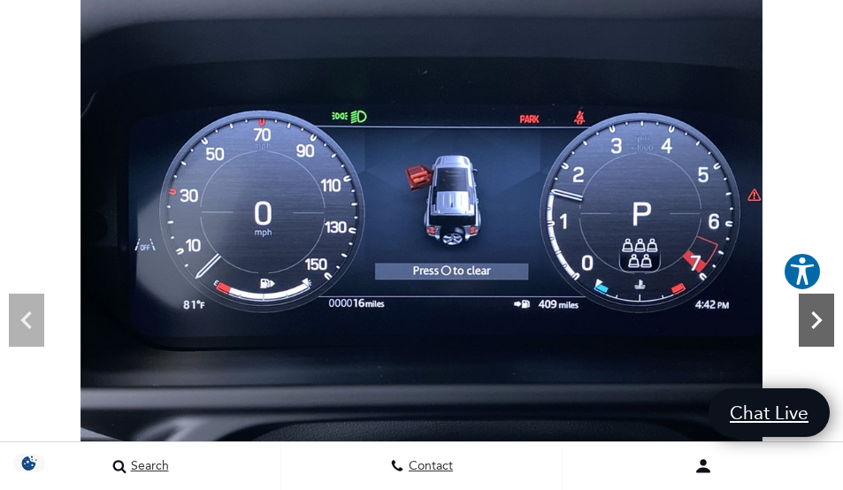
click at [809, 318] on icon "Next" at bounding box center [816, 320] width 35 height 35
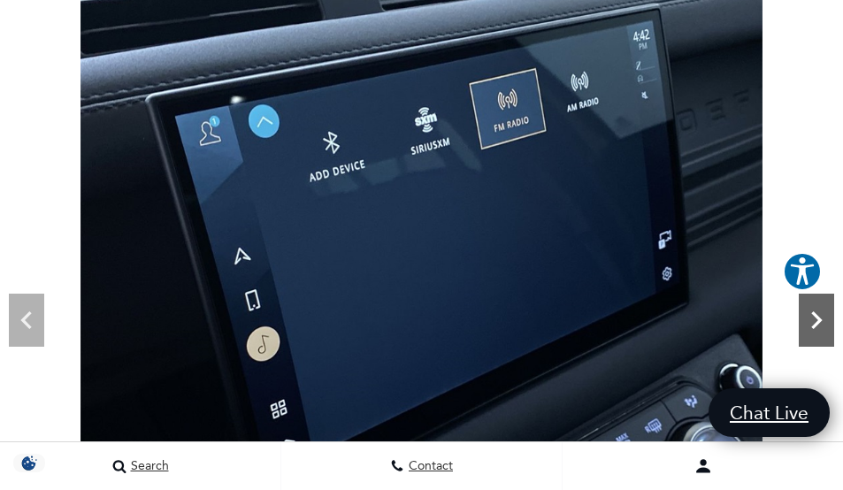
click at [809, 318] on icon "Next" at bounding box center [816, 320] width 35 height 35
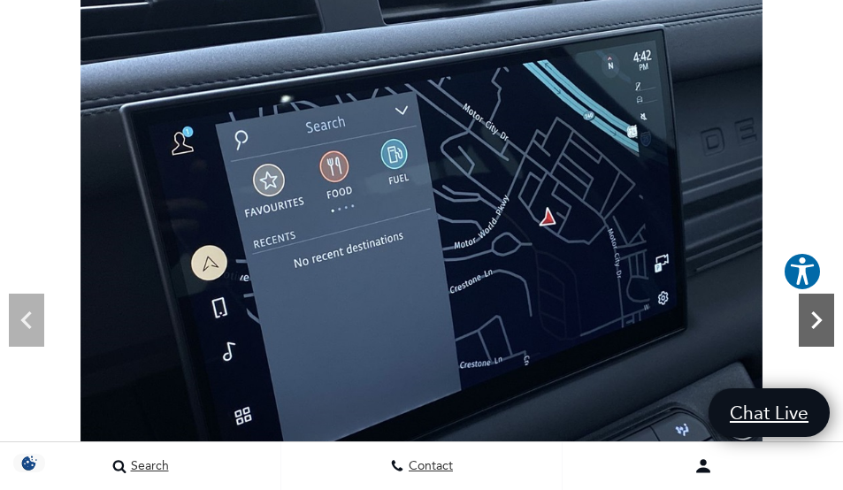
click at [809, 318] on icon "Next" at bounding box center [816, 320] width 35 height 35
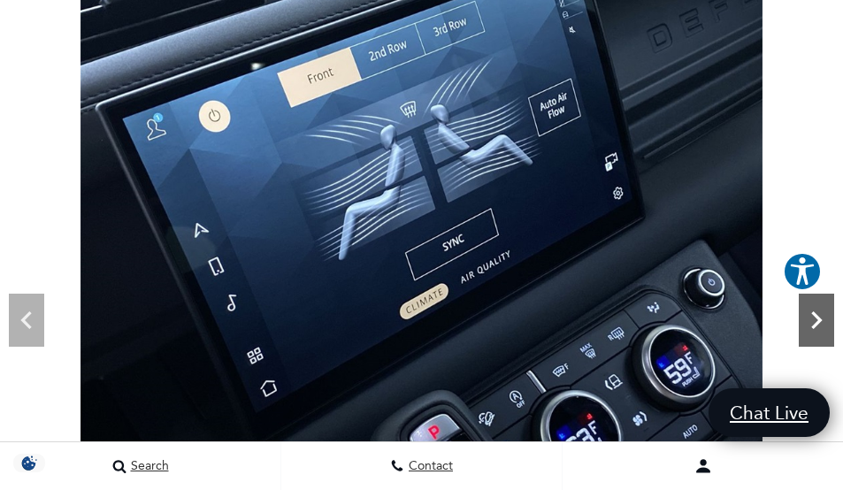
click at [809, 318] on icon "Next" at bounding box center [816, 320] width 35 height 35
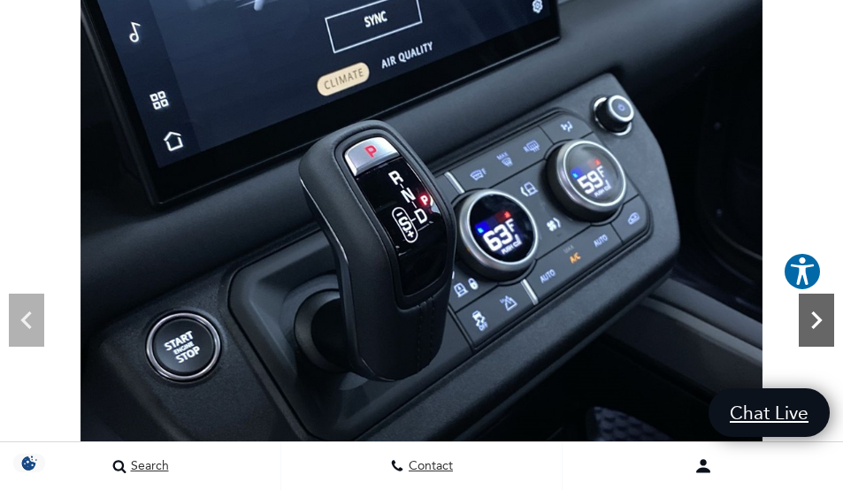
click at [809, 318] on icon "Next" at bounding box center [816, 320] width 35 height 35
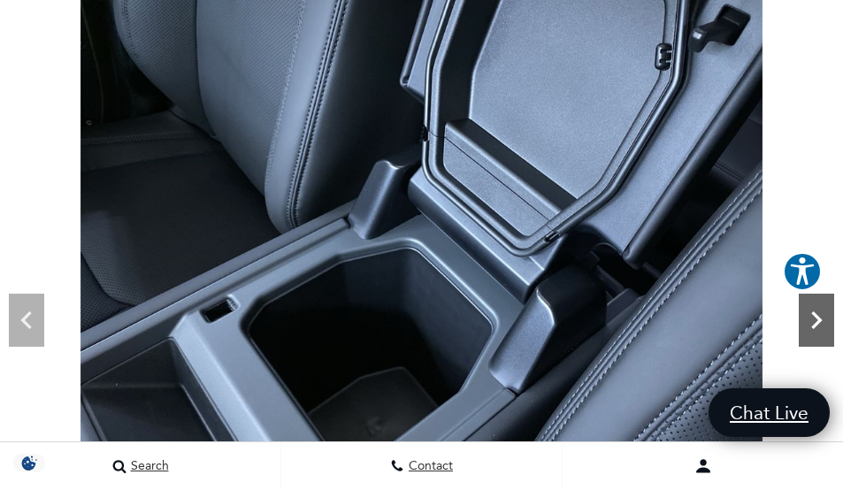
click at [808, 318] on icon "Next" at bounding box center [816, 320] width 35 height 35
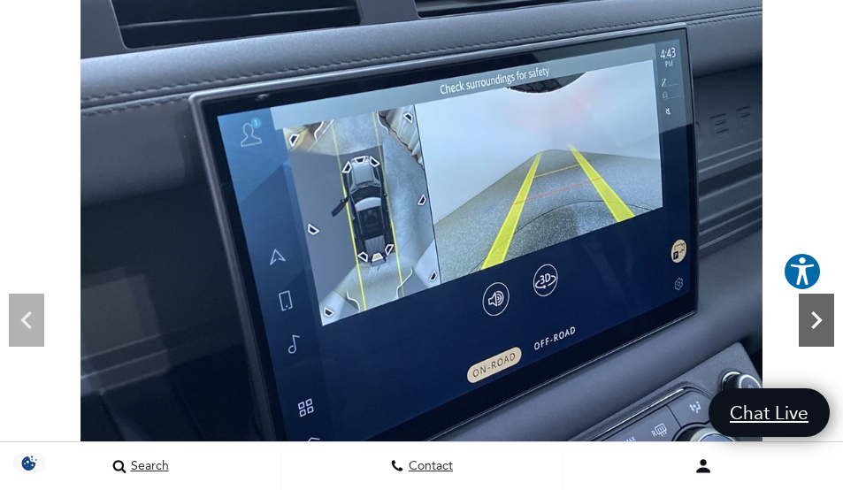
click at [808, 318] on icon "Next" at bounding box center [816, 320] width 35 height 35
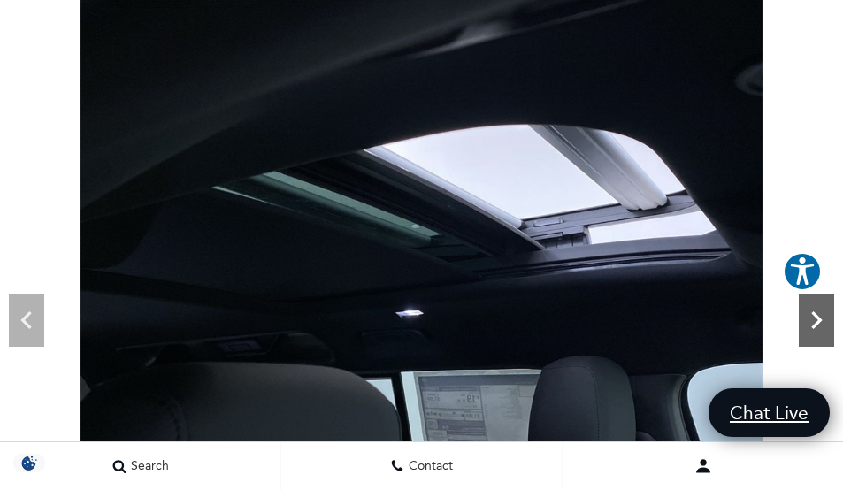
click at [808, 318] on icon "Next" at bounding box center [816, 320] width 35 height 35
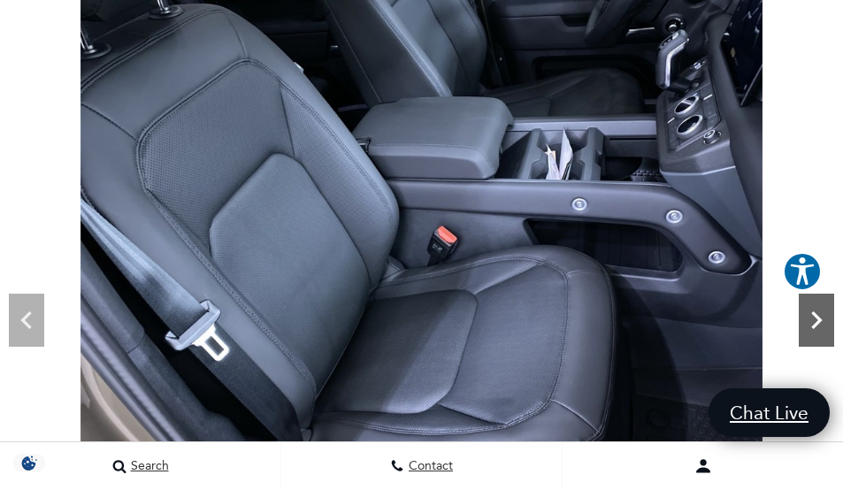
click at [817, 323] on icon "Next" at bounding box center [816, 320] width 11 height 18
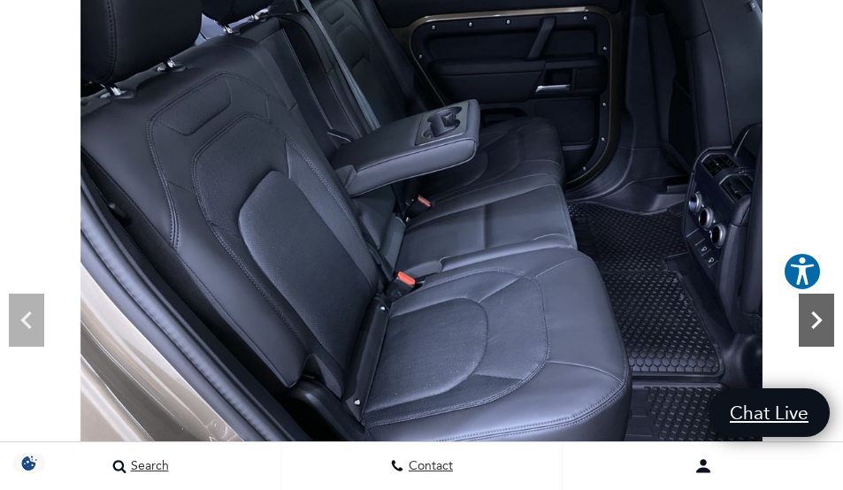
click at [817, 323] on icon "Next" at bounding box center [816, 320] width 11 height 18
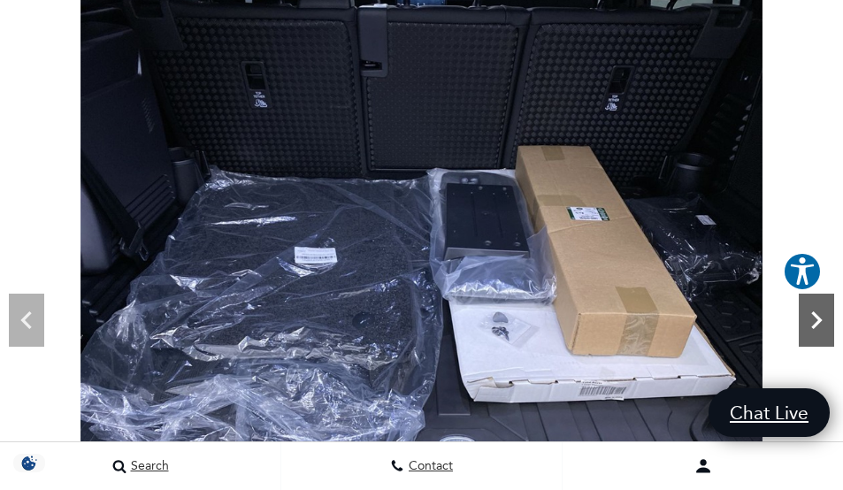
click at [818, 323] on icon "Next" at bounding box center [816, 320] width 11 height 18
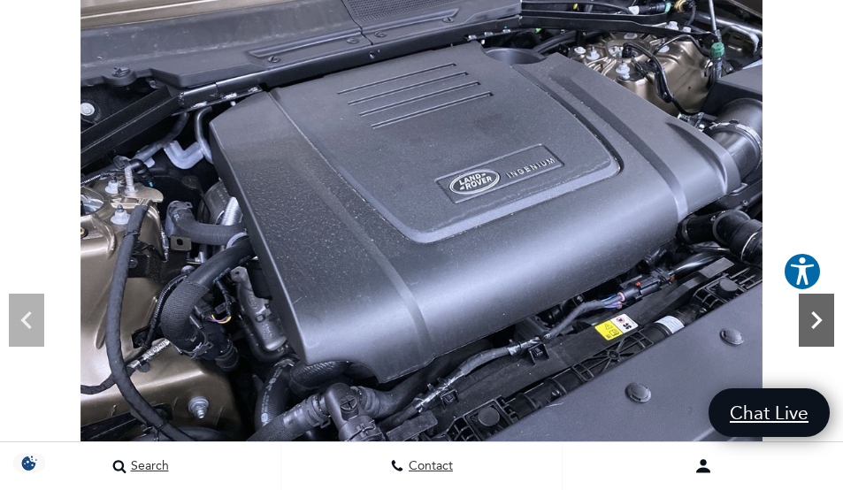
click at [819, 309] on icon "Next" at bounding box center [816, 320] width 35 height 35
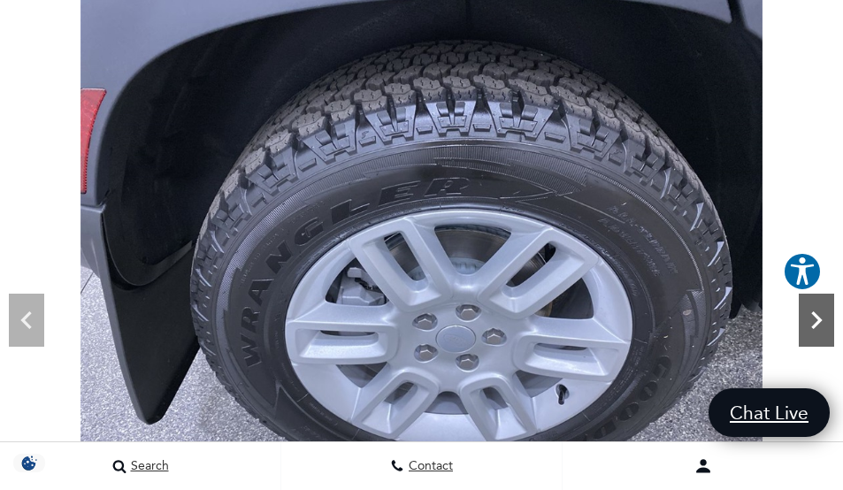
click at [819, 311] on icon "Next" at bounding box center [816, 320] width 35 height 35
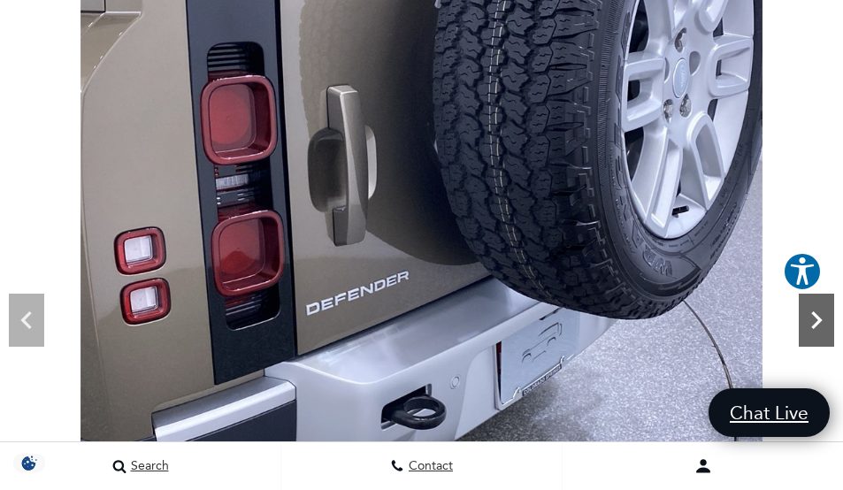
click at [819, 311] on icon "Next" at bounding box center [816, 320] width 35 height 35
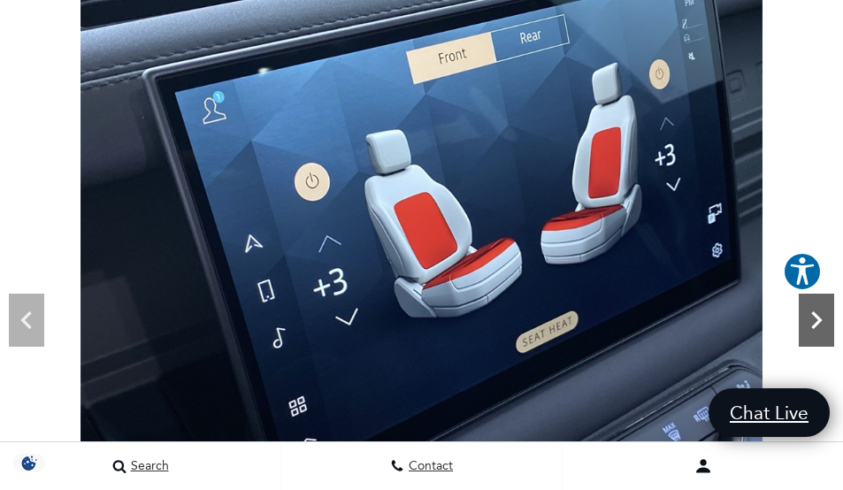
click at [819, 311] on icon "Next" at bounding box center [816, 320] width 35 height 35
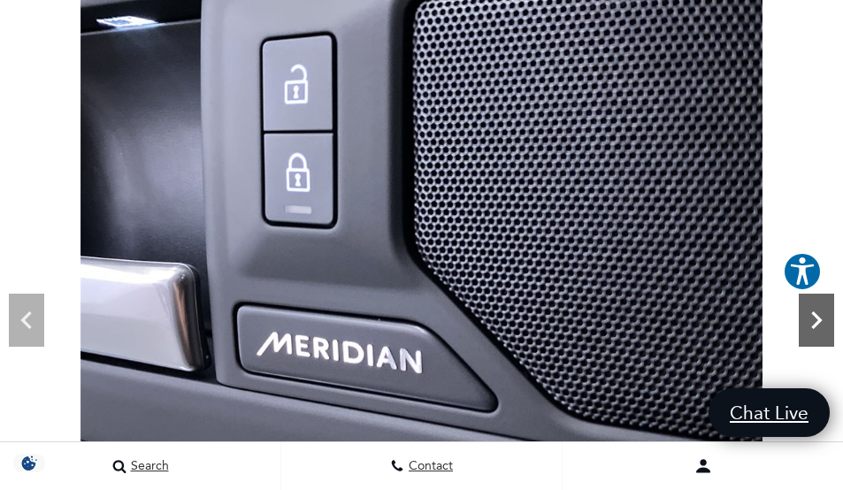
click at [819, 311] on icon "Next" at bounding box center [816, 320] width 35 height 35
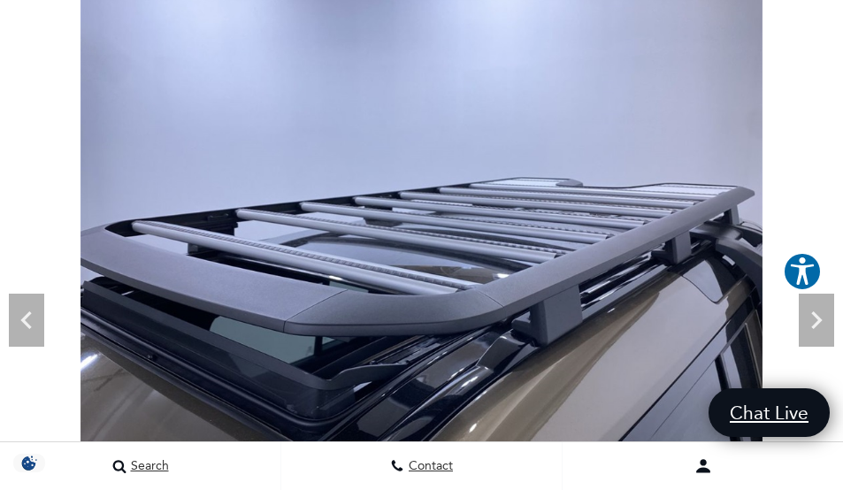
click at [798, 311] on img at bounding box center [421, 251] width 843 height 511
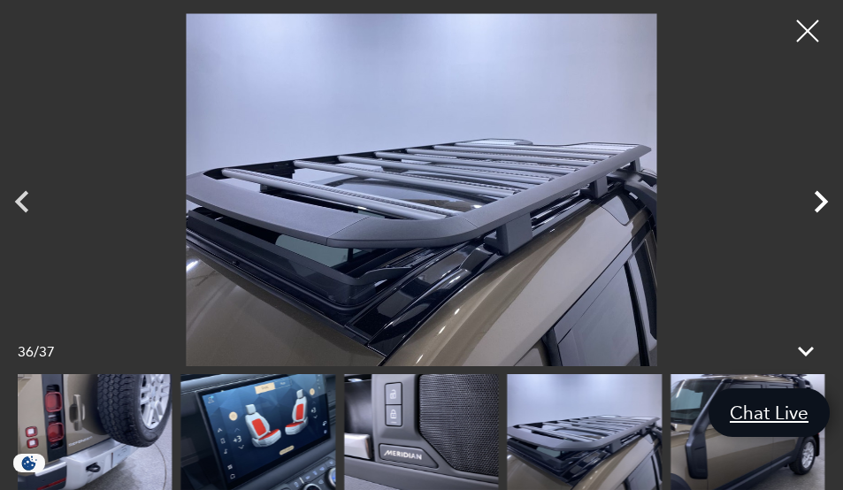
click at [826, 200] on icon "Next" at bounding box center [821, 201] width 13 height 22
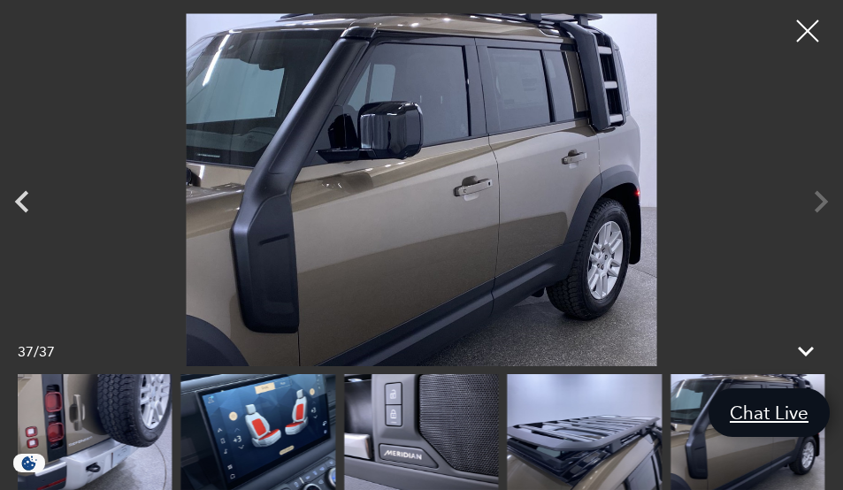
scroll to position [0, 0]
click at [812, 31] on div at bounding box center [808, 31] width 47 height 47
